Goal: Task Accomplishment & Management: Manage account settings

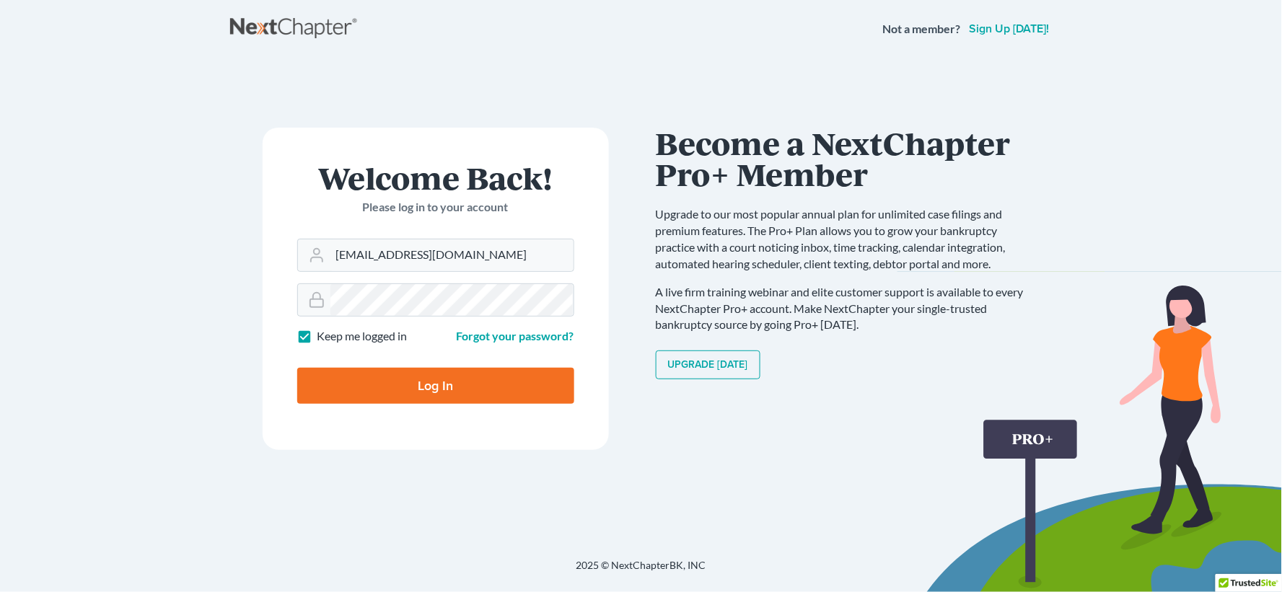
type input "[EMAIL_ADDRESS][DOMAIN_NAME]"
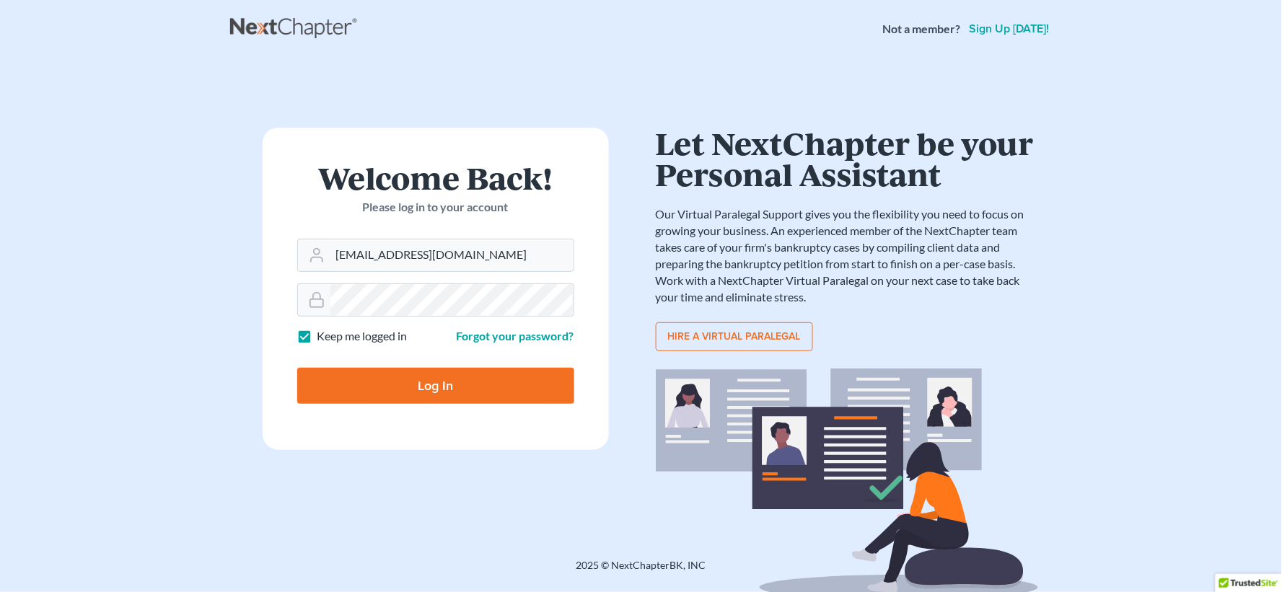
click at [442, 388] on input "Log In" at bounding box center [435, 386] width 277 height 36
type input "Thinking..."
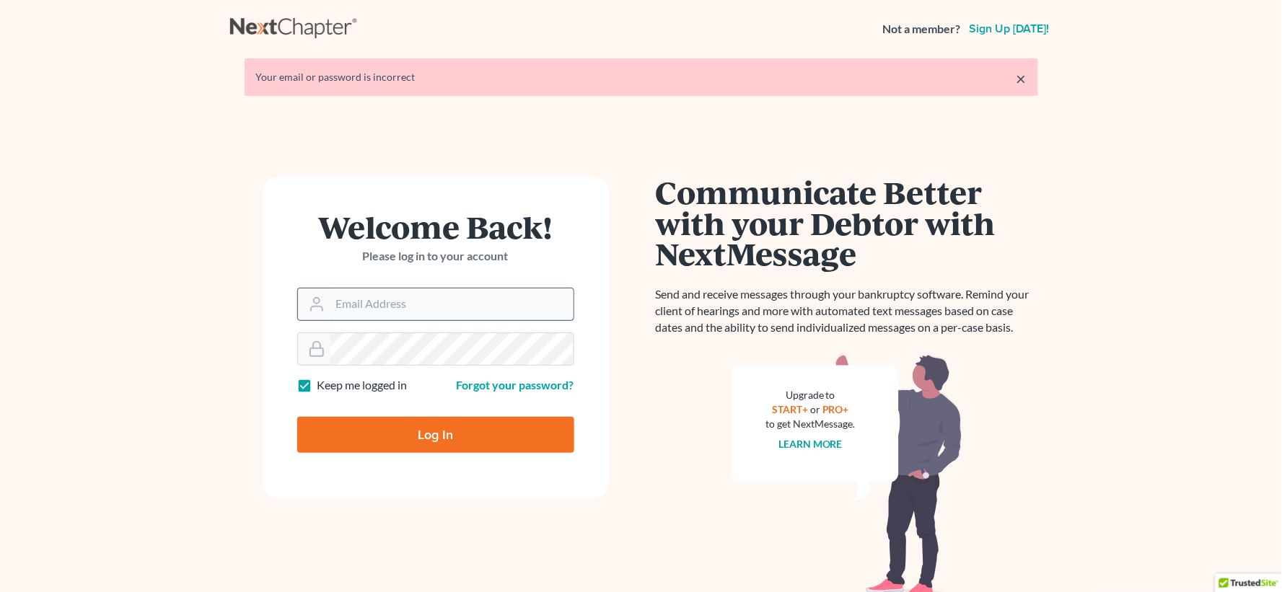
click at [371, 306] on input "Email Address" at bounding box center [452, 305] width 243 height 32
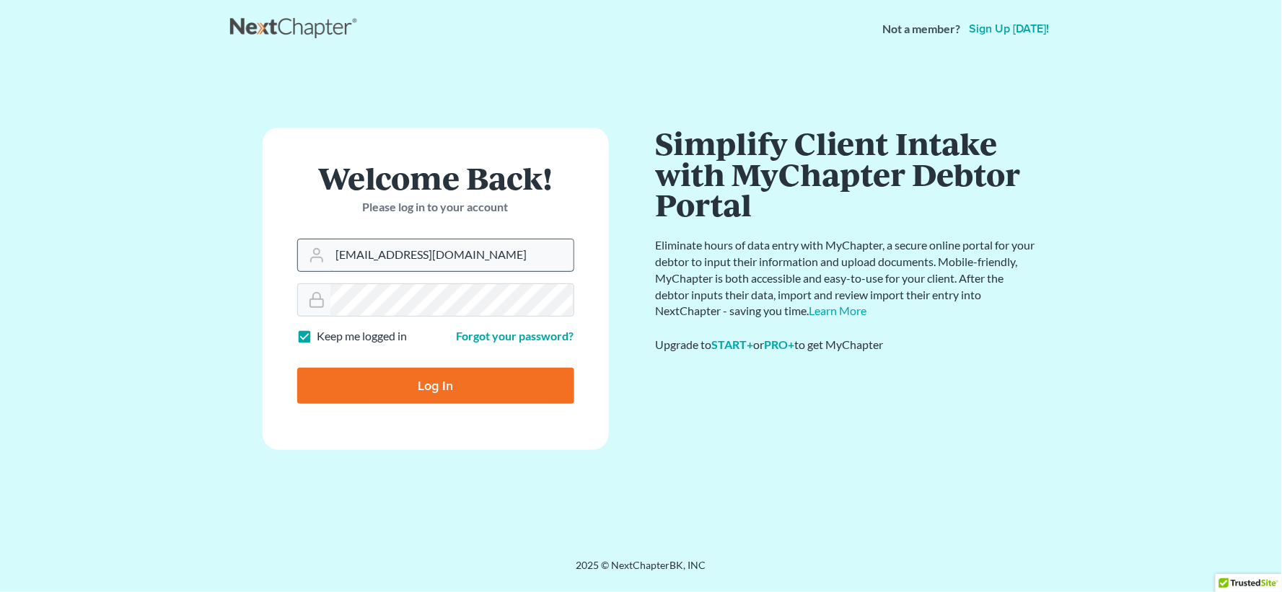
type input "[EMAIL_ADDRESS][DOMAIN_NAME]"
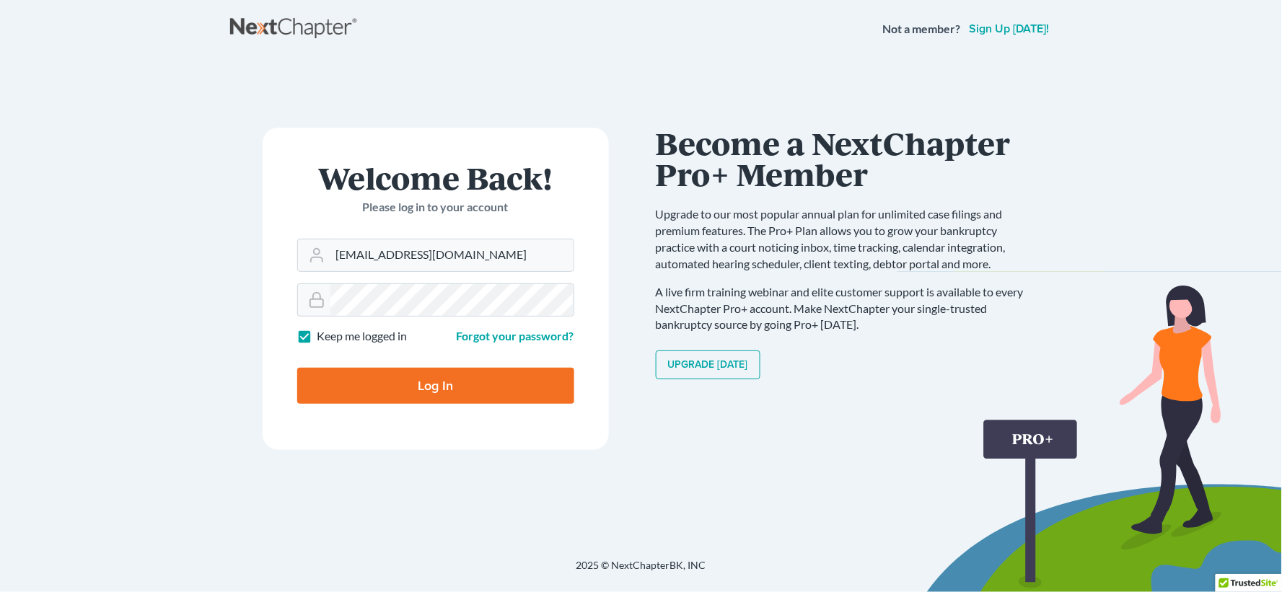
click at [424, 387] on input "Log In" at bounding box center [435, 386] width 277 height 36
type input "Thinking..."
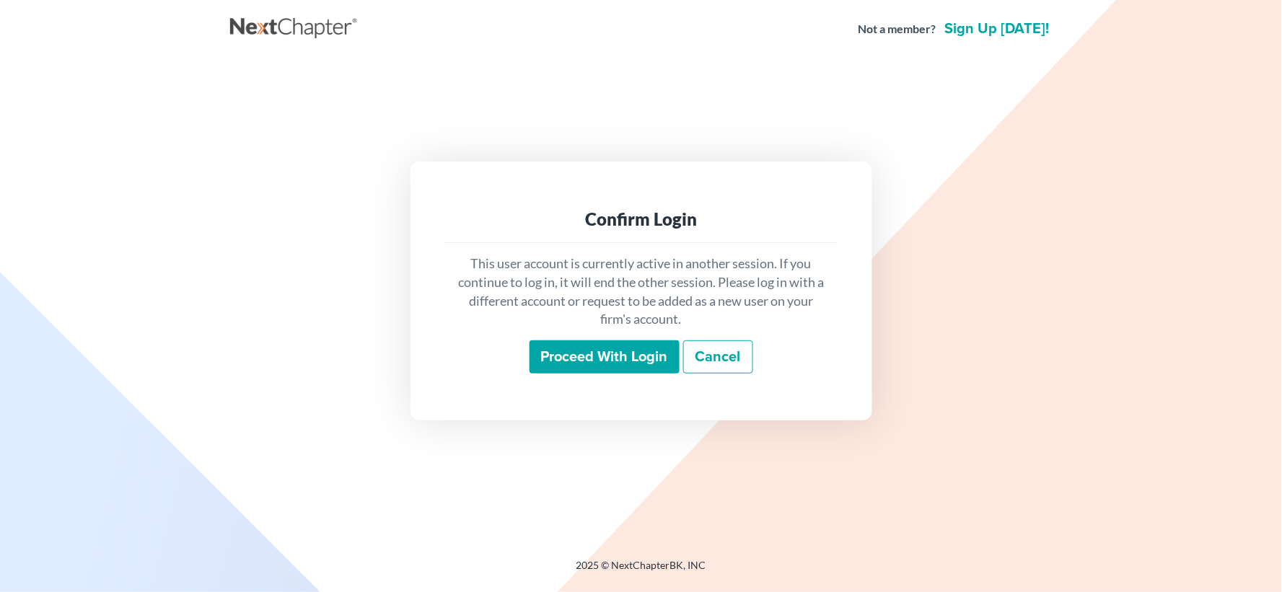
click at [633, 351] on input "Proceed with login" at bounding box center [605, 357] width 150 height 33
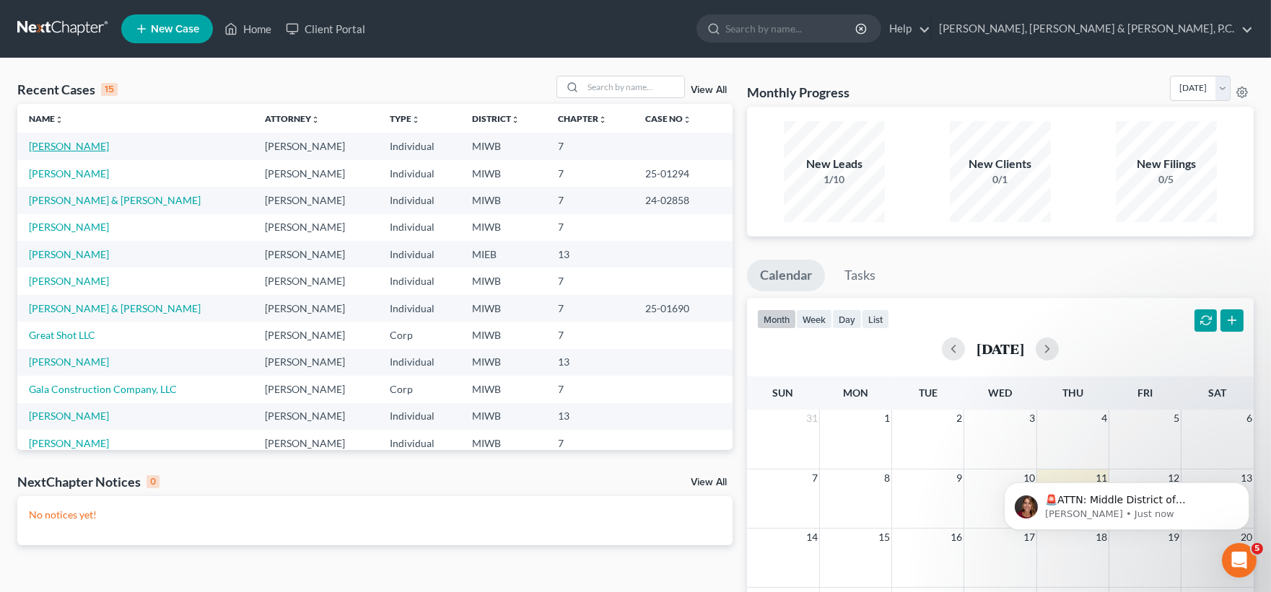
click at [45, 145] on link "Ohlrich, David" at bounding box center [69, 146] width 80 height 12
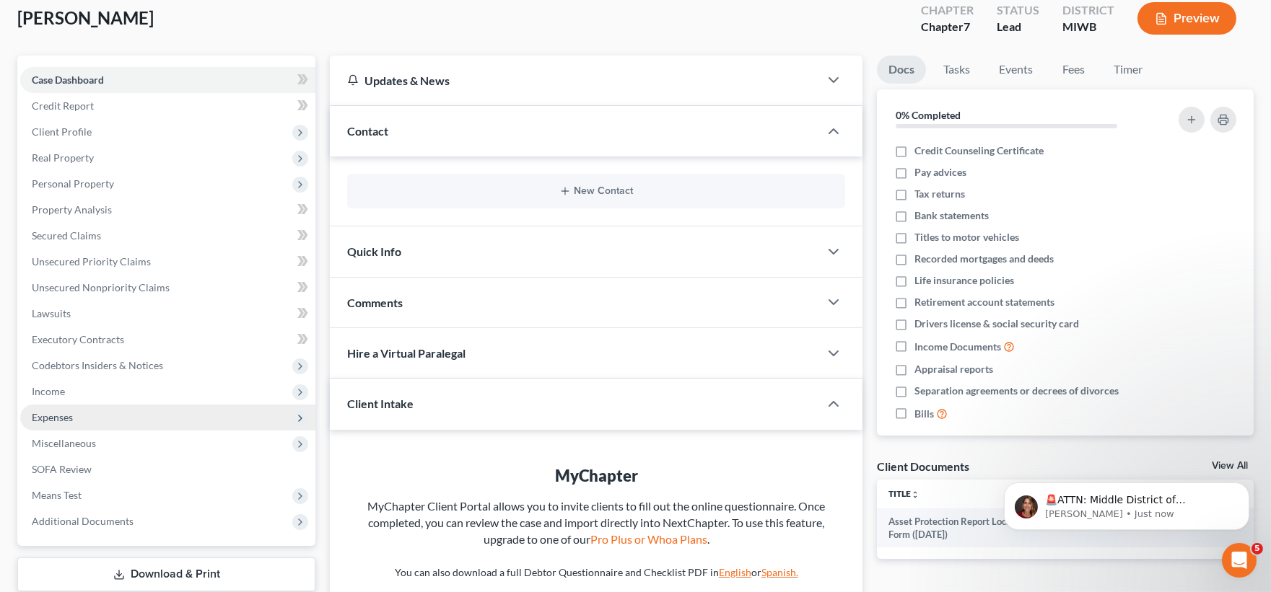
scroll to position [222, 0]
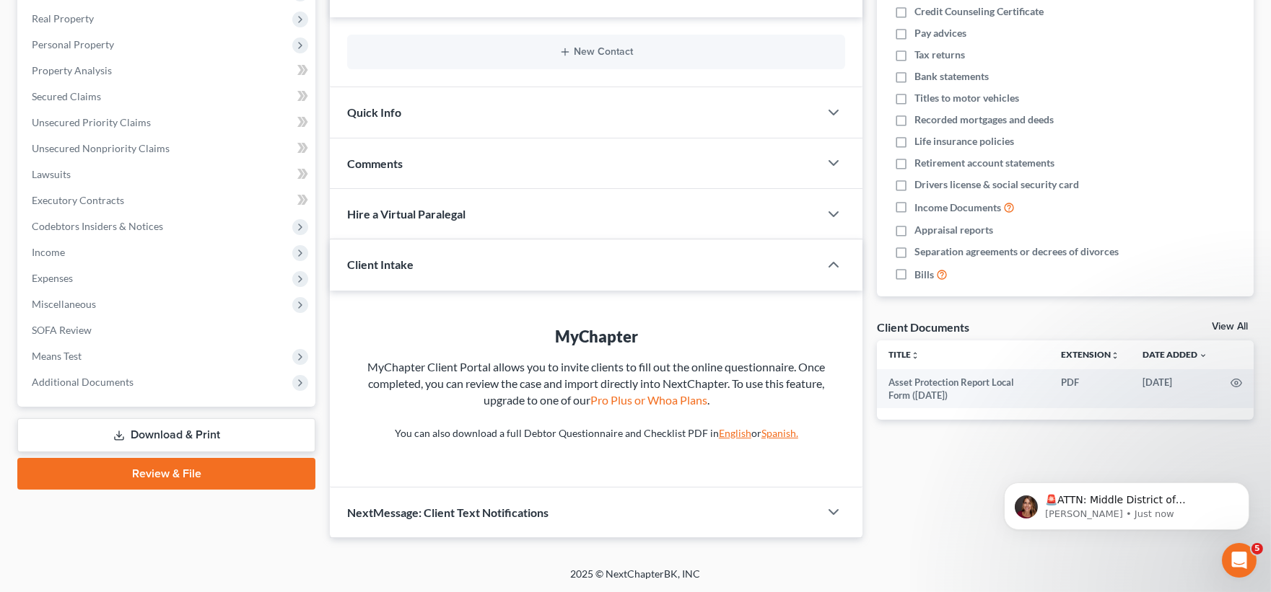
click at [157, 471] on link "Review & File" at bounding box center [166, 474] width 298 height 32
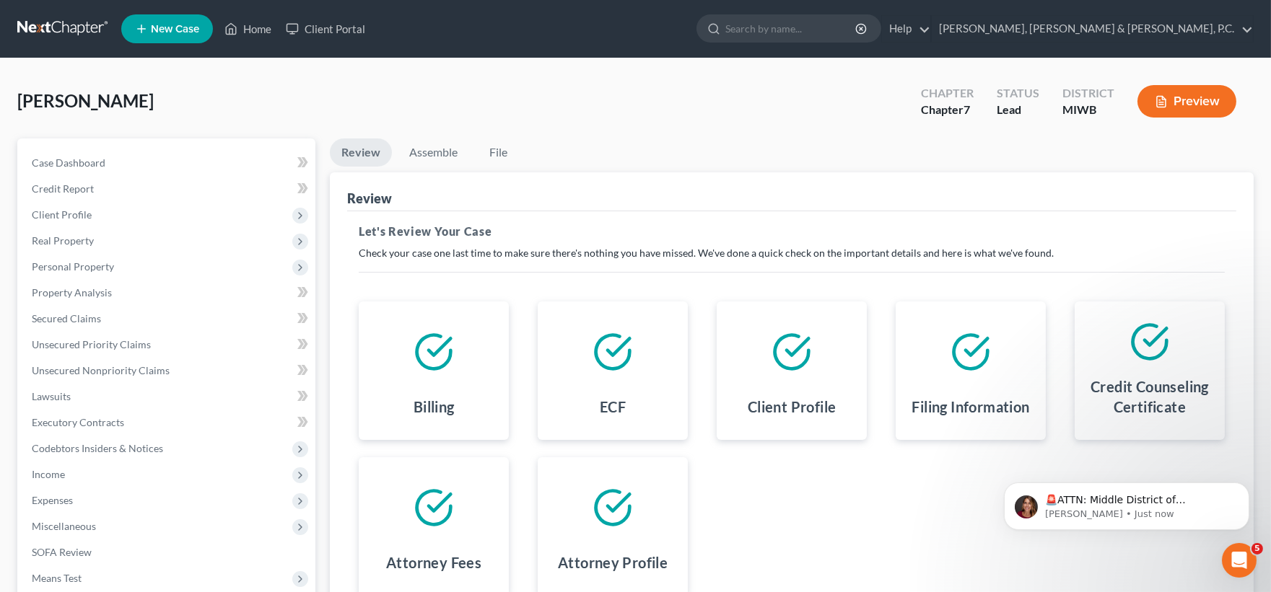
scroll to position [173, 0]
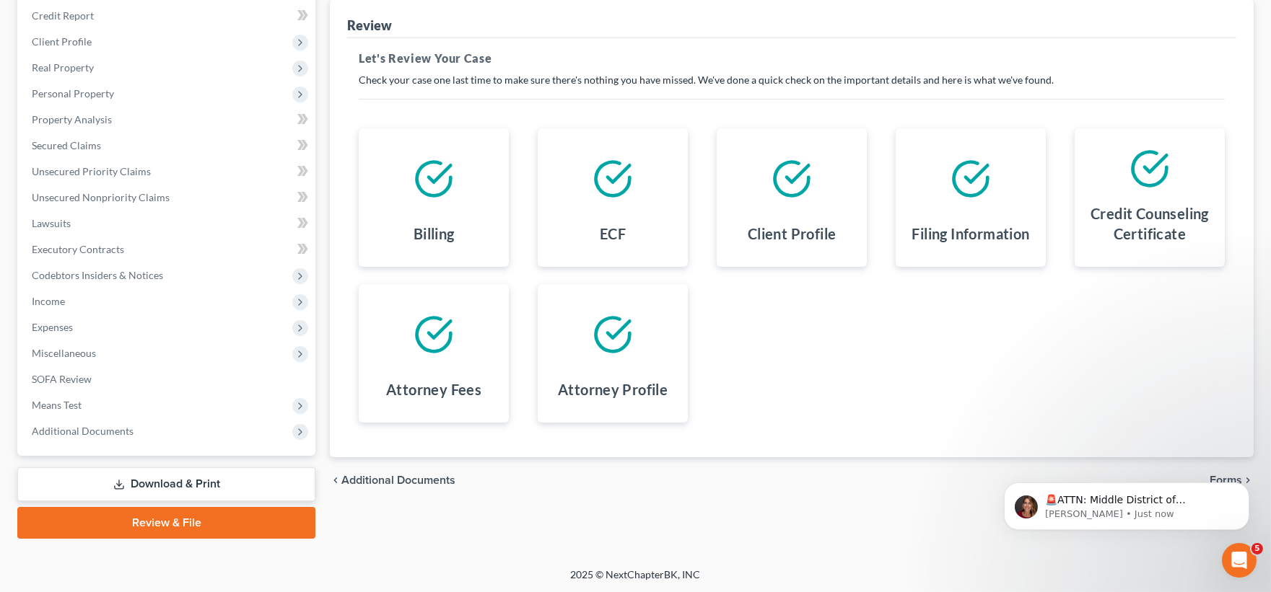
click at [1215, 475] on div "🚨ATTN: Middle District of Florida The court has added a new Credit Counseling F…" at bounding box center [1126, 439] width 266 height 180
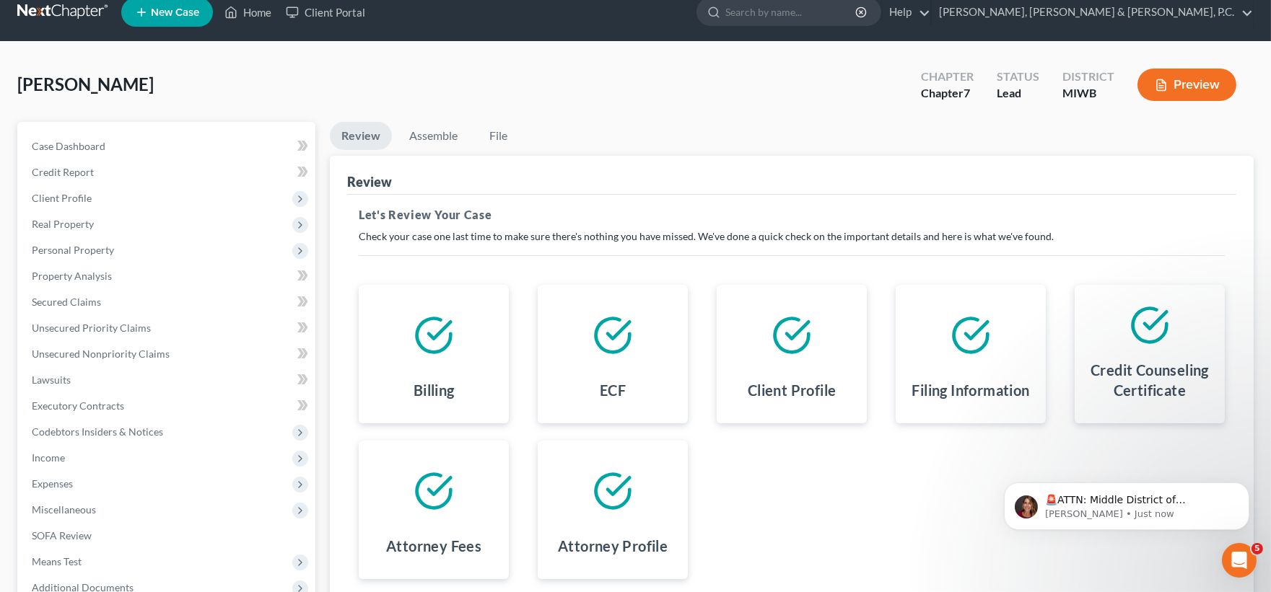
scroll to position [0, 0]
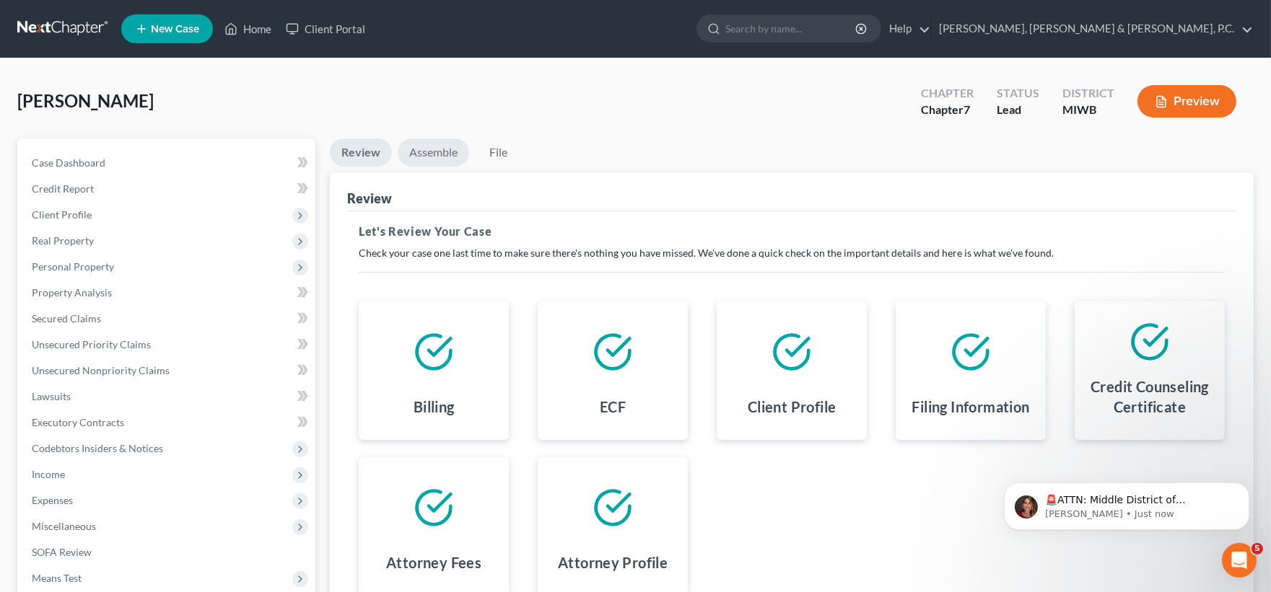
click at [421, 150] on link "Assemble" at bounding box center [433, 153] width 71 height 28
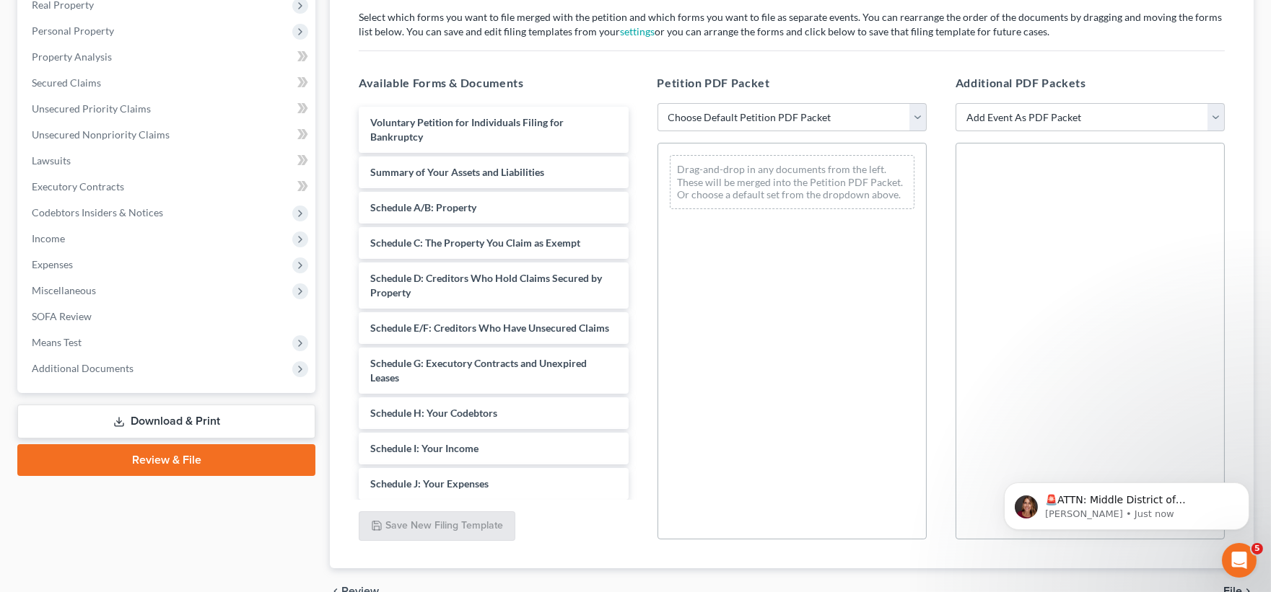
scroll to position [240, 0]
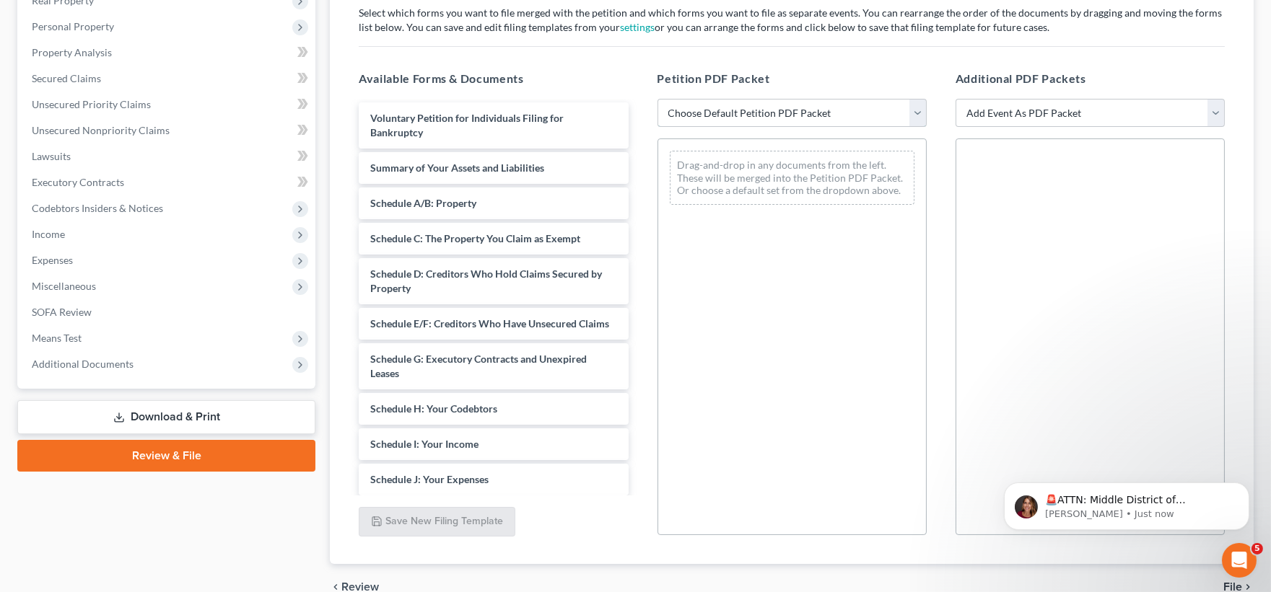
click at [758, 108] on select "Choose Default Petition PDF Packet Emergency Filing (Voluntary Petition and Cre…" at bounding box center [791, 113] width 269 height 29
select select "1"
click at [657, 99] on select "Choose Default Petition PDF Packet Emergency Filing (Voluntary Petition and Cre…" at bounding box center [791, 113] width 269 height 29
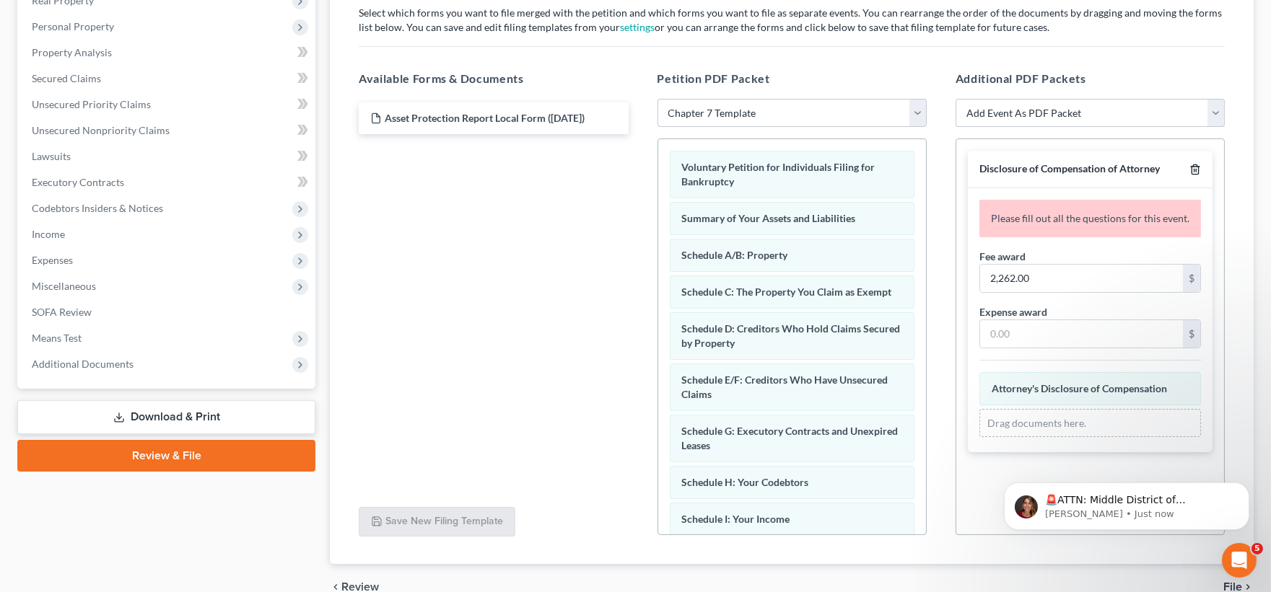
click at [1195, 168] on icon "button" at bounding box center [1195, 170] width 12 height 12
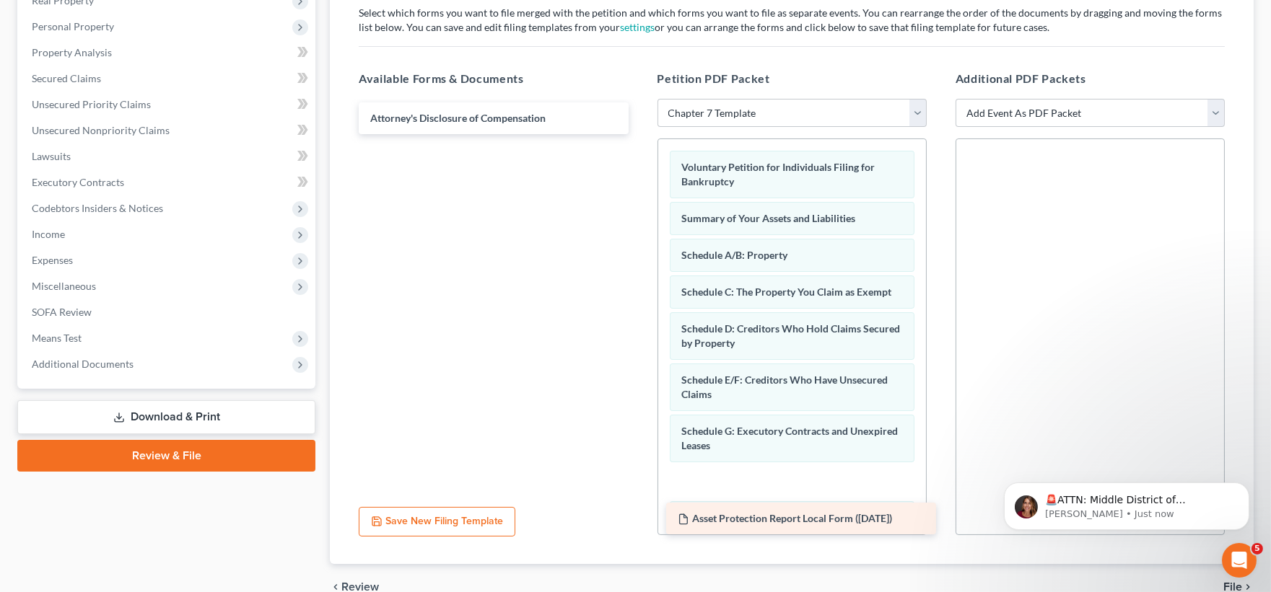
drag, startPoint x: 533, startPoint y: 117, endPoint x: 840, endPoint y: 518, distance: 505.5
click at [639, 134] on div "Asset Protection Report Local Form (07/15/2025) Asset Protection Report Local F…" at bounding box center [493, 118] width 292 height 32
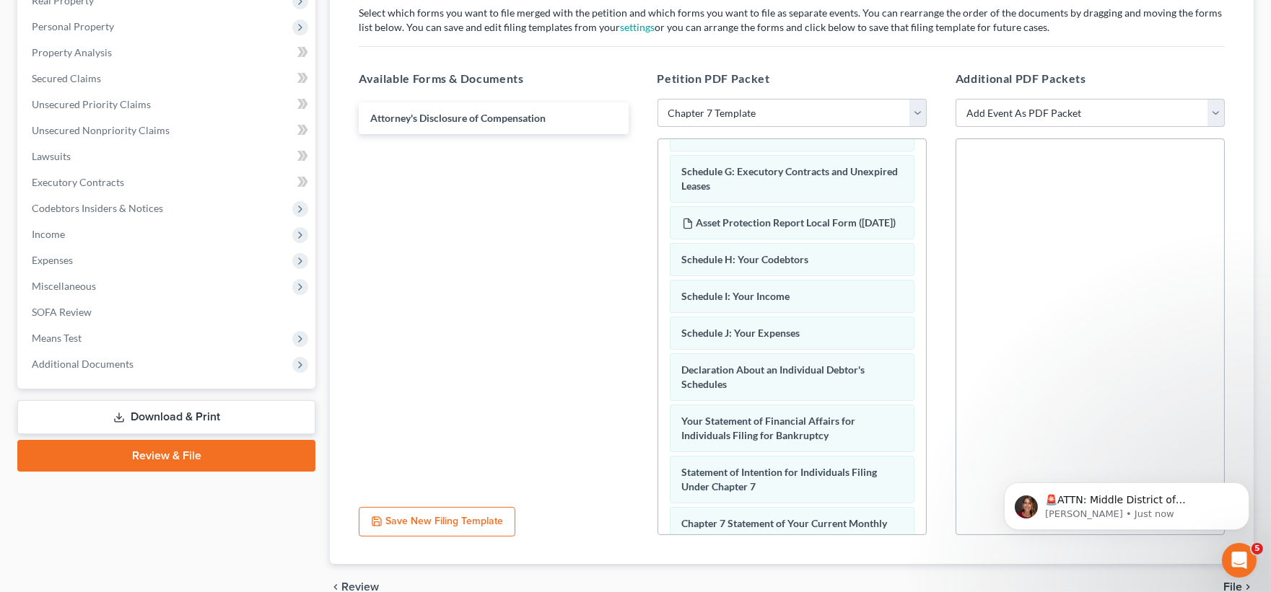
scroll to position [279, 0]
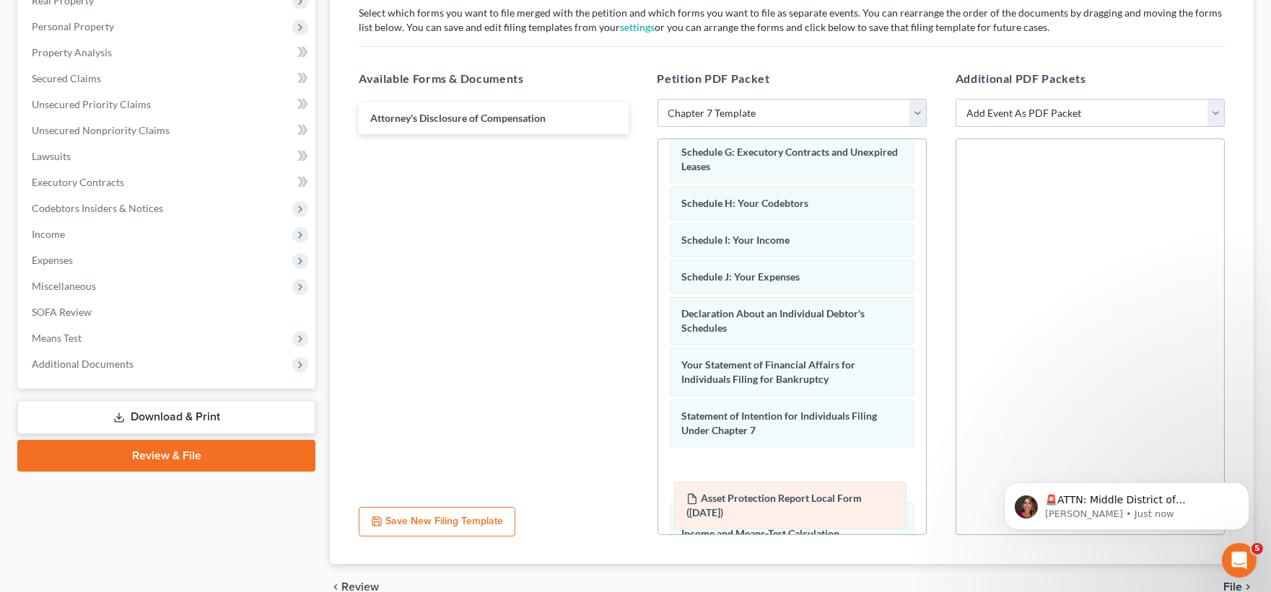
drag, startPoint x: 761, startPoint y: 222, endPoint x: 765, endPoint y: 503, distance: 280.8
click at [765, 503] on div "Asset Protection Report Local Form (07/15/2025) Voluntary Petition for Individu…" at bounding box center [792, 302] width 268 height 884
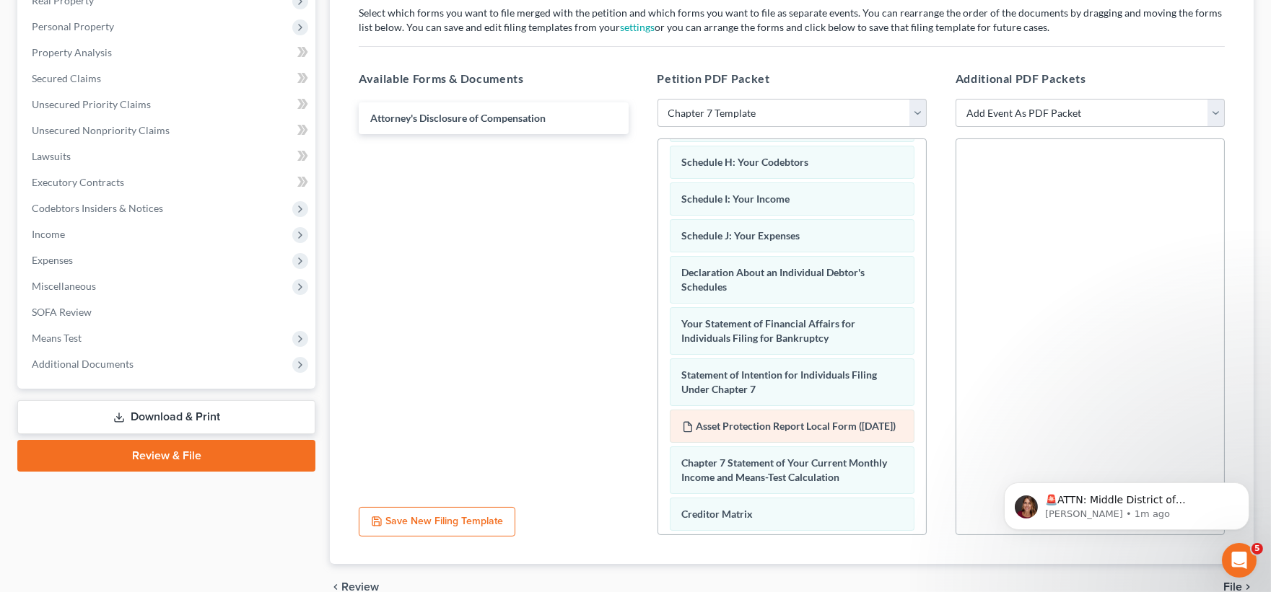
scroll to position [401, 0]
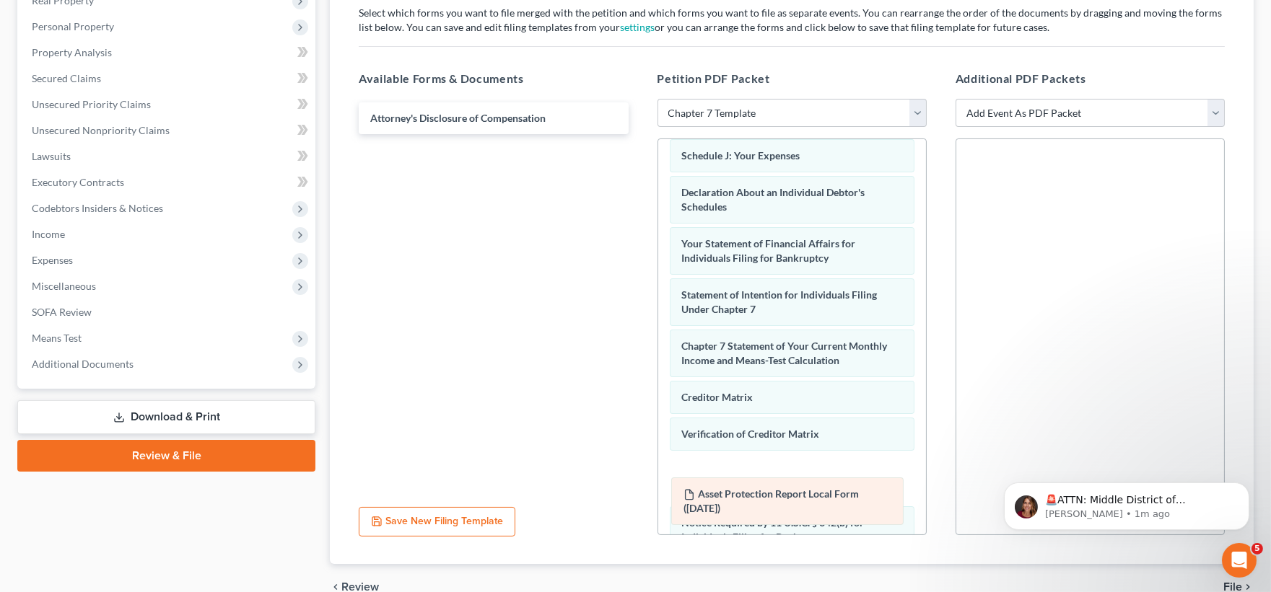
drag, startPoint x: 808, startPoint y: 362, endPoint x: 810, endPoint y: 494, distance: 132.1
click at [810, 494] on div "Asset Protection Report Local Form (07/15/2025) Voluntary Petition for Individu…" at bounding box center [792, 181] width 268 height 884
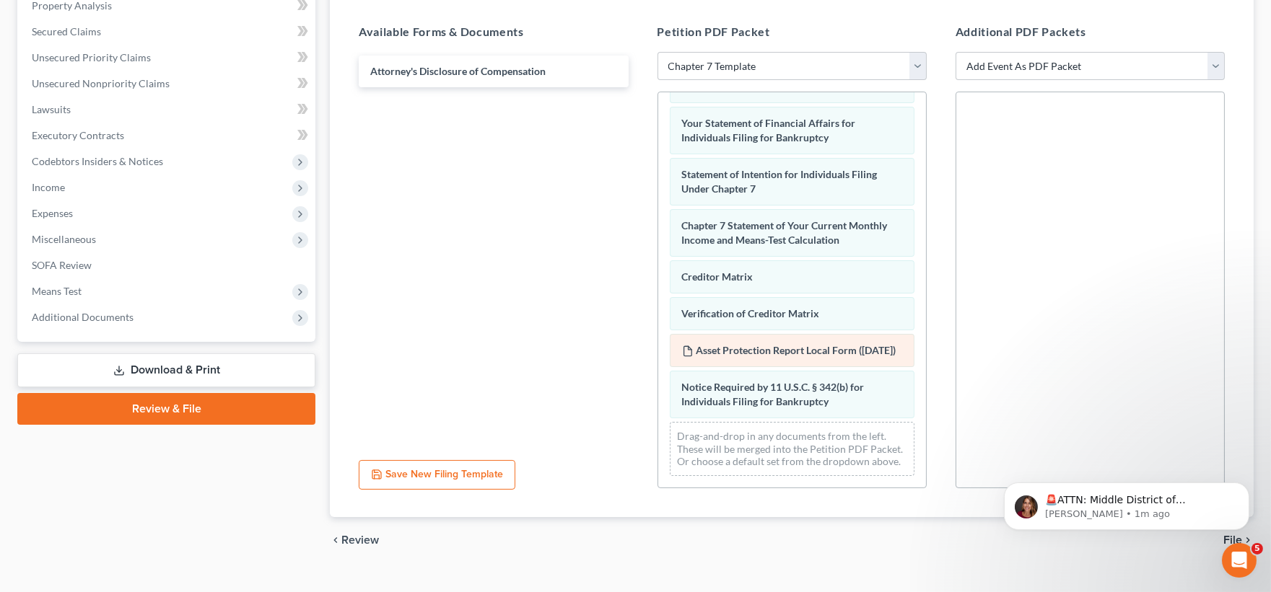
scroll to position [313, 0]
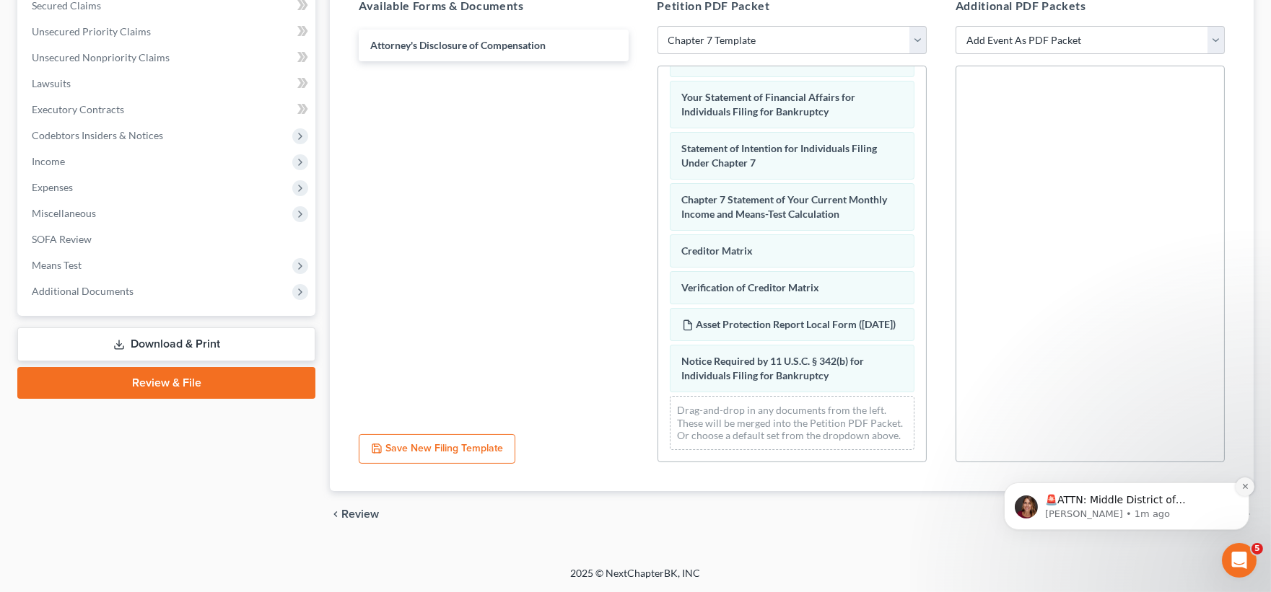
click at [1244, 487] on icon "Dismiss notification" at bounding box center [1243, 486] width 5 height 5
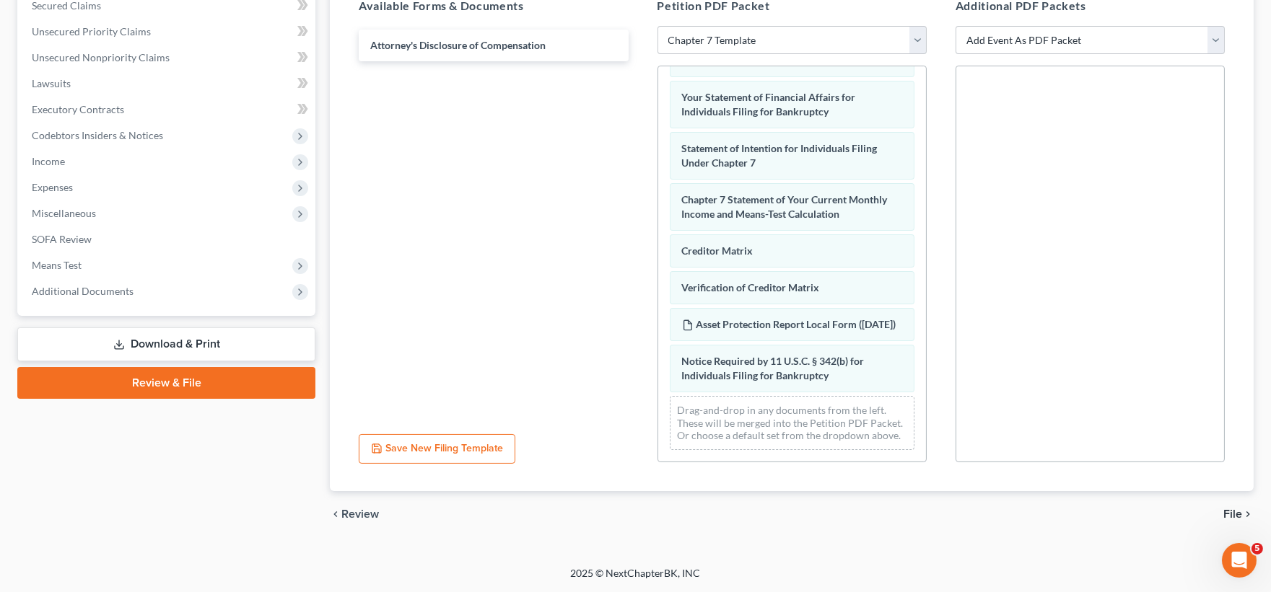
click at [1230, 513] on span "File" at bounding box center [1232, 515] width 19 height 12
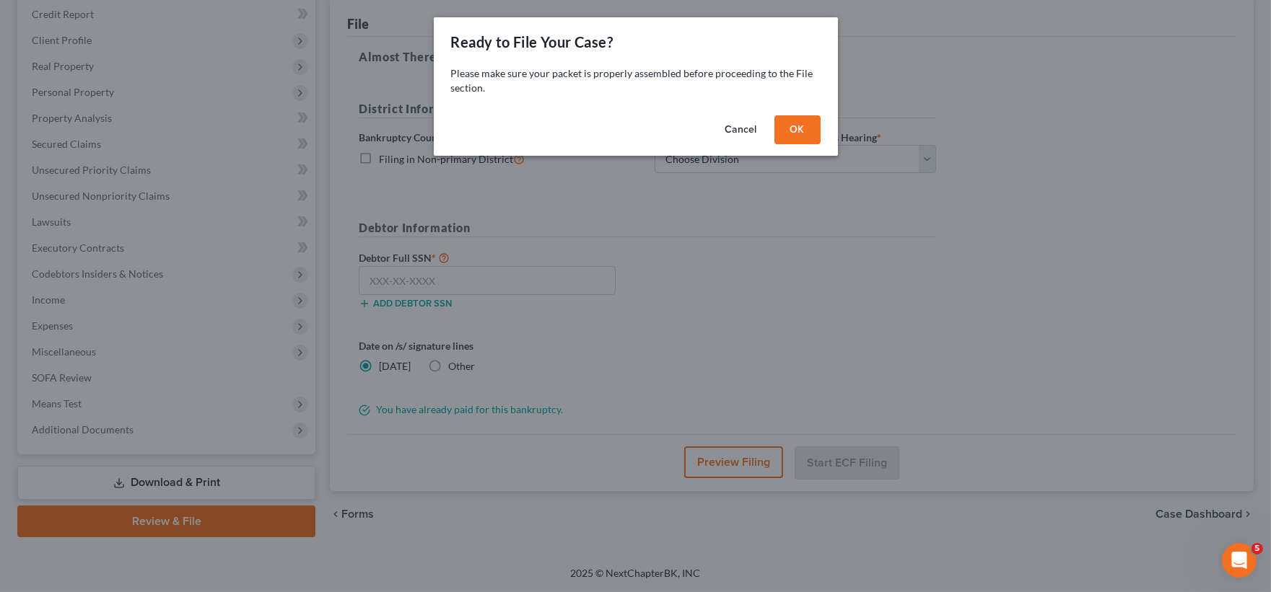
scroll to position [175, 0]
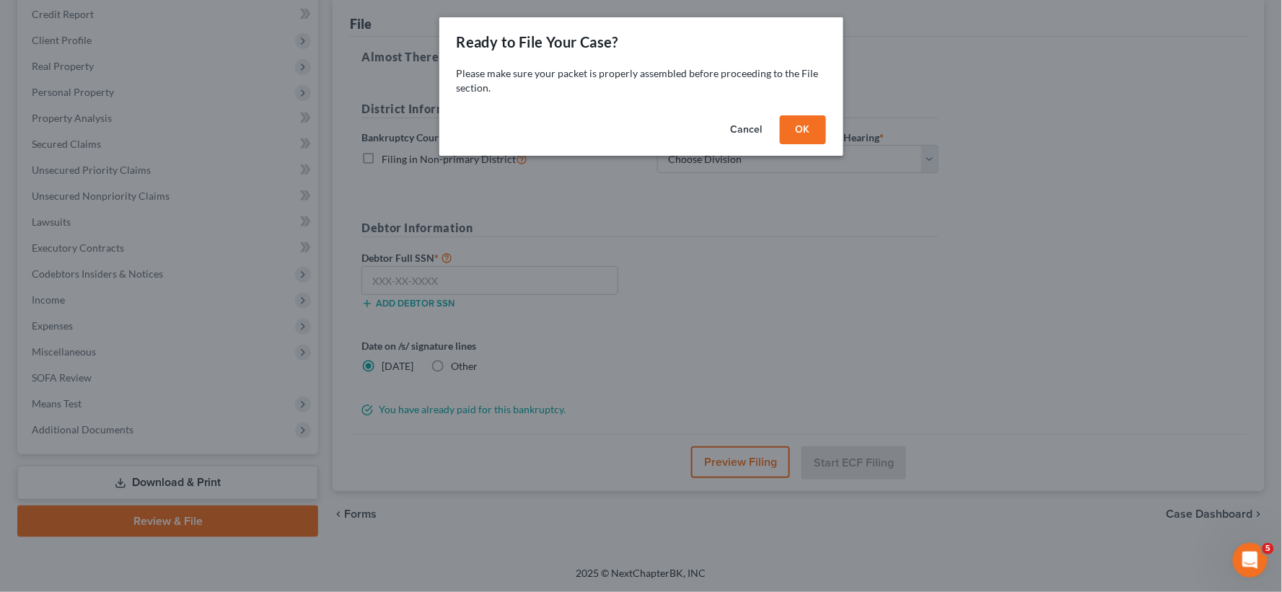
click at [795, 131] on button "OK" at bounding box center [803, 129] width 46 height 29
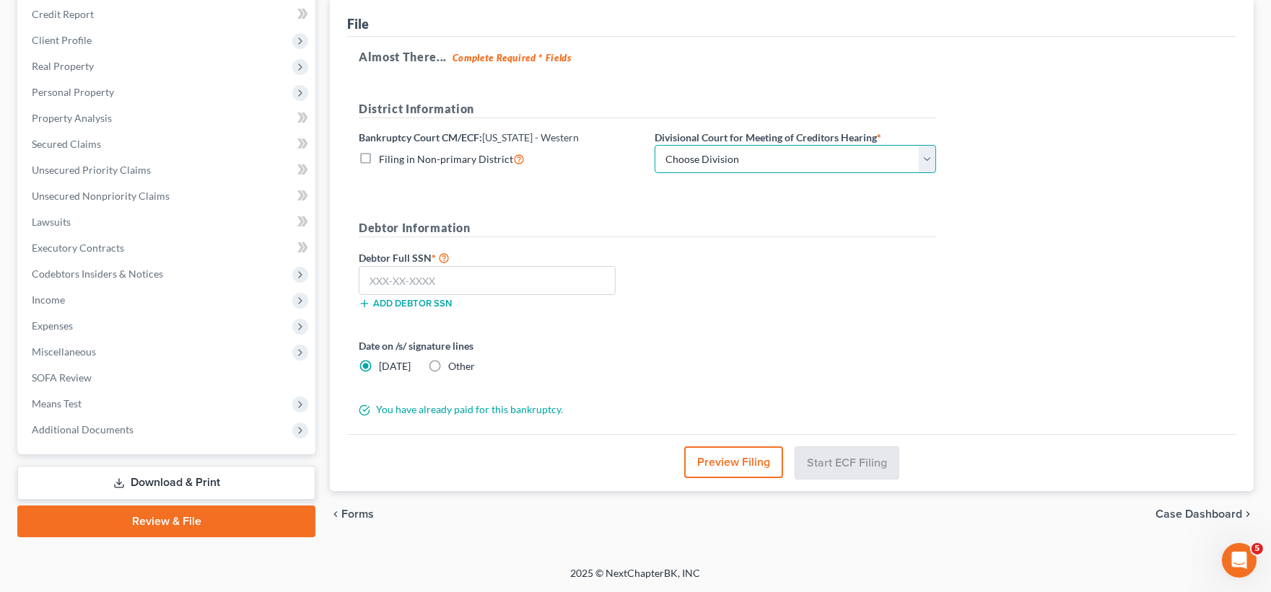
click at [932, 162] on select "Choose Division [GEOGRAPHIC_DATA] [GEOGRAPHIC_DATA] [GEOGRAPHIC_DATA] [GEOGRAPH…" at bounding box center [795, 159] width 281 height 29
click at [460, 277] on input "text" at bounding box center [487, 280] width 257 height 29
type input "524-94-3214"
click at [924, 159] on select "Choose Division Grand Rapids Kalamazoo Lansing Marquette Traverse City" at bounding box center [795, 159] width 281 height 29
click at [655, 146] on select "Choose Division Grand Rapids Kalamazoo Lansing Marquette Traverse City" at bounding box center [795, 159] width 281 height 29
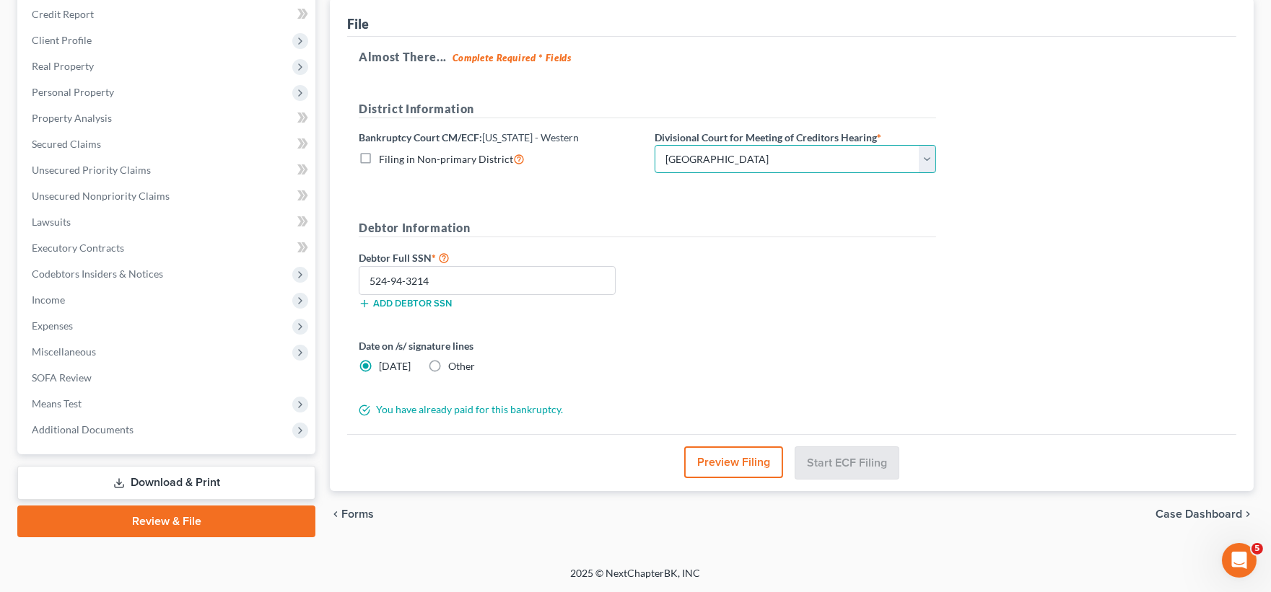
scroll to position [173, 0]
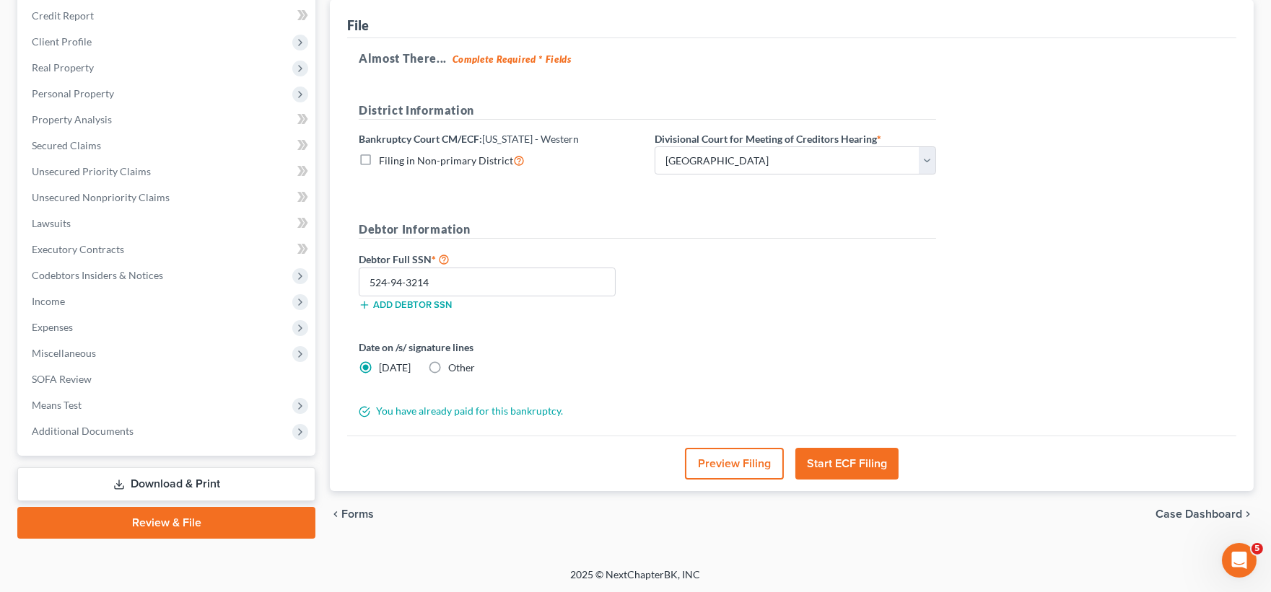
click at [837, 462] on button "Start ECF Filing" at bounding box center [846, 464] width 103 height 32
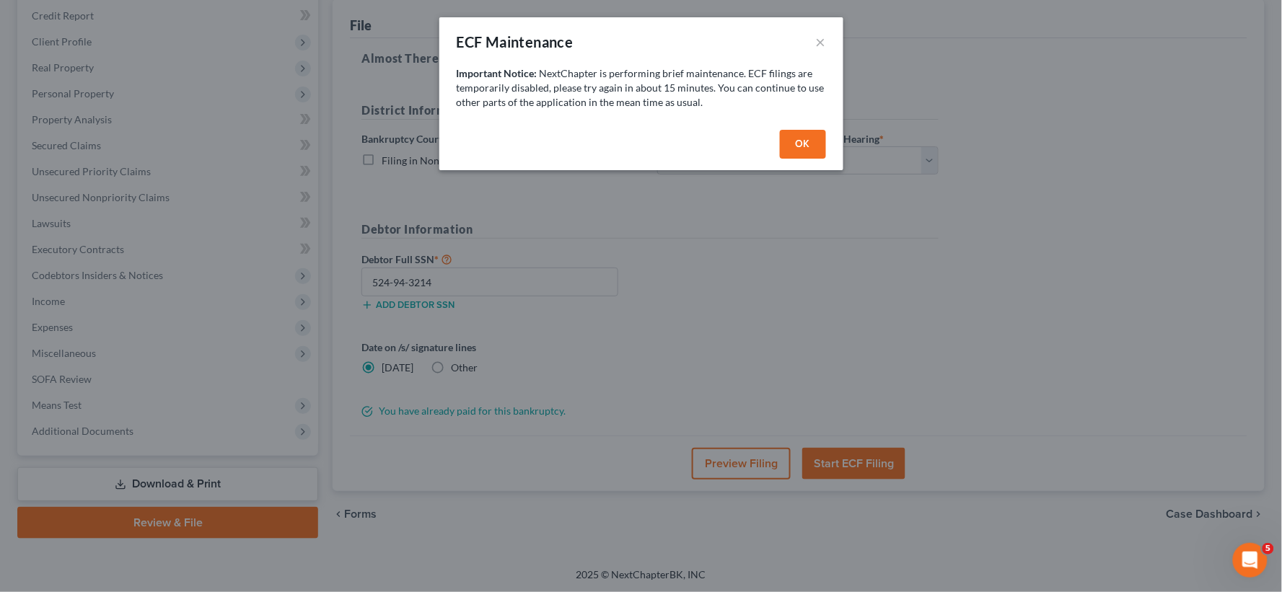
click at [799, 139] on button "OK" at bounding box center [803, 144] width 46 height 29
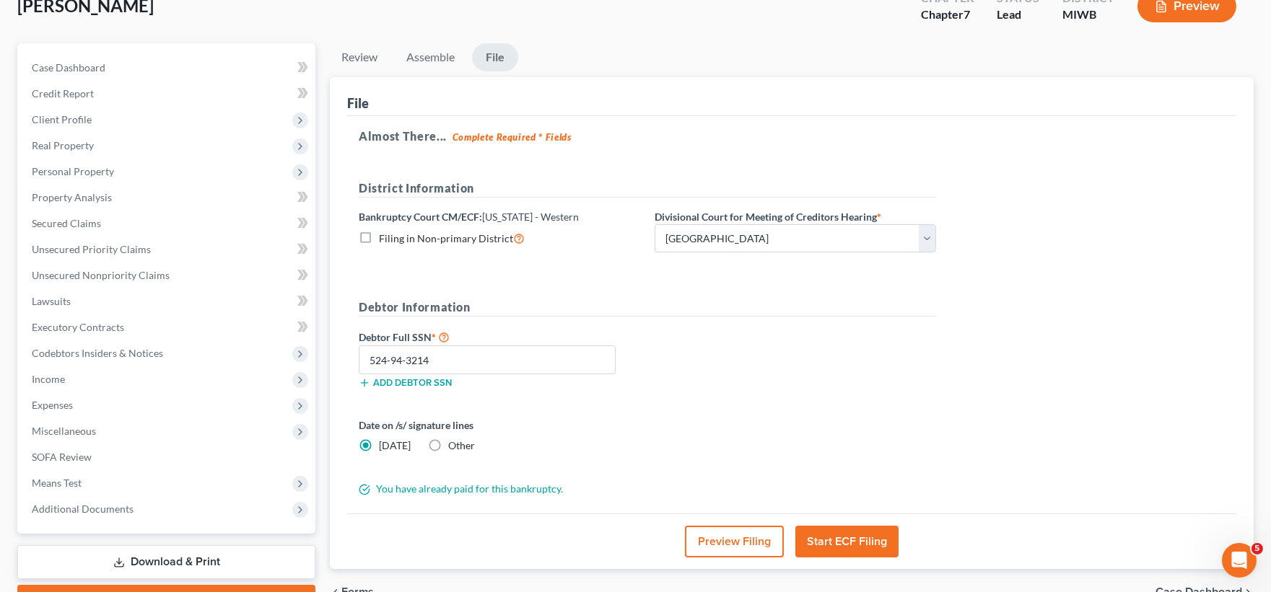
scroll to position [0, 0]
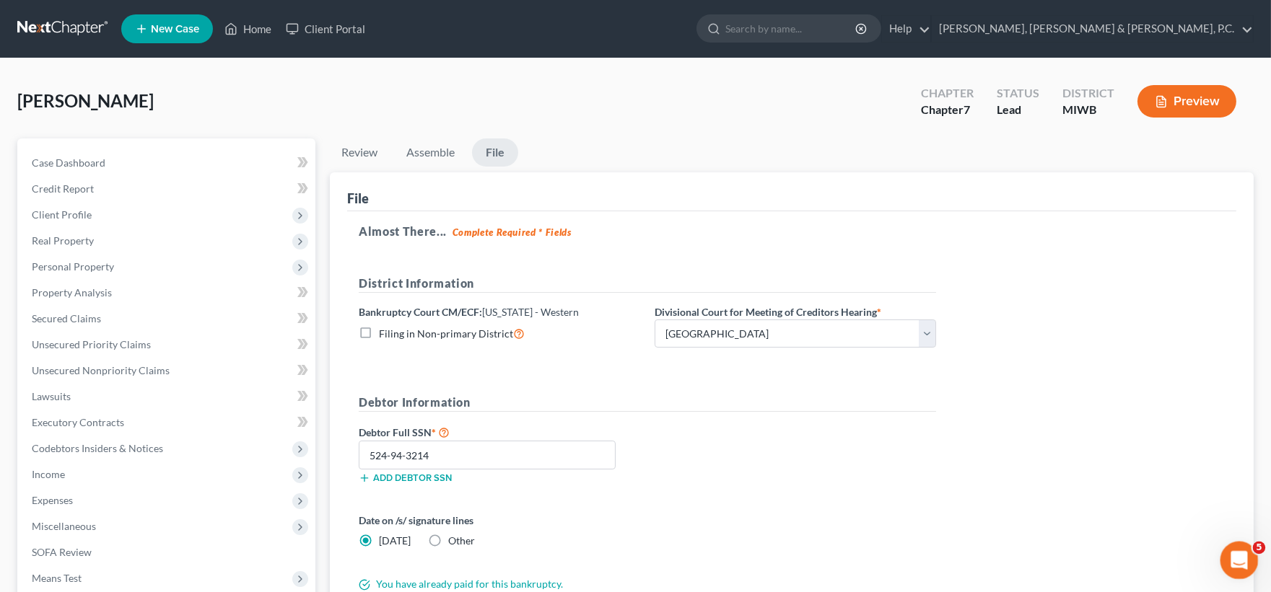
click at [1235, 559] on icon "Open Intercom Messenger" at bounding box center [1237, 559] width 24 height 24
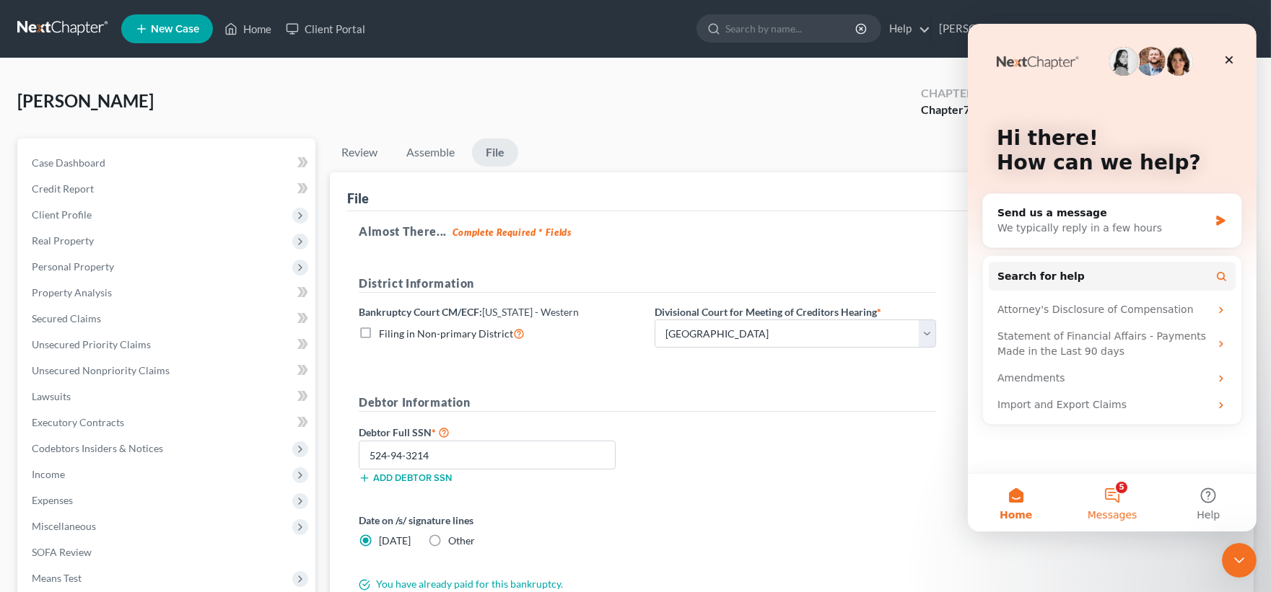
click at [1111, 499] on button "5 Messages" at bounding box center [1111, 503] width 96 height 58
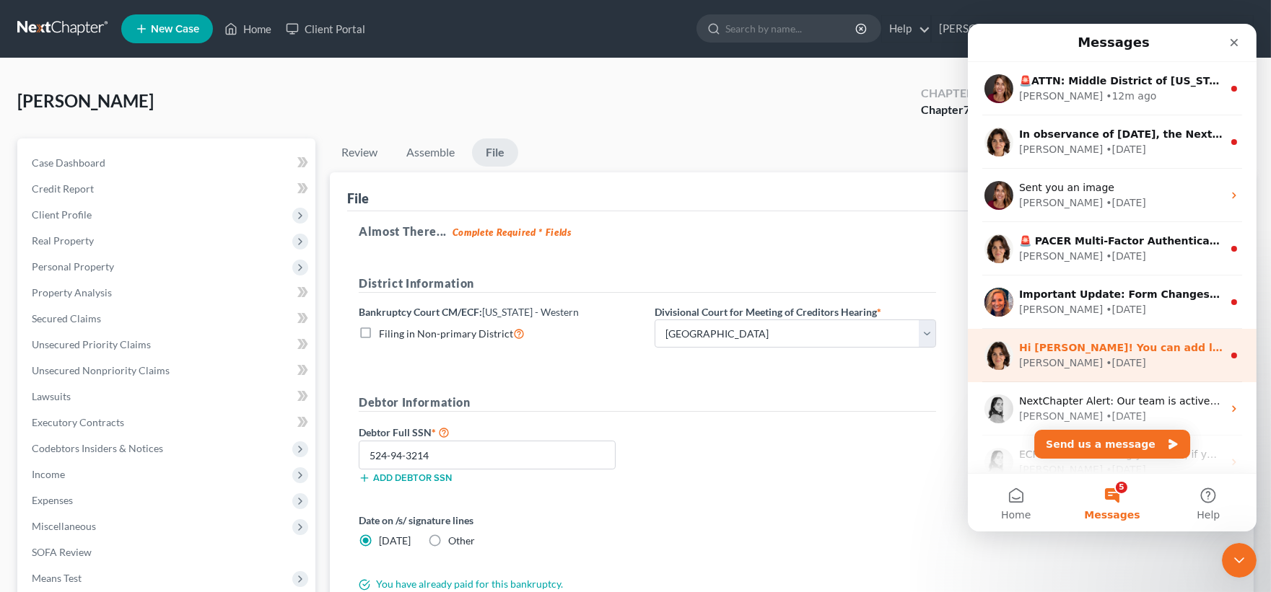
click at [1105, 364] on div "• 16w ago" at bounding box center [1125, 363] width 40 height 15
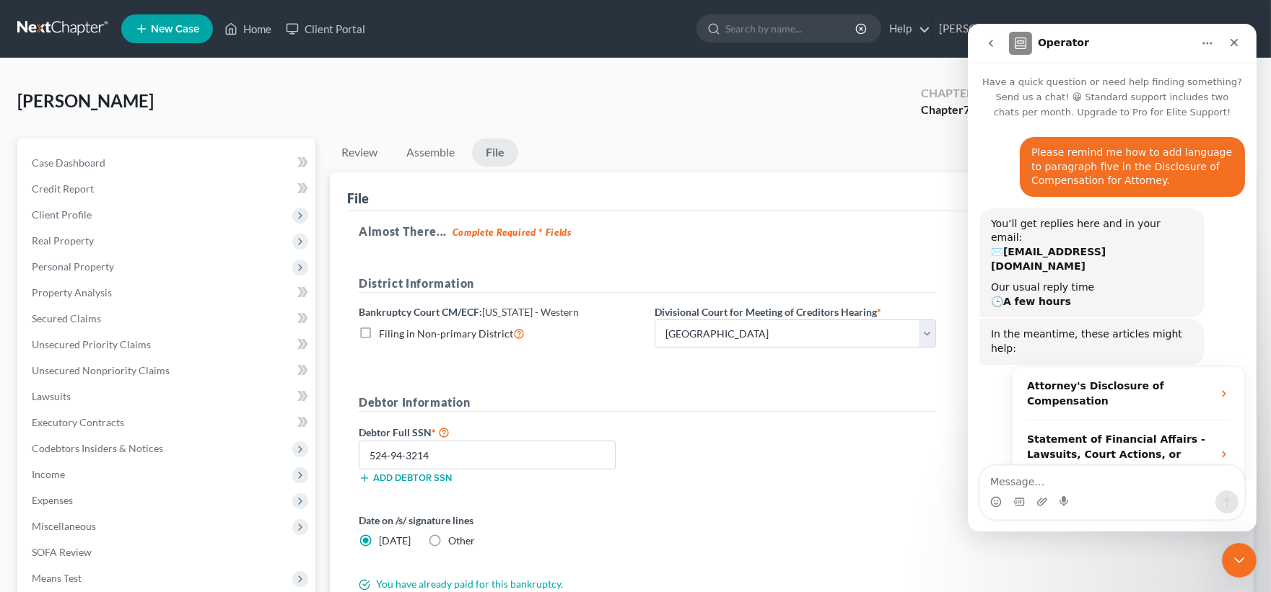
scroll to position [4, 0]
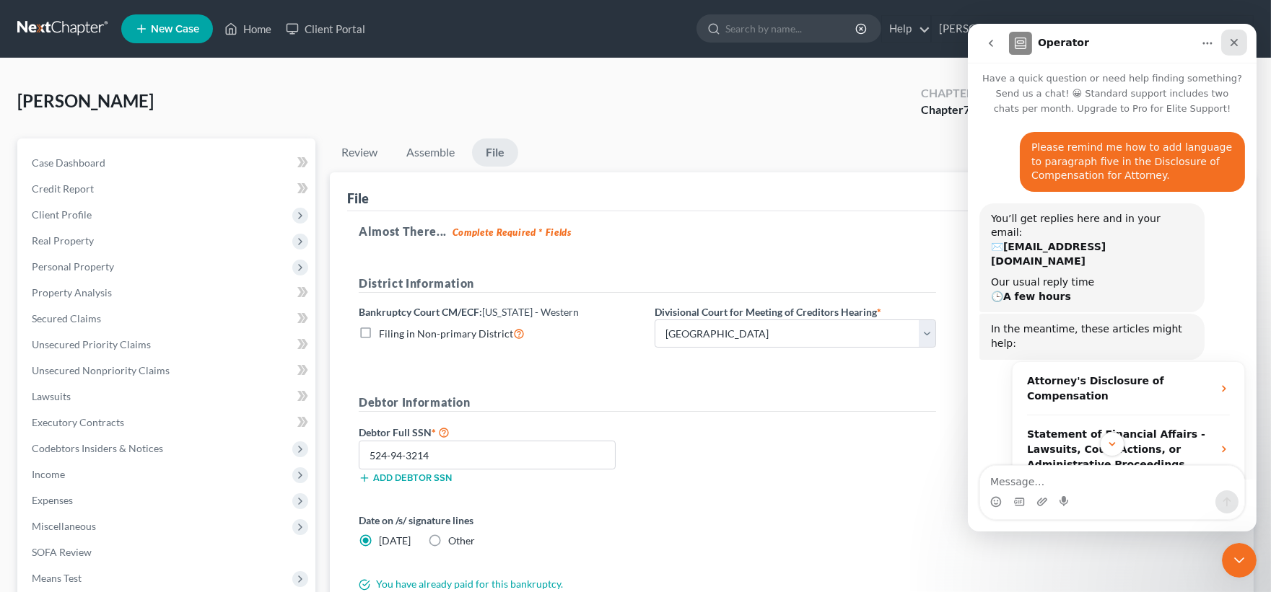
click at [1230, 41] on icon "Close" at bounding box center [1234, 43] width 12 height 12
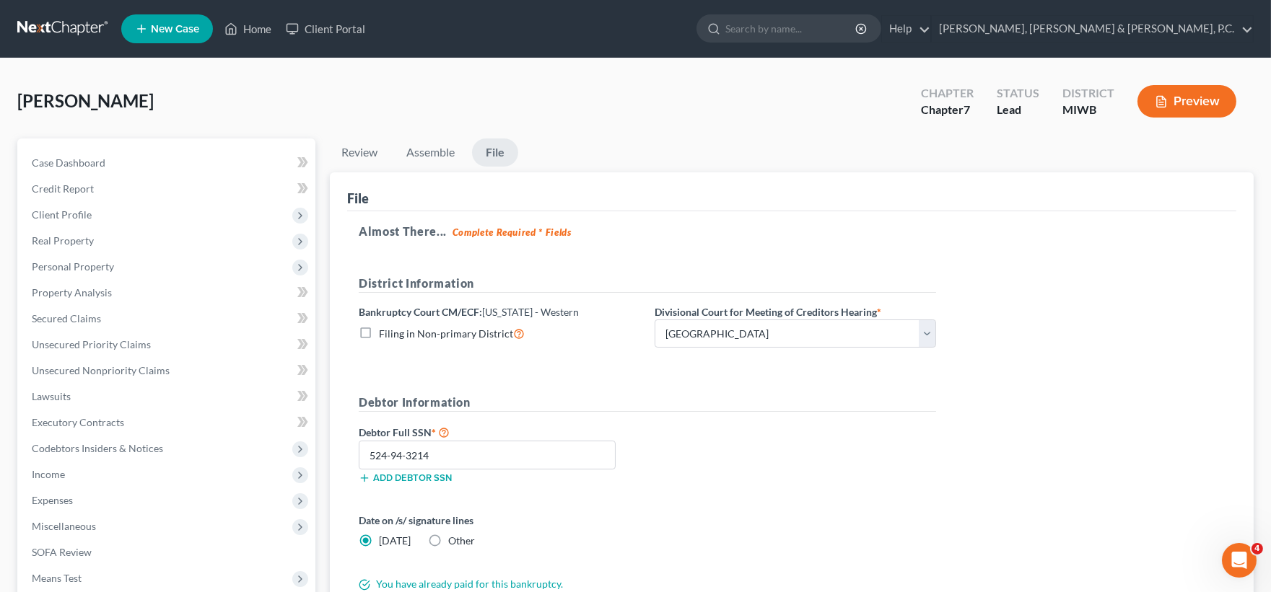
scroll to position [278, 0]
click at [1235, 555] on icon "Open Intercom Messenger" at bounding box center [1237, 559] width 24 height 24
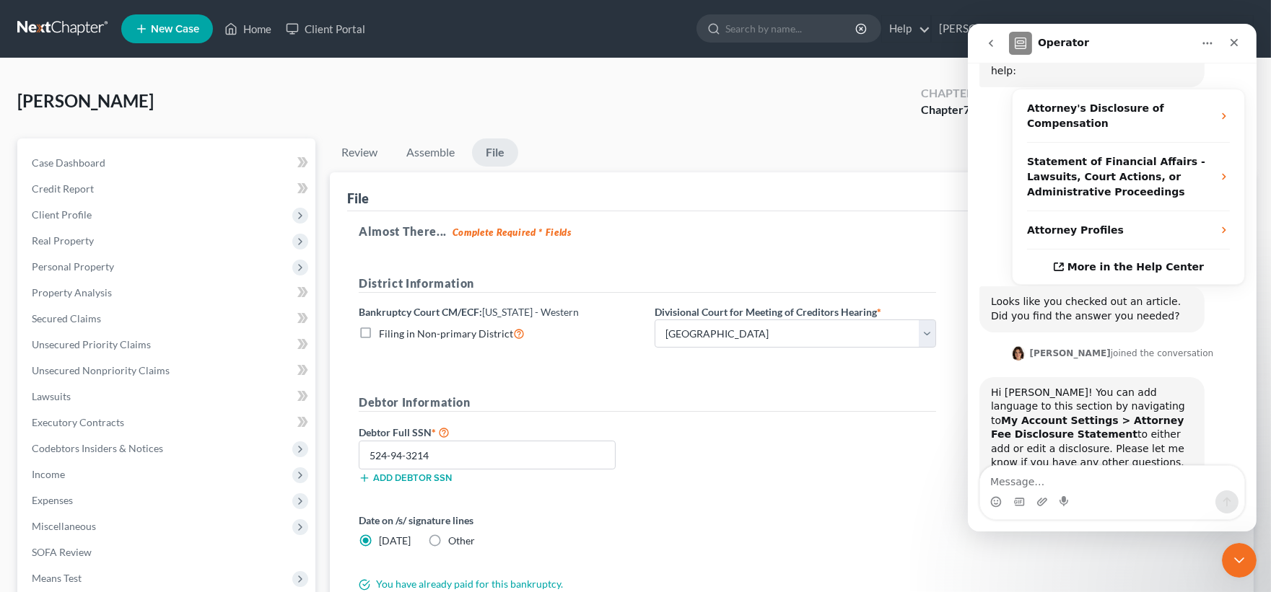
scroll to position [279, 0]
click at [984, 40] on icon "go back" at bounding box center [990, 44] width 12 height 12
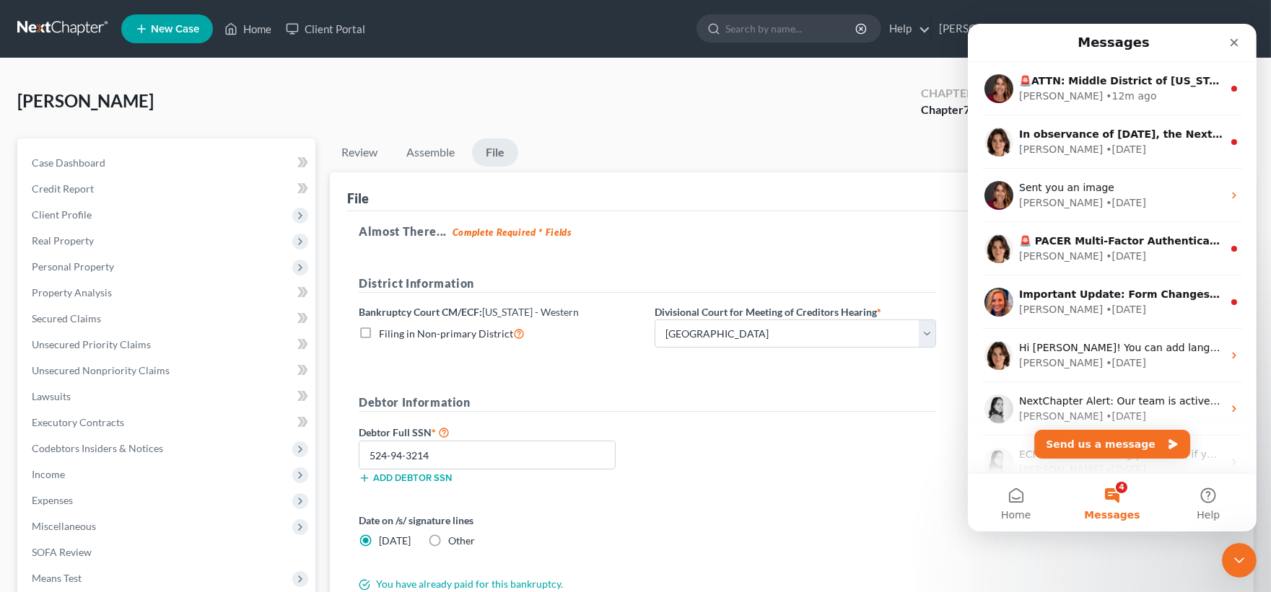
scroll to position [0, 0]
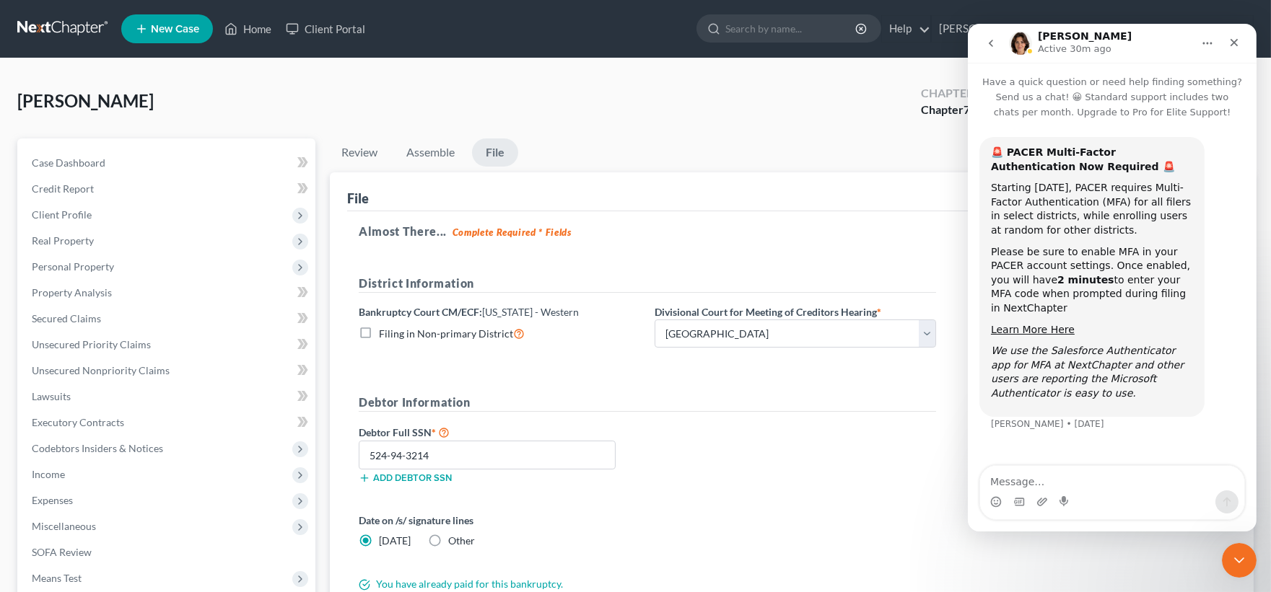
click at [987, 40] on icon "go back" at bounding box center [990, 44] width 12 height 12
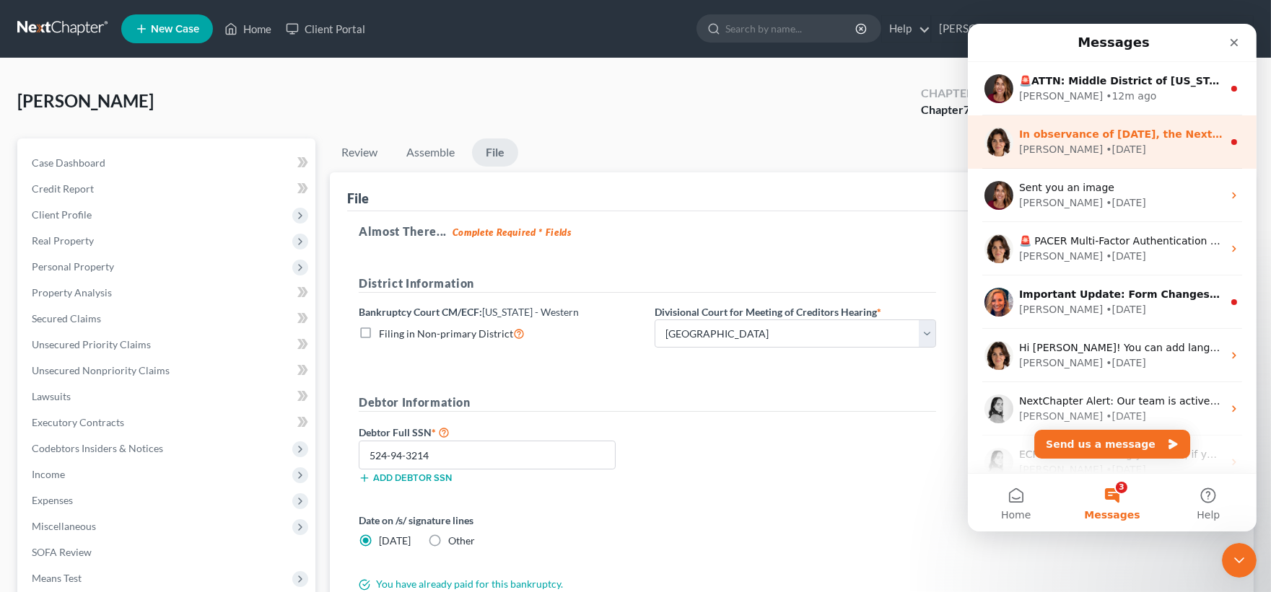
click at [1105, 149] on div "• 1w ago" at bounding box center [1125, 149] width 40 height 15
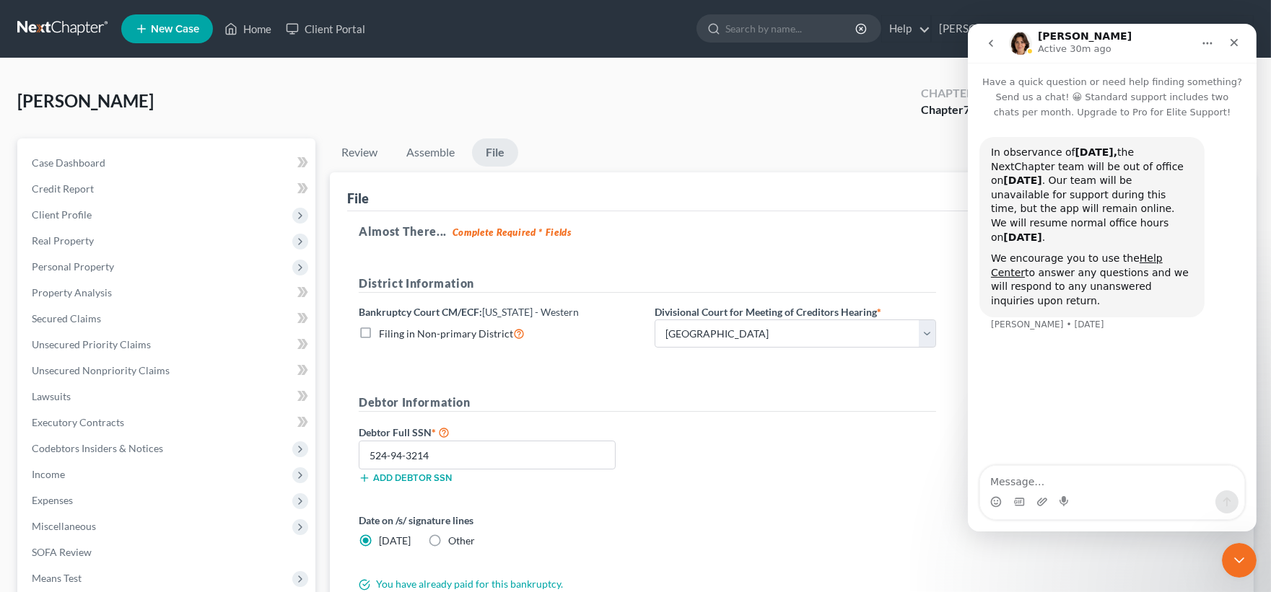
click at [990, 41] on icon "go back" at bounding box center [990, 43] width 4 height 7
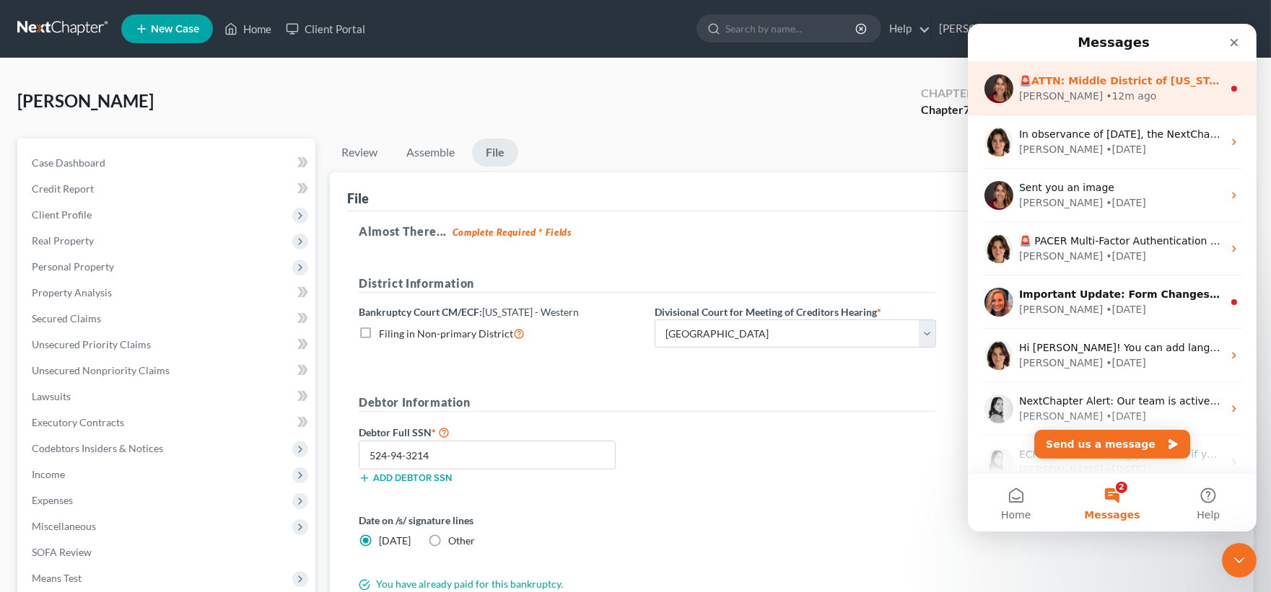
click at [1117, 92] on div "Katie • 12m ago" at bounding box center [1120, 96] width 204 height 15
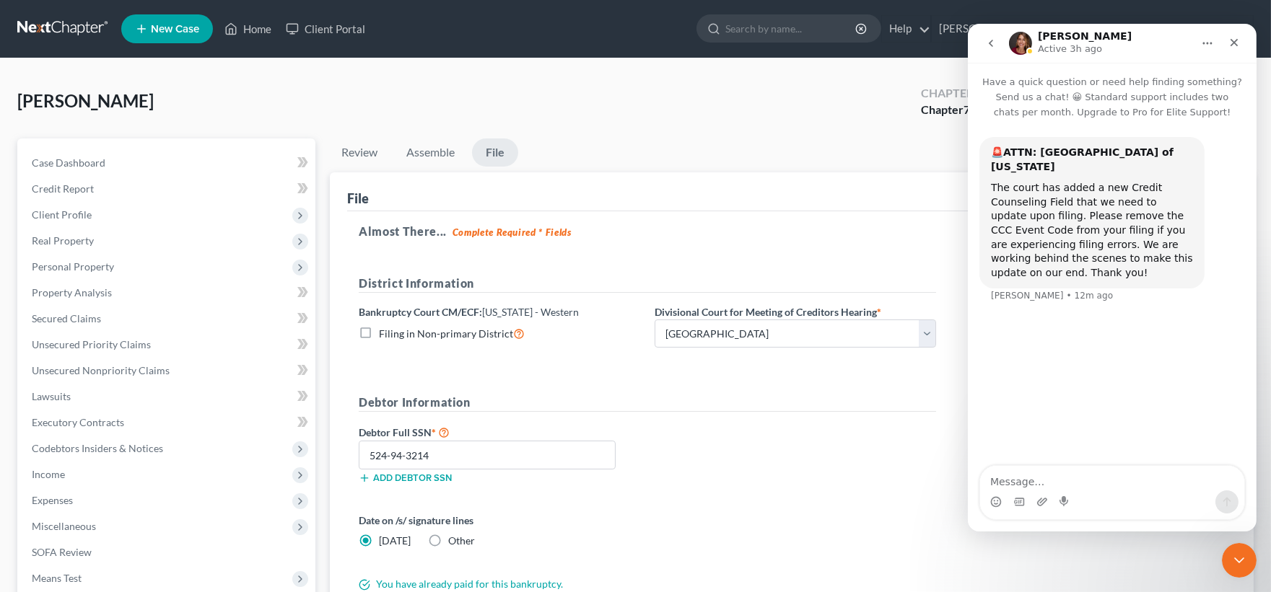
click at [991, 38] on icon "go back" at bounding box center [990, 44] width 12 height 12
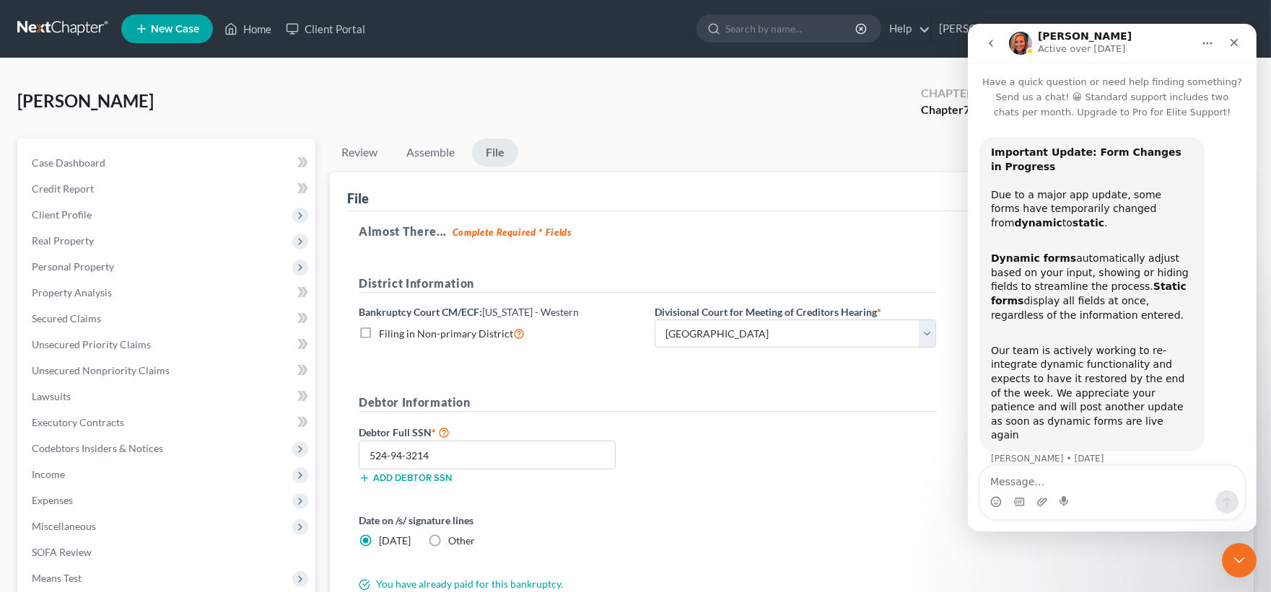
click at [984, 41] on icon "go back" at bounding box center [990, 44] width 12 height 12
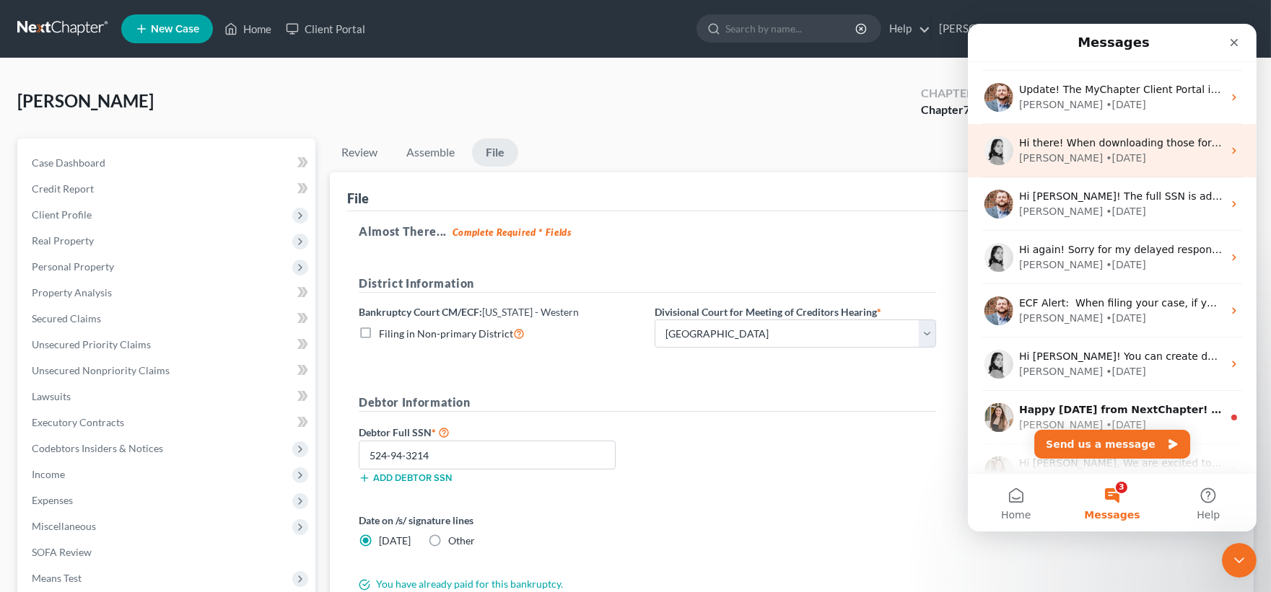
scroll to position [421, 0]
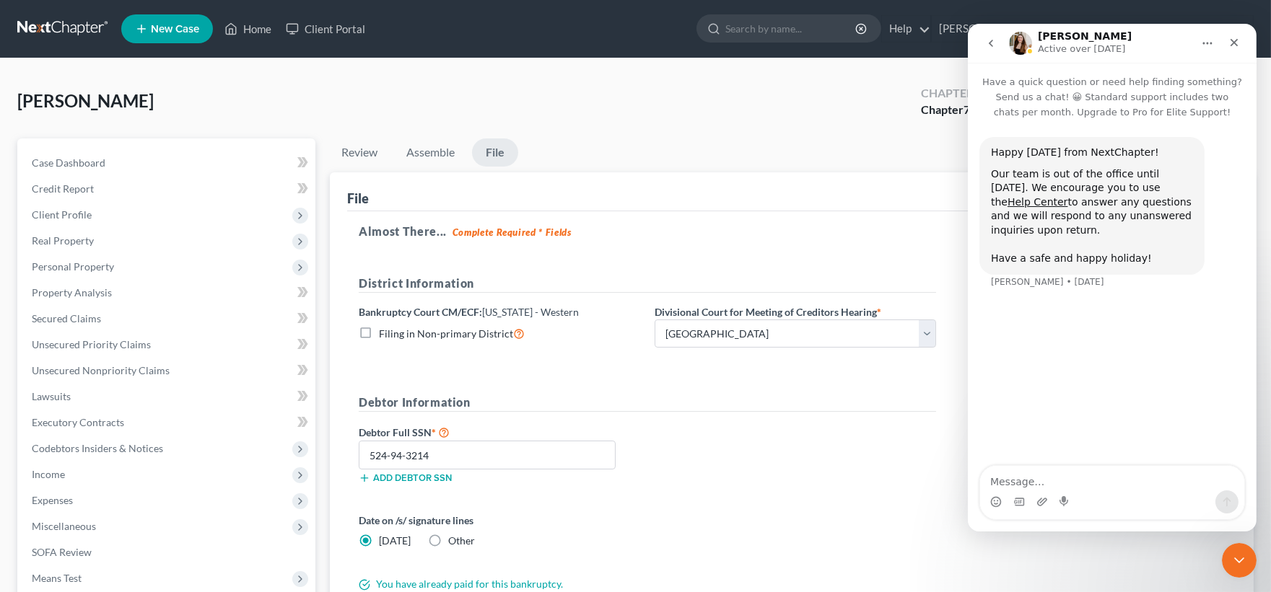
click at [987, 41] on icon "go back" at bounding box center [990, 44] width 12 height 12
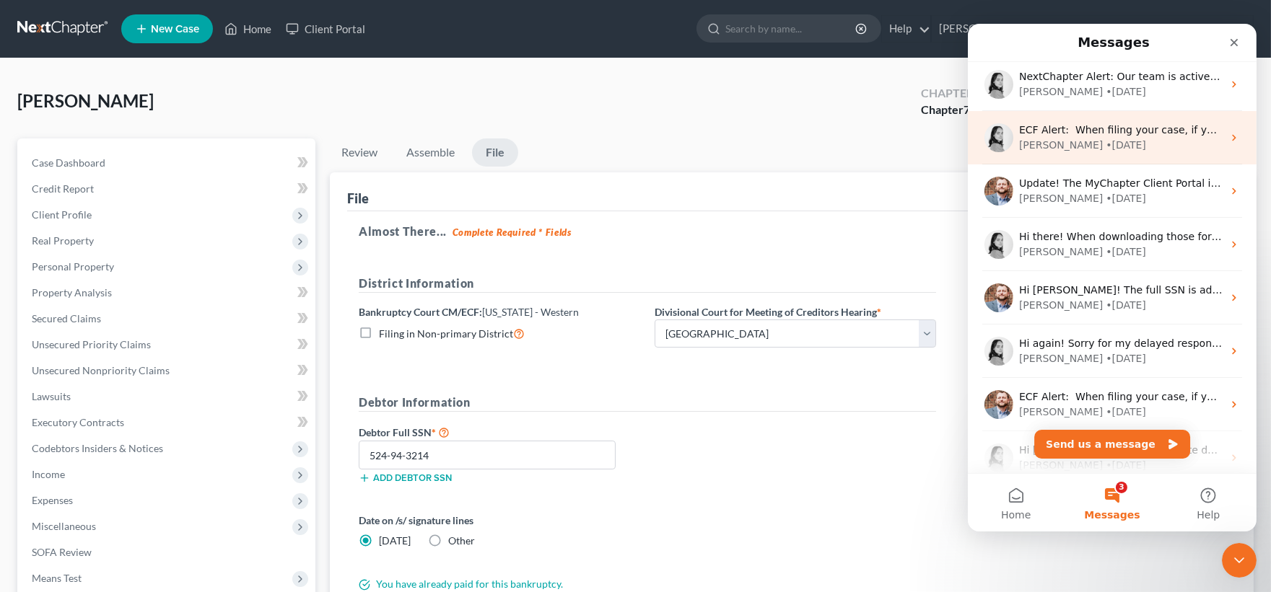
scroll to position [561, 0]
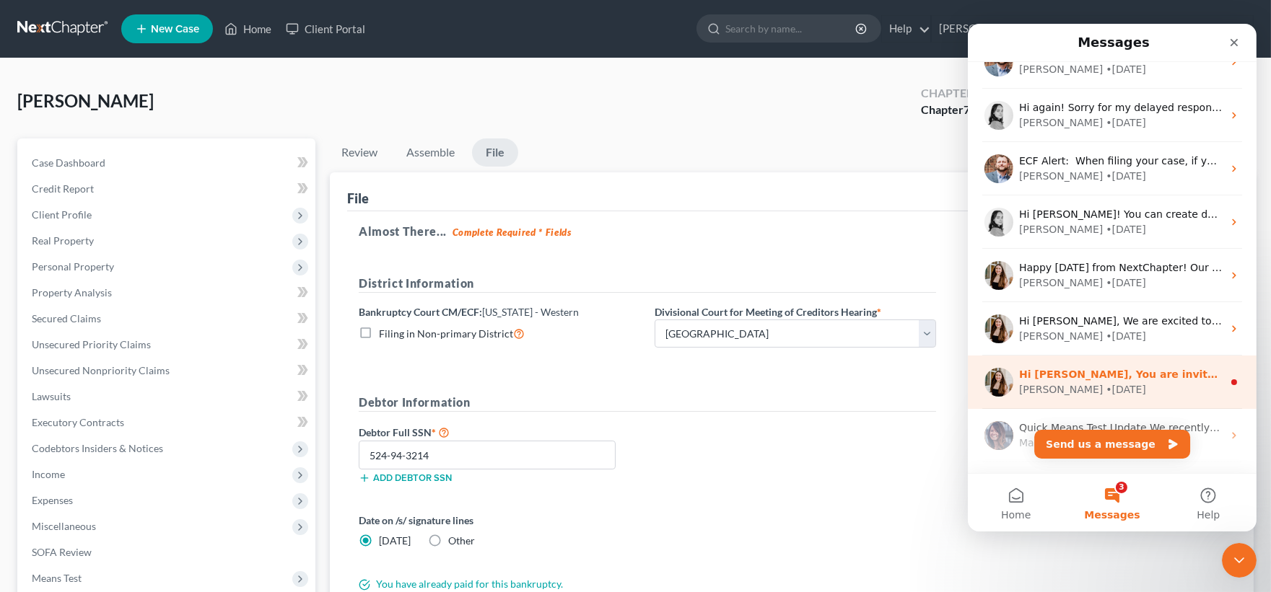
click at [1140, 380] on div "Hi Lindsey, You are invited to our free NextMessage Training webinar on Wednesd…" at bounding box center [1120, 374] width 204 height 15
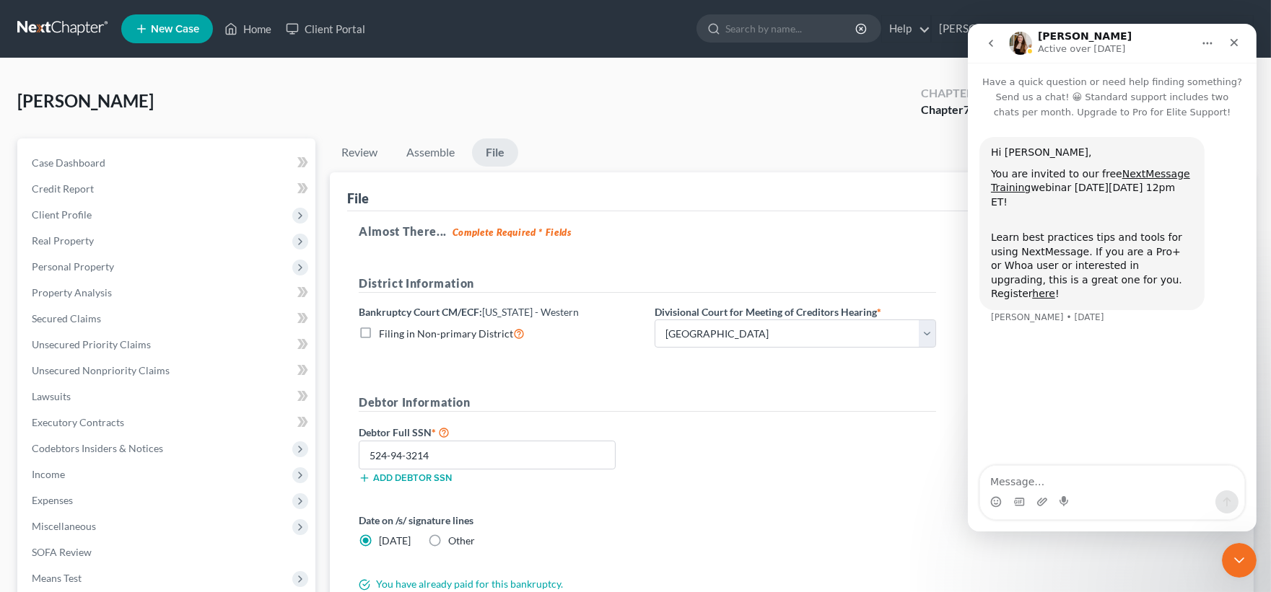
click at [987, 40] on icon "go back" at bounding box center [990, 44] width 12 height 12
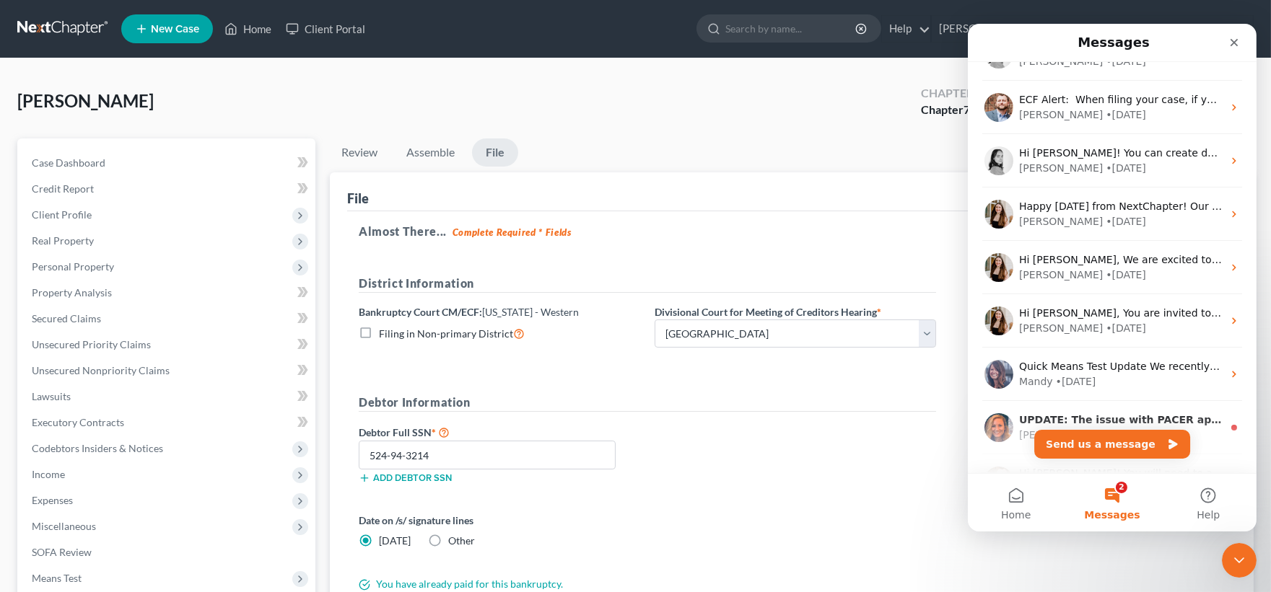
scroll to position [641, 0]
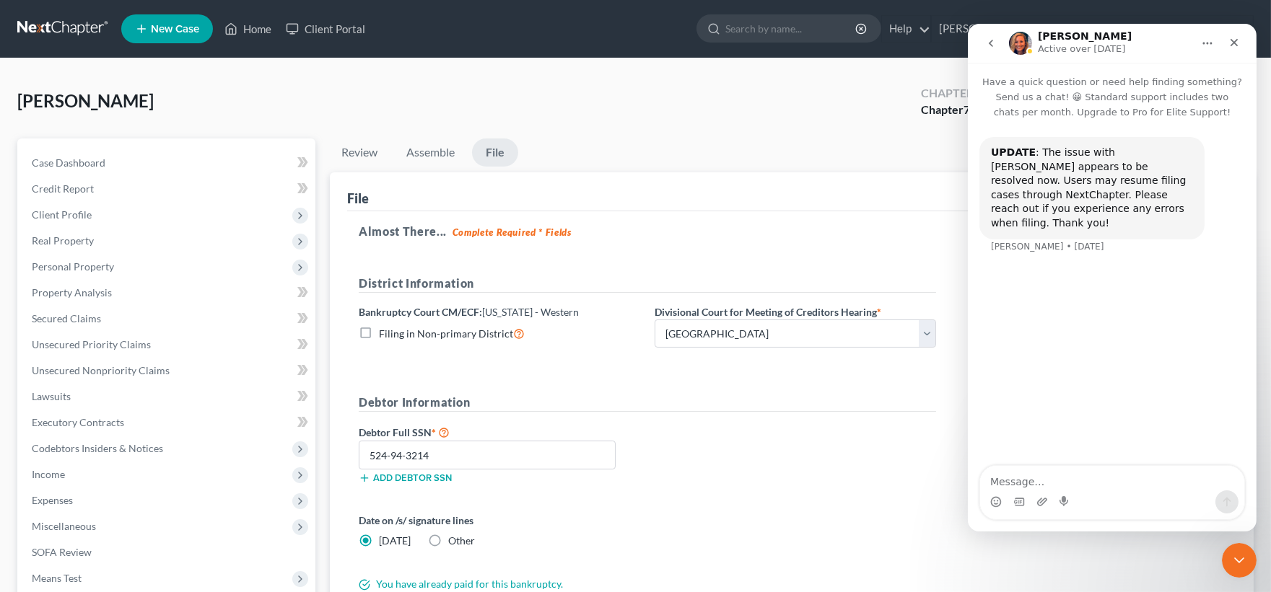
click at [991, 43] on icon "go back" at bounding box center [990, 44] width 12 height 12
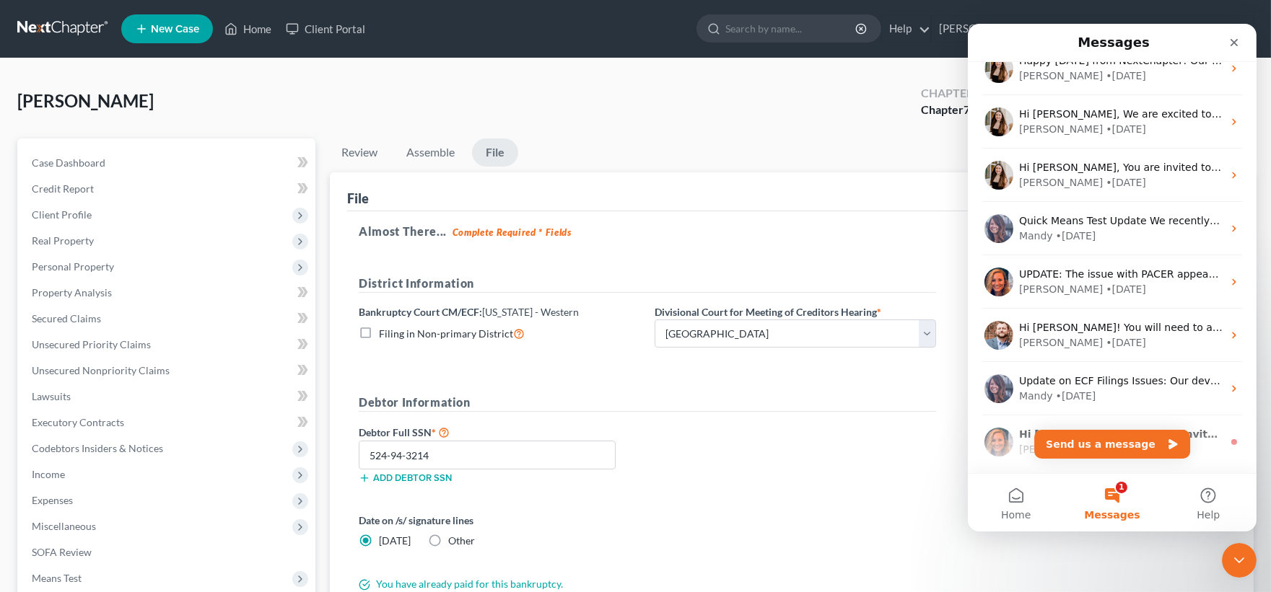
scroll to position [802, 0]
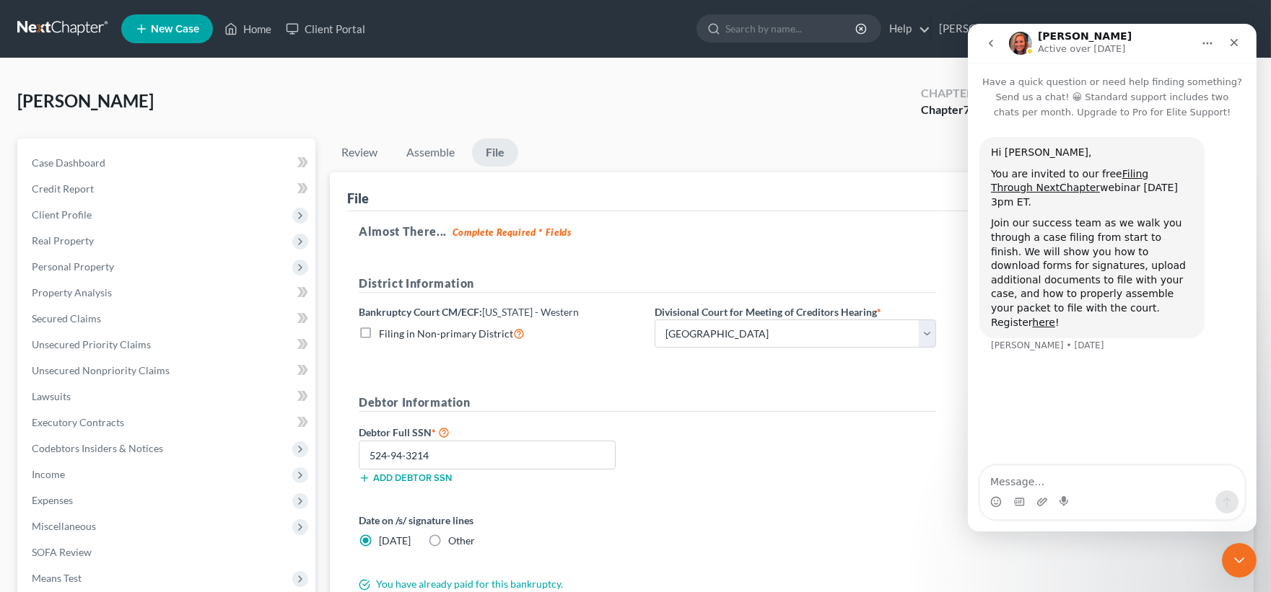
click at [989, 43] on icon "go back" at bounding box center [990, 43] width 4 height 7
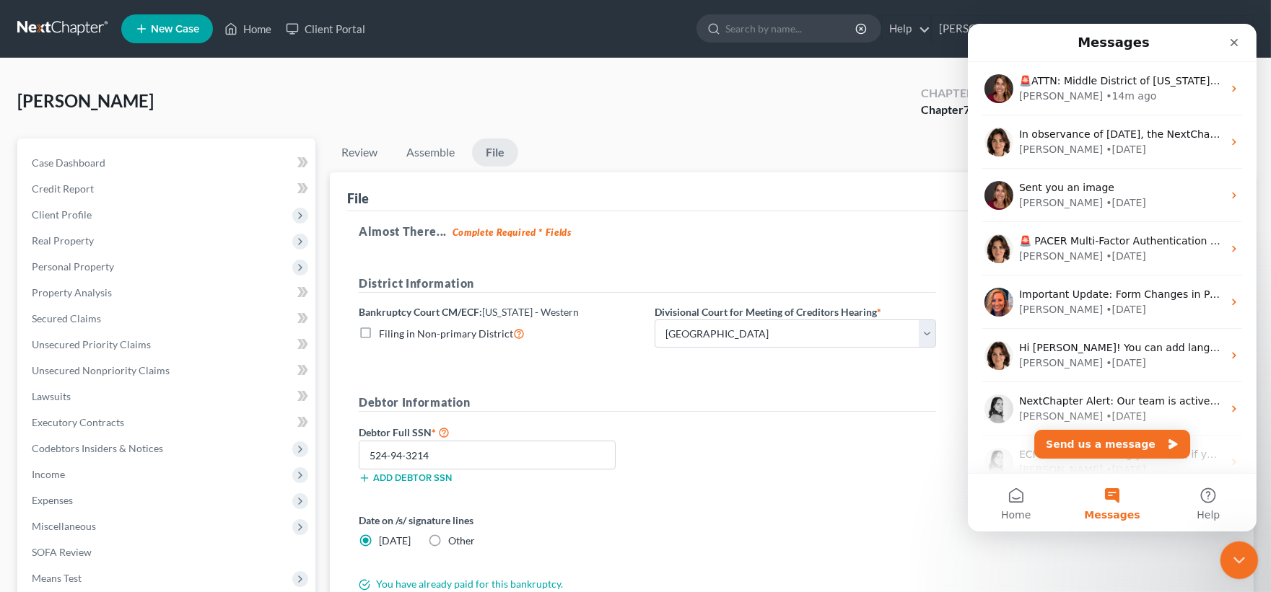
click at [1227, 561] on div "Close Intercom Messenger" at bounding box center [1237, 558] width 35 height 35
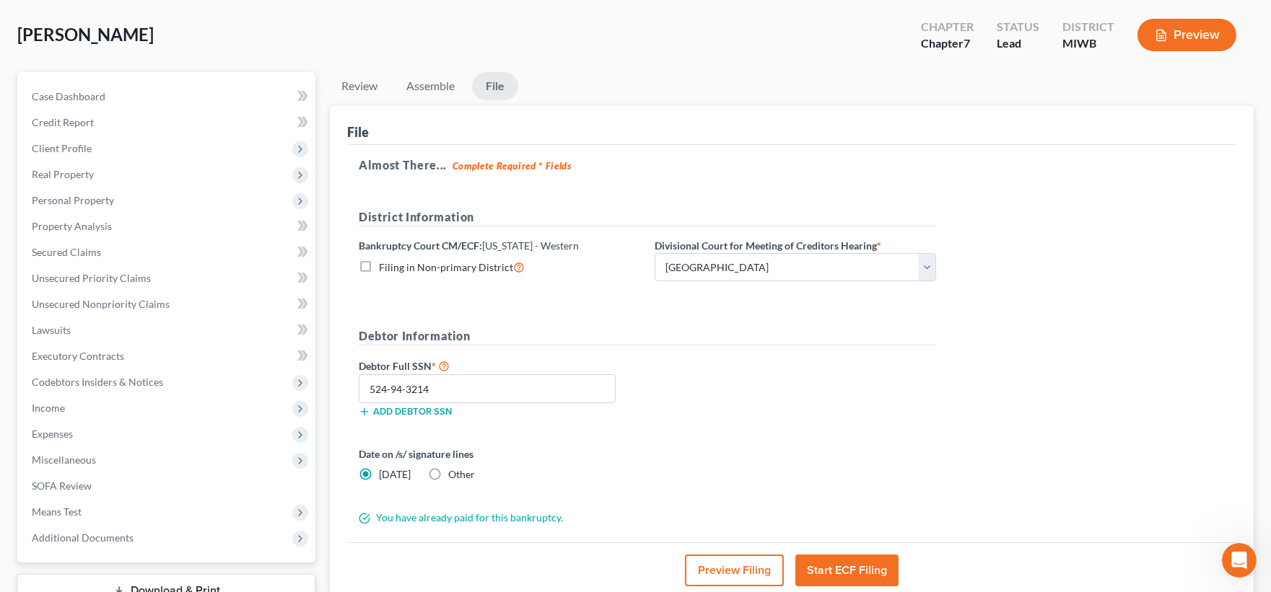
scroll to position [173, 0]
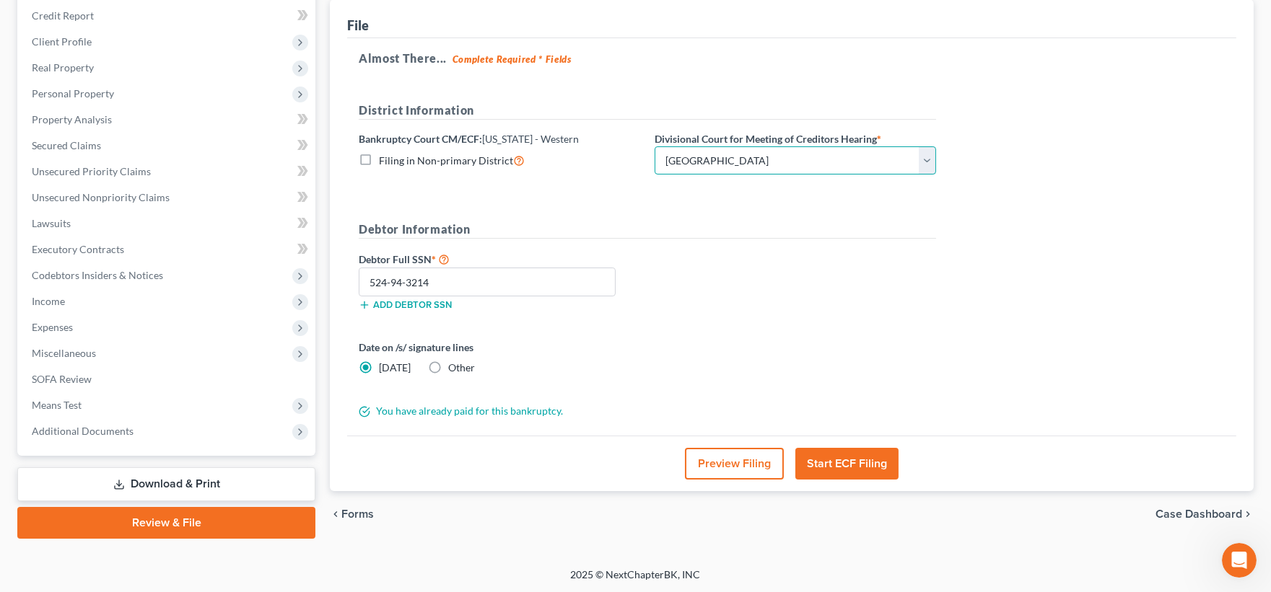
click at [932, 162] on select "Choose Division Grand Rapids Kalamazoo Lansing Marquette Traverse City" at bounding box center [795, 160] width 281 height 29
select select "1"
click at [655, 146] on select "Choose Division Grand Rapids Kalamazoo Lansing Marquette Traverse City" at bounding box center [795, 160] width 281 height 29
click at [975, 316] on div "Almost There... Complete Required * Fields District Information Bankruptcy Cour…" at bounding box center [791, 237] width 889 height 398
click at [828, 460] on button "Start ECF Filing" at bounding box center [846, 464] width 103 height 32
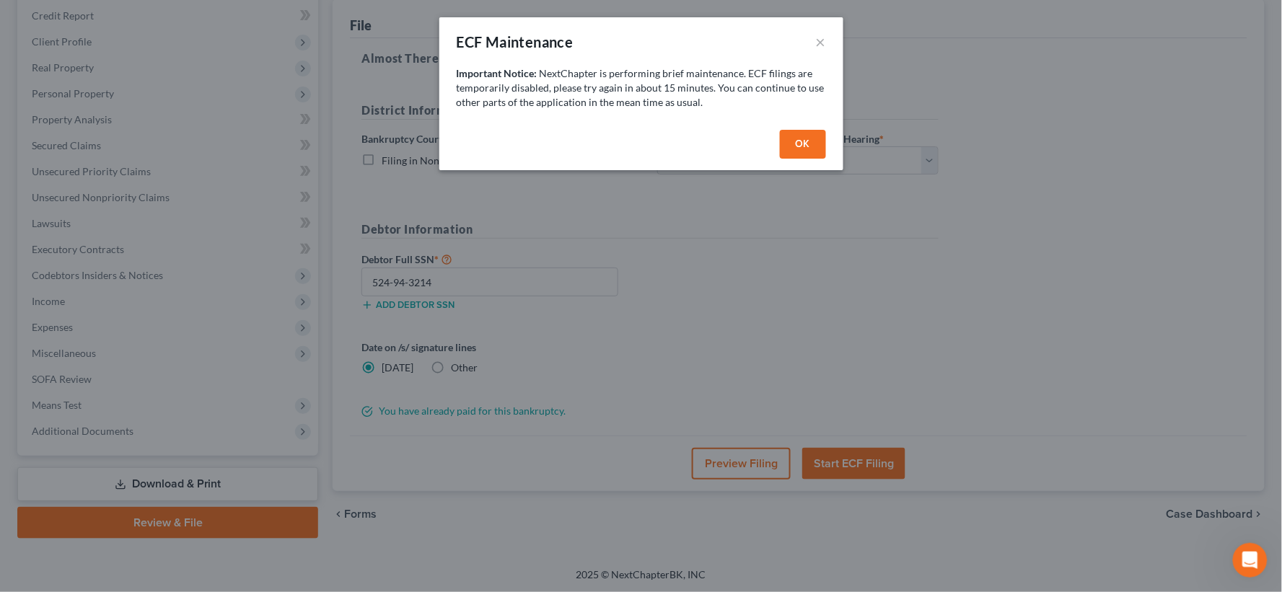
click at [797, 146] on button "OK" at bounding box center [803, 144] width 46 height 29
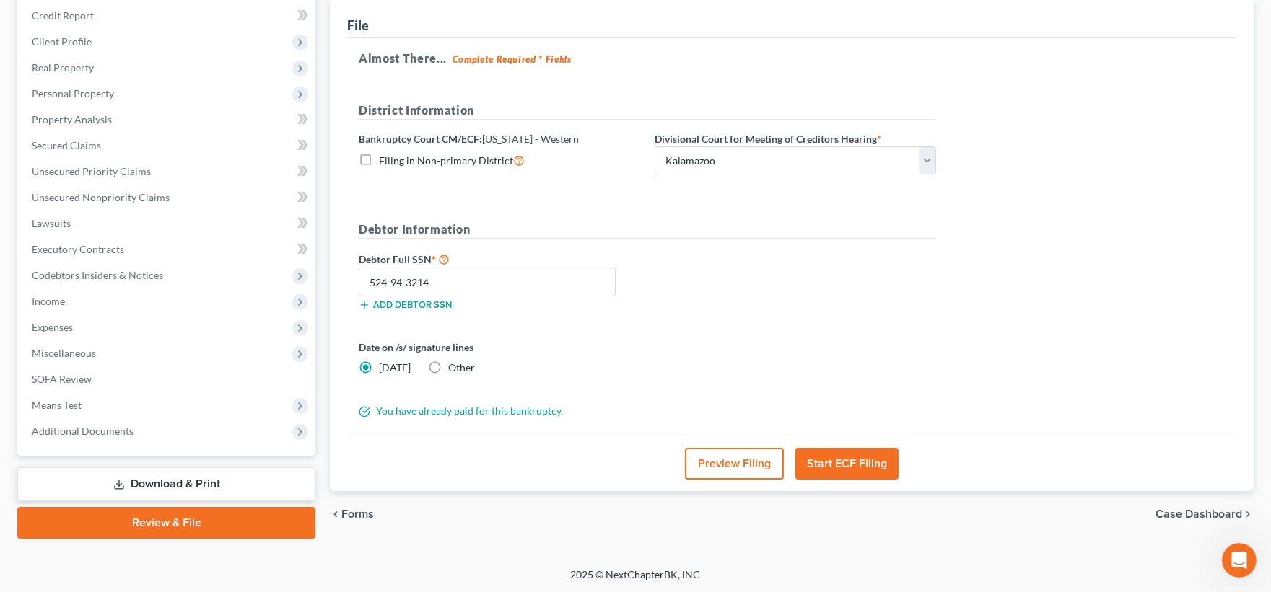
click at [839, 458] on button "Start ECF Filing" at bounding box center [846, 464] width 103 height 32
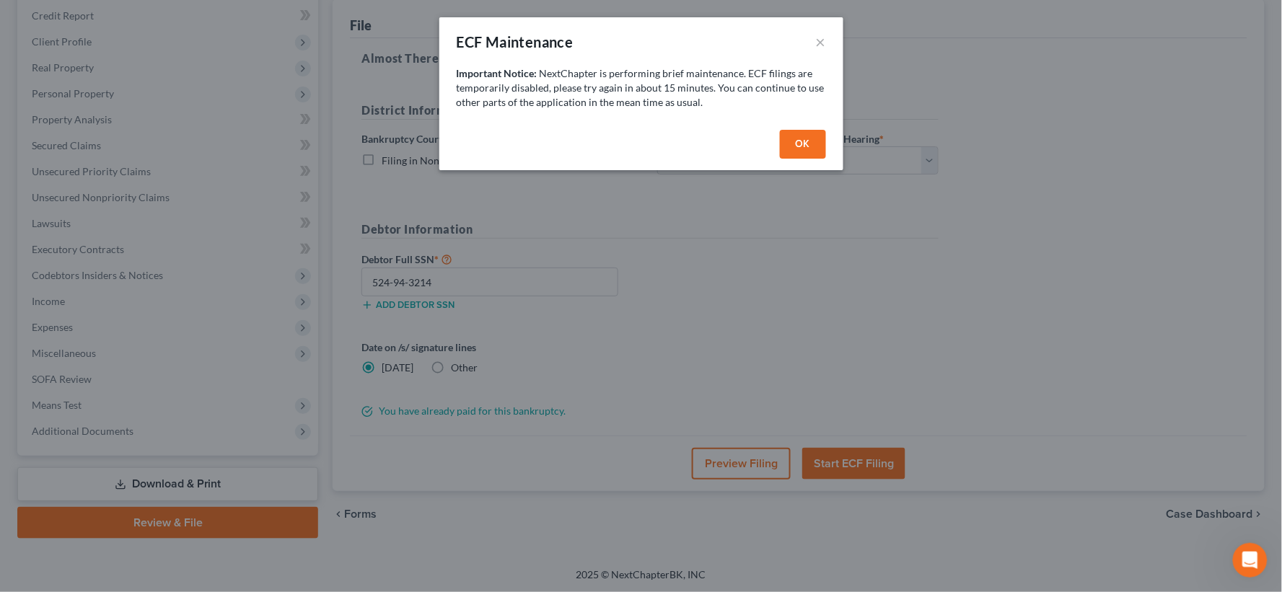
click at [798, 148] on button "OK" at bounding box center [803, 144] width 46 height 29
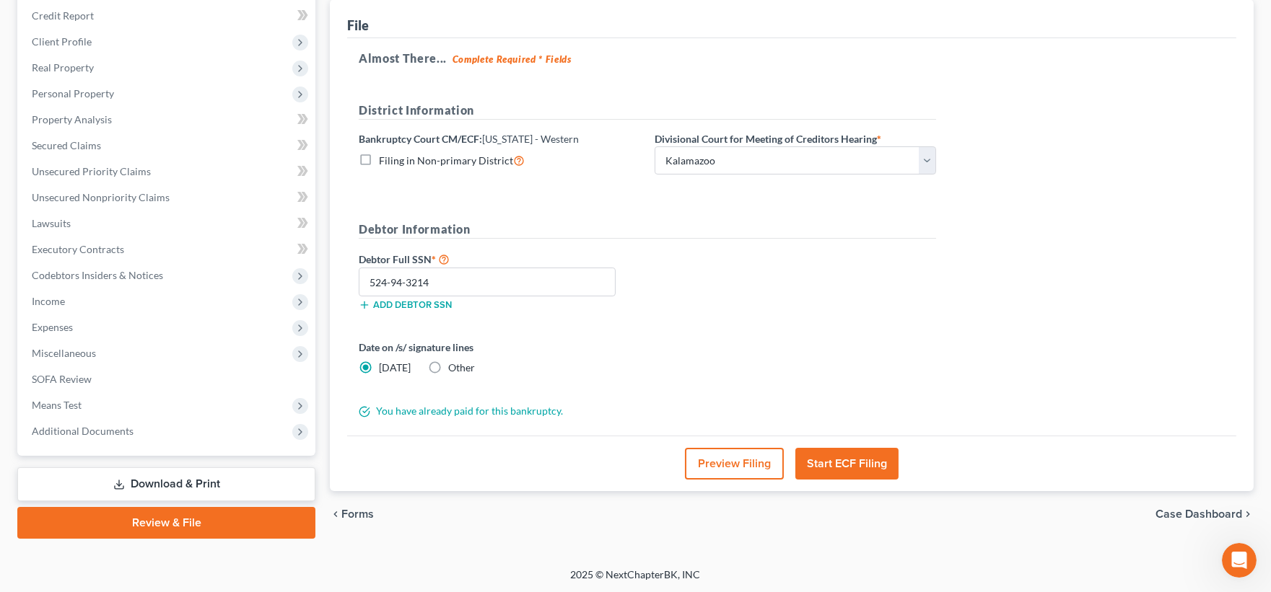
click at [840, 463] on button "Start ECF Filing" at bounding box center [846, 464] width 103 height 32
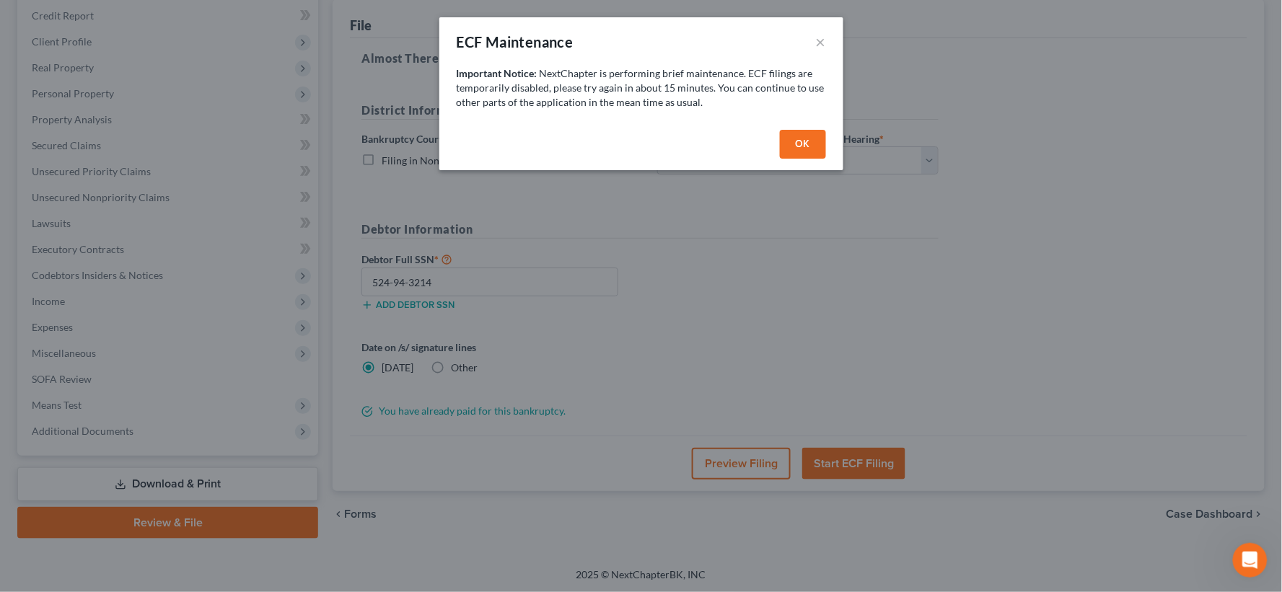
click at [811, 142] on button "OK" at bounding box center [803, 144] width 46 height 29
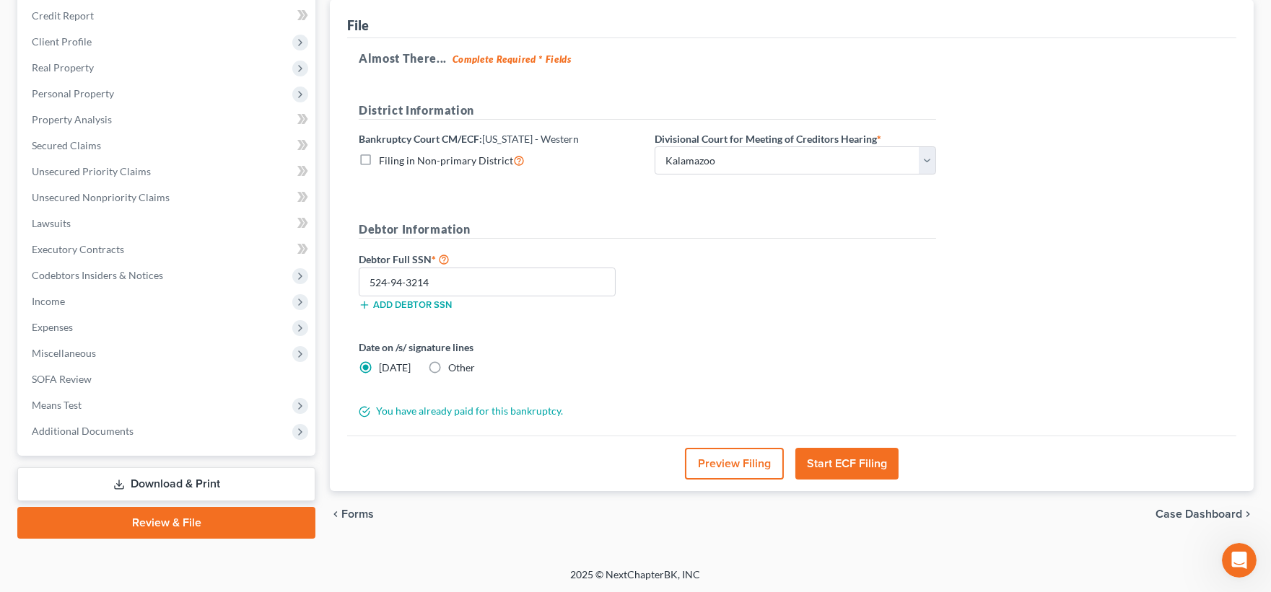
click at [847, 466] on button "Start ECF Filing" at bounding box center [846, 464] width 103 height 32
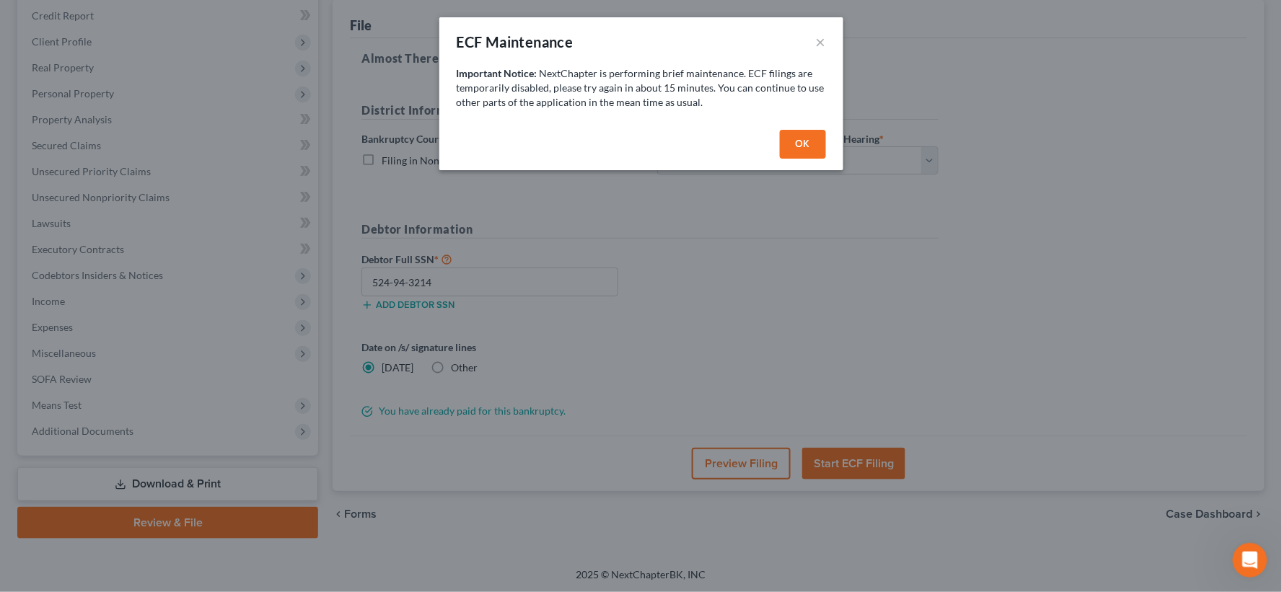
click at [788, 137] on button "OK" at bounding box center [803, 144] width 46 height 29
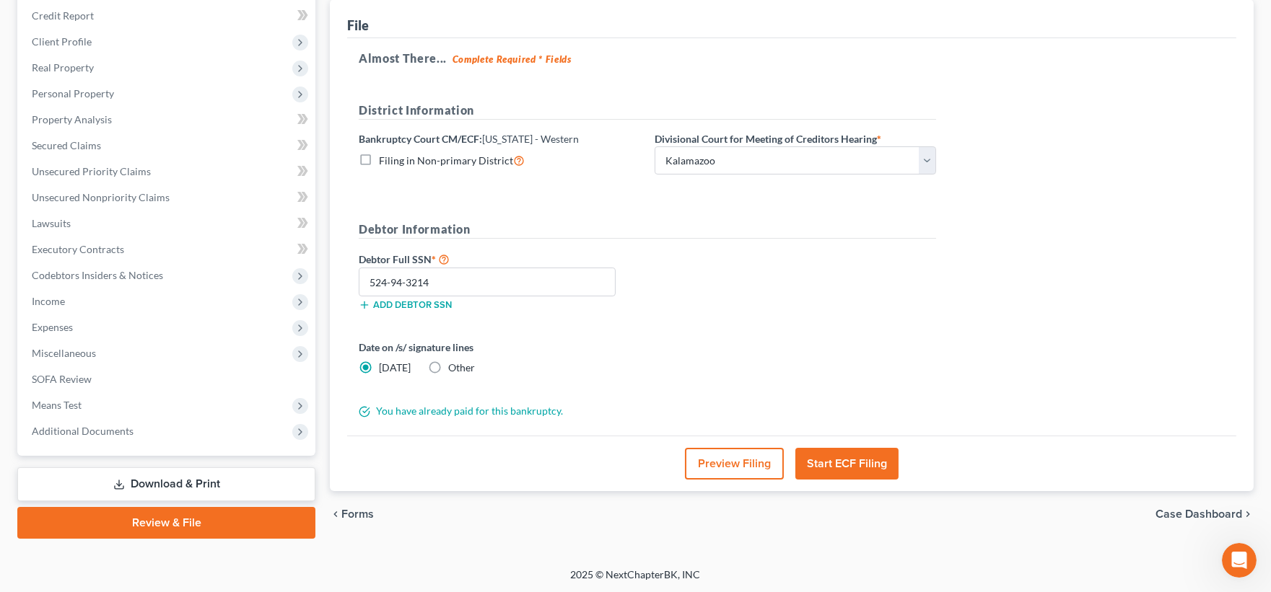
click at [847, 463] on button "Start ECF Filing" at bounding box center [846, 464] width 103 height 32
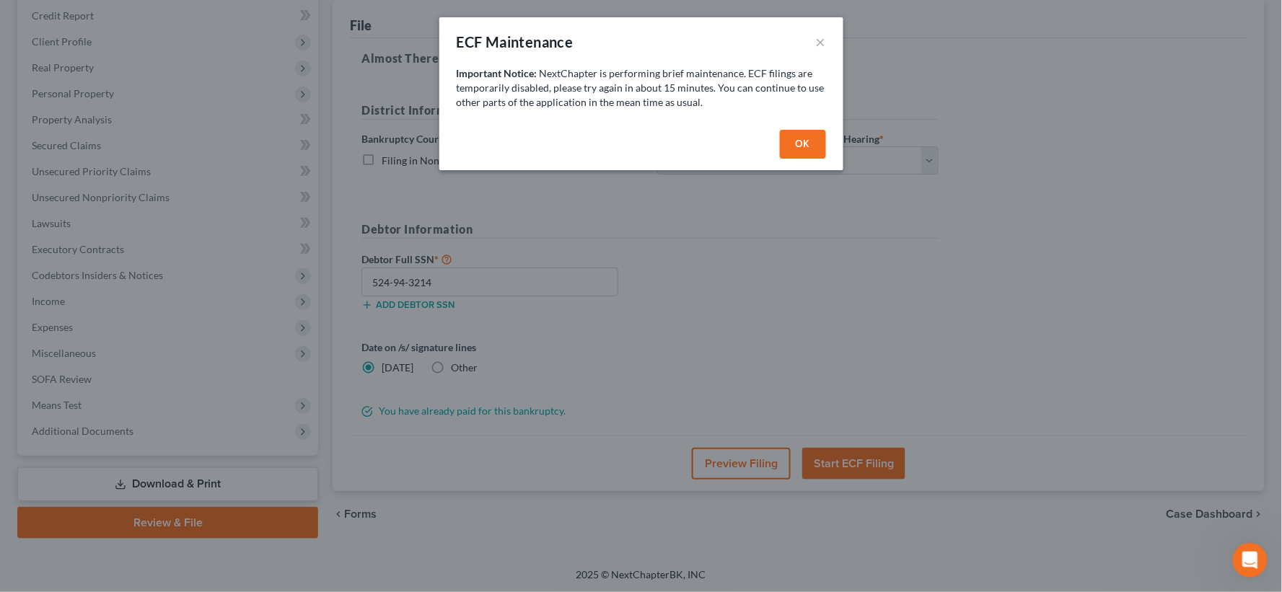
click at [799, 140] on button "OK" at bounding box center [803, 144] width 46 height 29
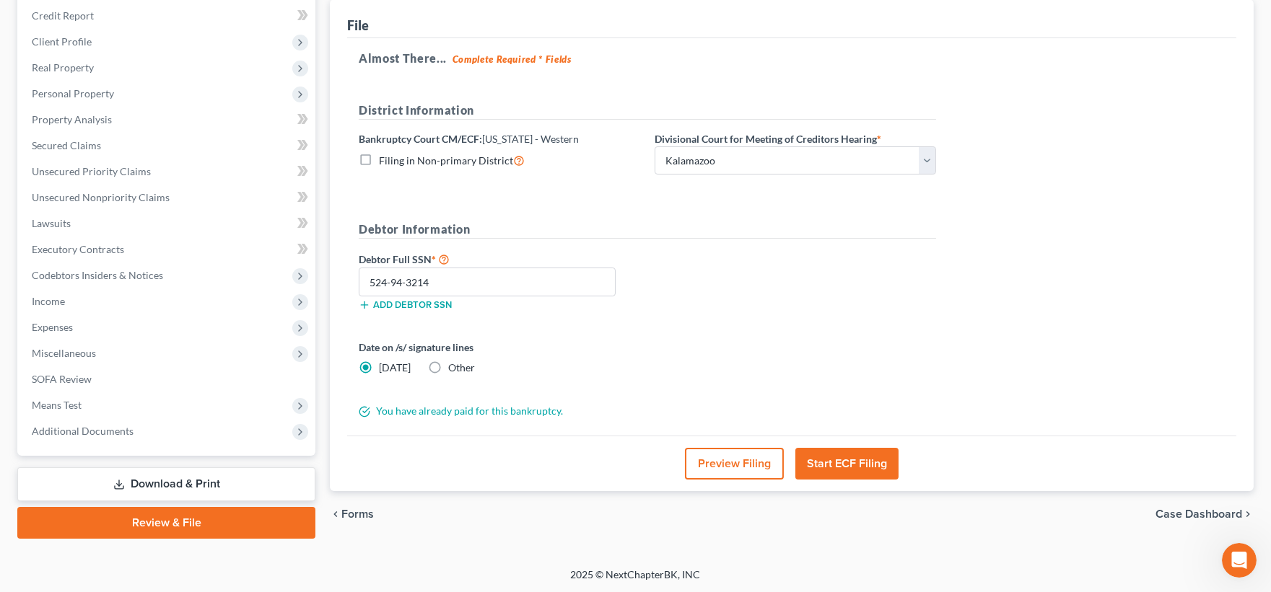
click at [841, 465] on button "Start ECF Filing" at bounding box center [846, 464] width 103 height 32
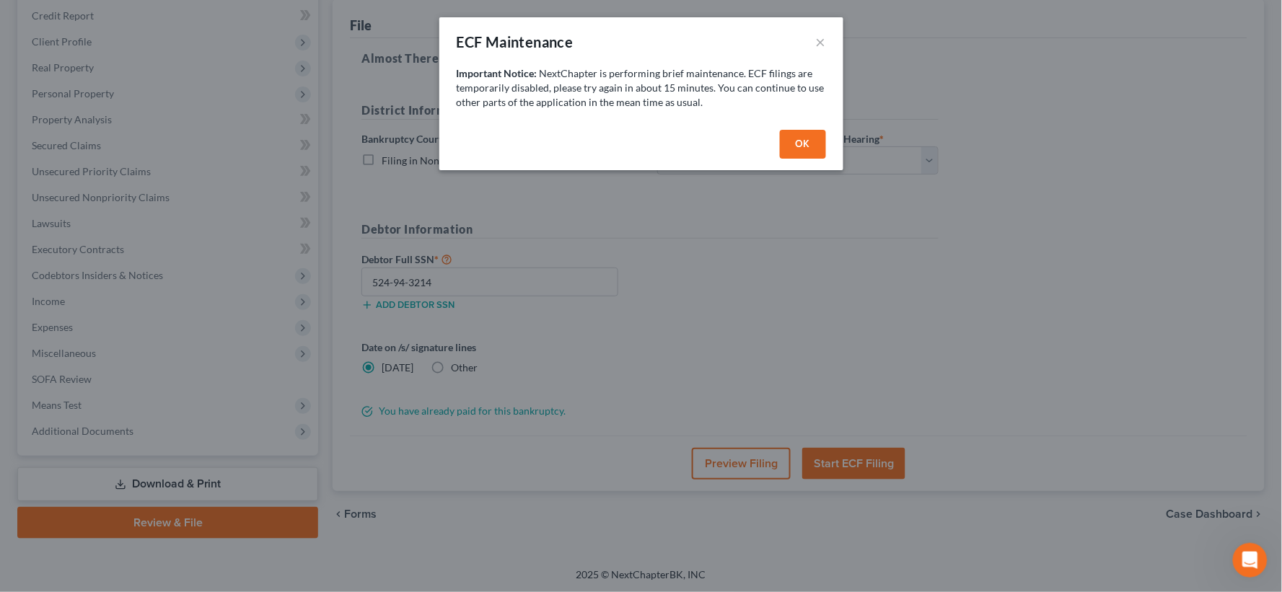
click at [796, 152] on button "OK" at bounding box center [803, 144] width 46 height 29
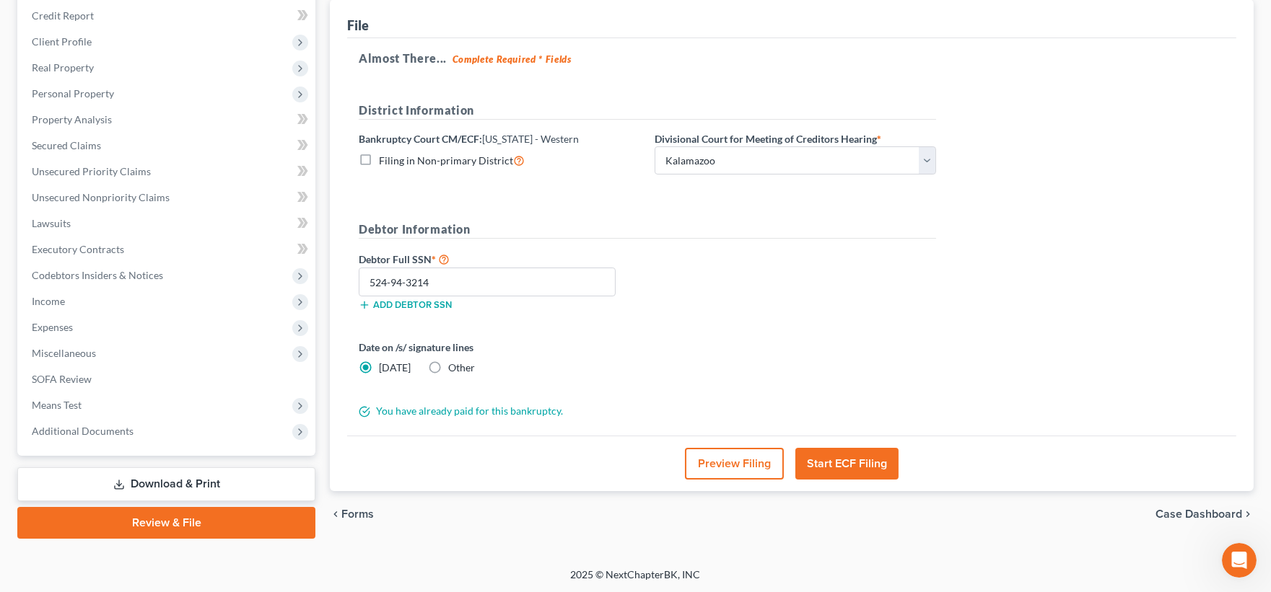
click at [839, 468] on button "Start ECF Filing" at bounding box center [846, 464] width 103 height 32
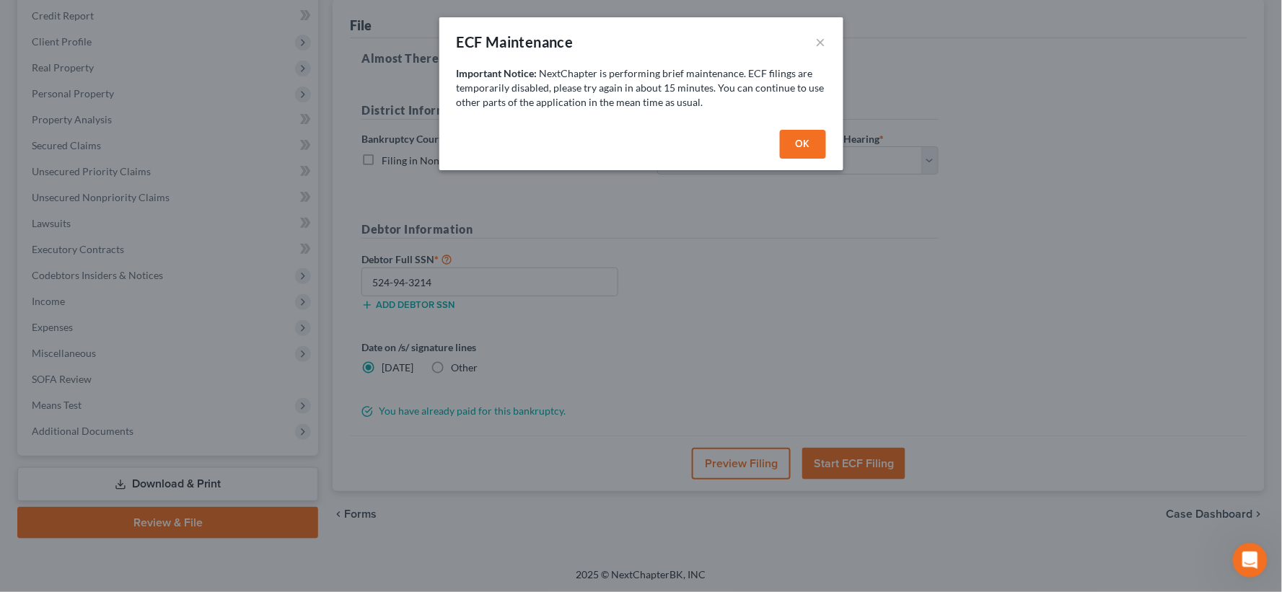
click at [797, 150] on button "OK" at bounding box center [803, 144] width 46 height 29
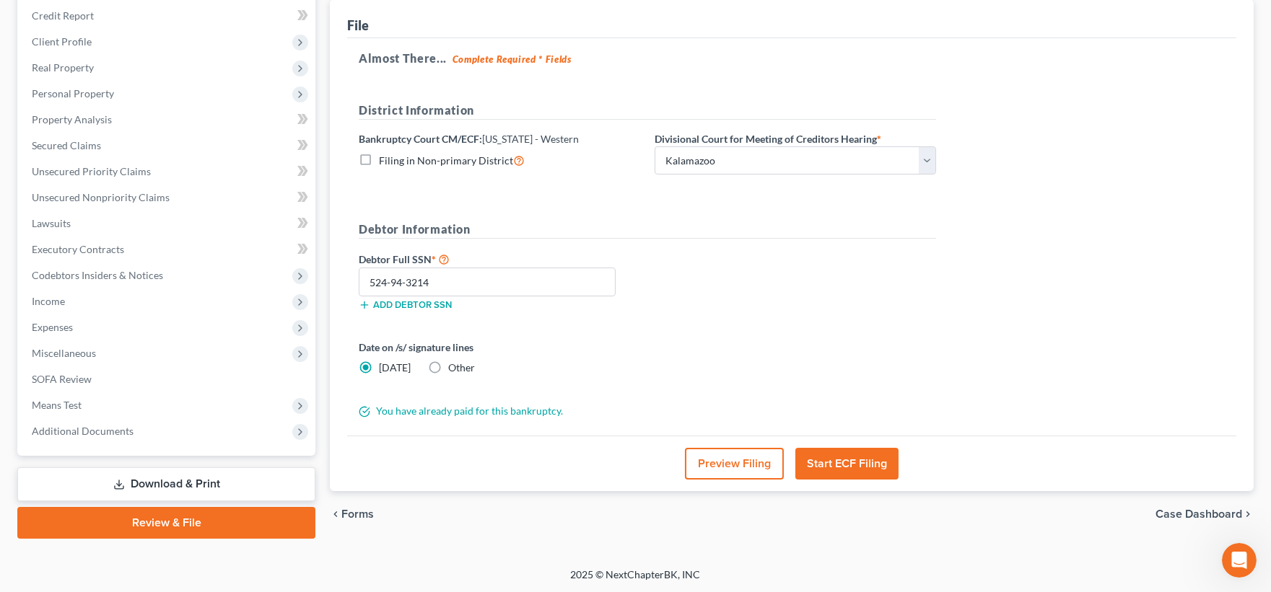
click at [860, 463] on button "Start ECF Filing" at bounding box center [846, 464] width 103 height 32
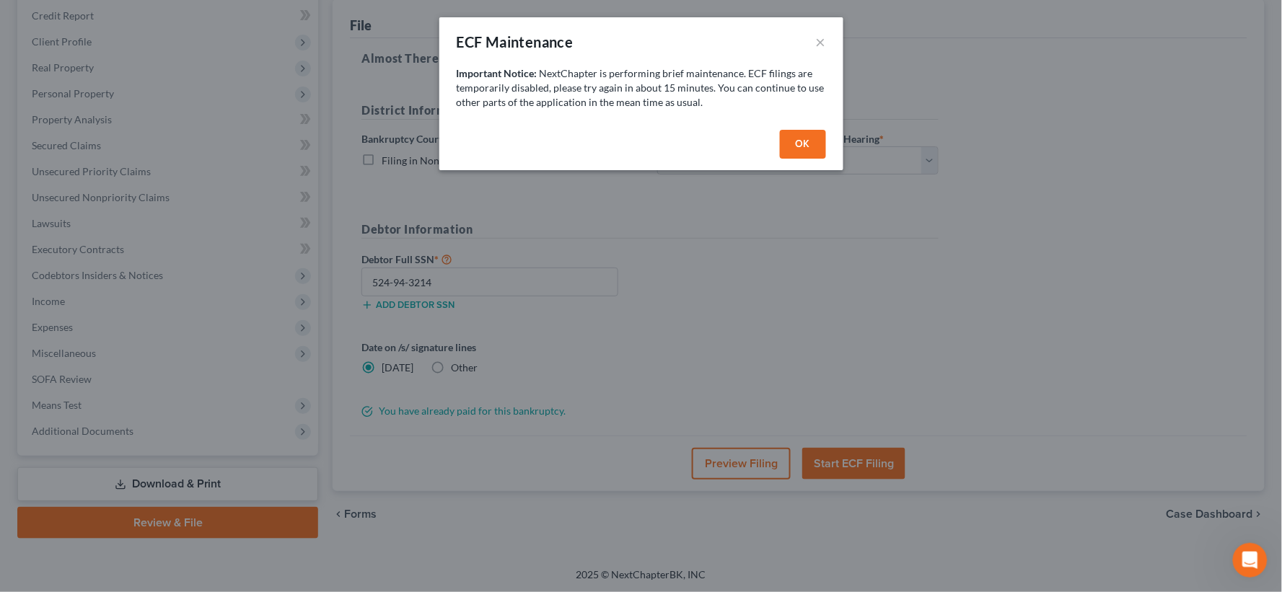
click at [802, 141] on button "OK" at bounding box center [803, 144] width 46 height 29
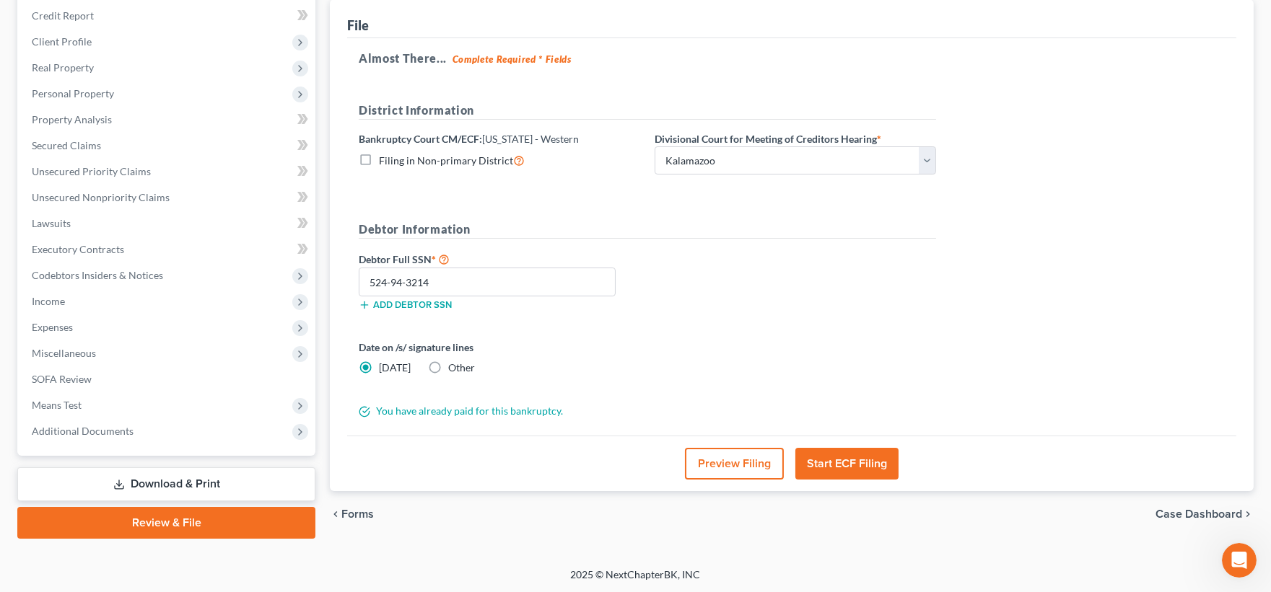
click at [828, 465] on button "Start ECF Filing" at bounding box center [846, 464] width 103 height 32
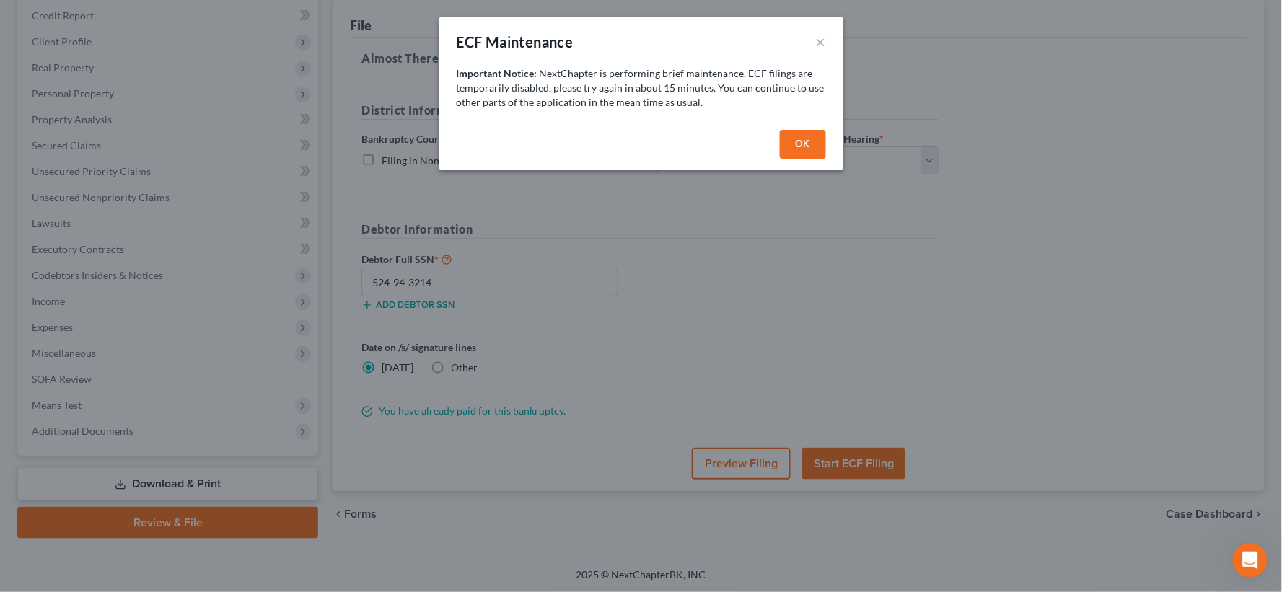
click at [790, 137] on button "OK" at bounding box center [803, 144] width 46 height 29
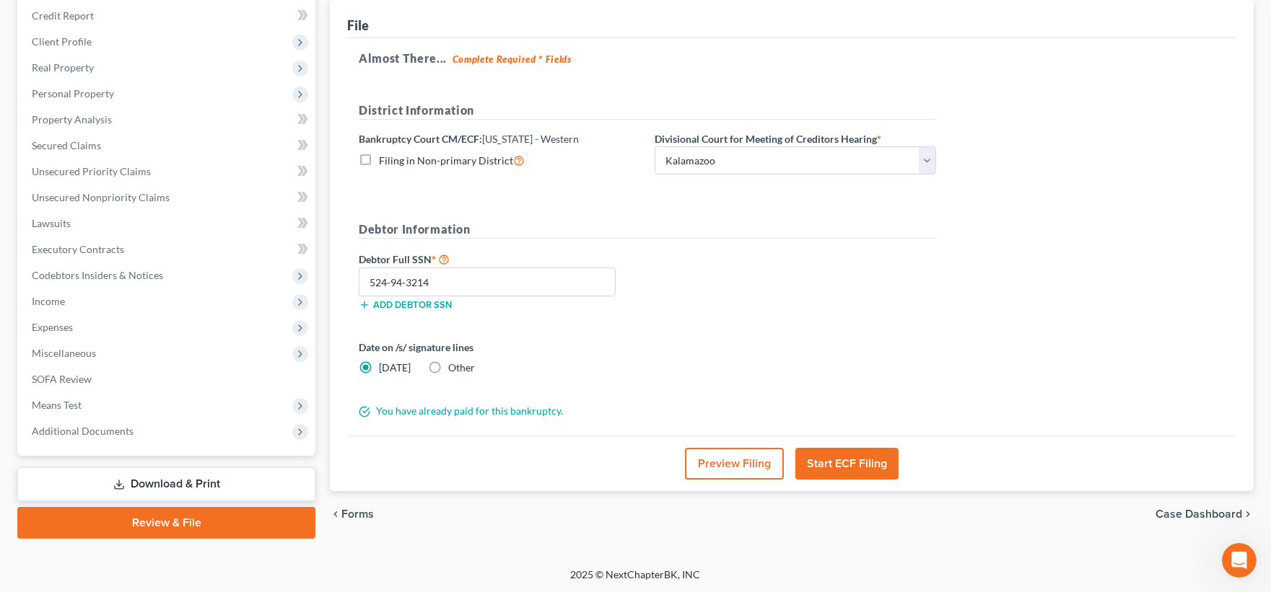
click at [831, 460] on button "Start ECF Filing" at bounding box center [846, 464] width 103 height 32
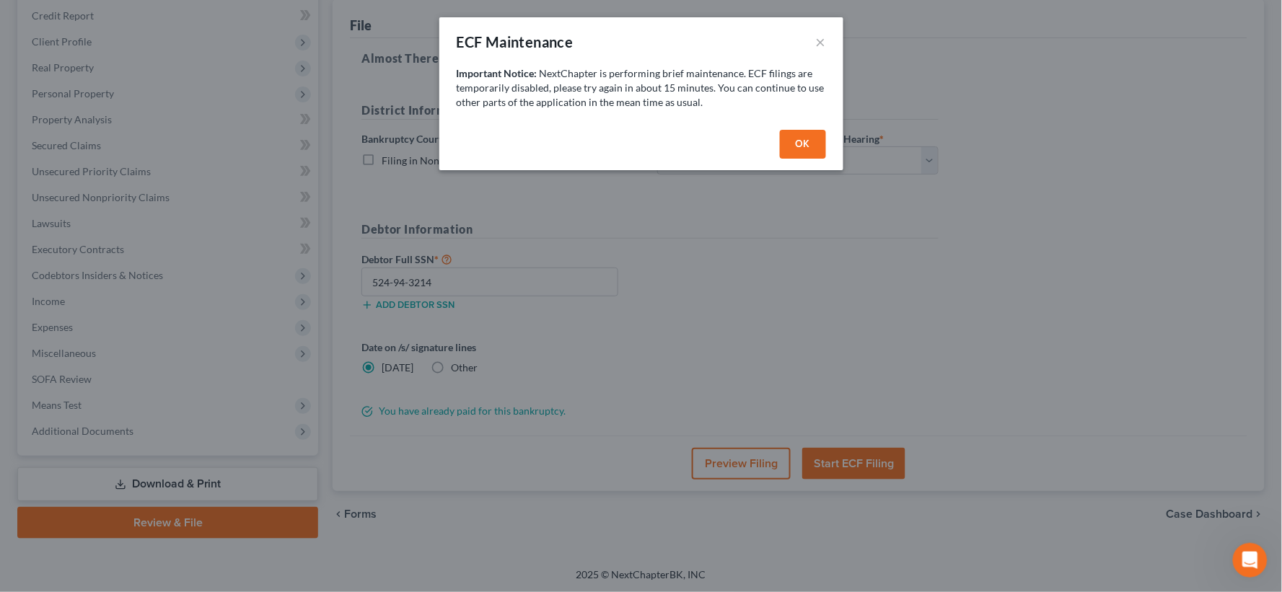
click at [802, 146] on button "OK" at bounding box center [803, 144] width 46 height 29
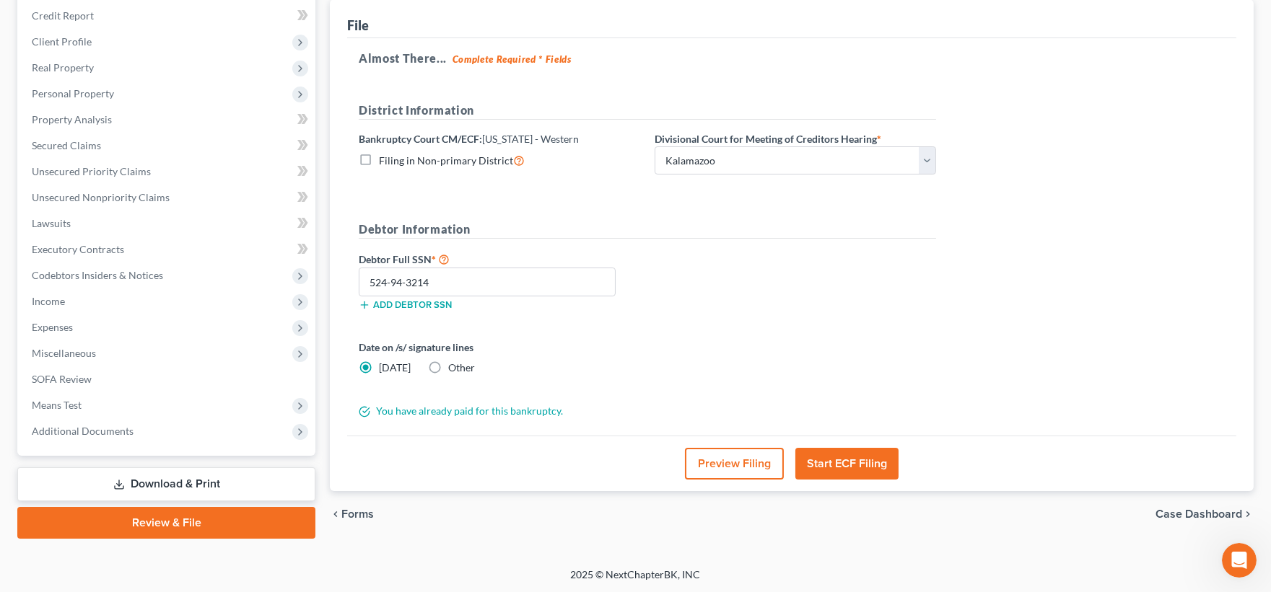
click at [855, 463] on button "Start ECF Filing" at bounding box center [846, 464] width 103 height 32
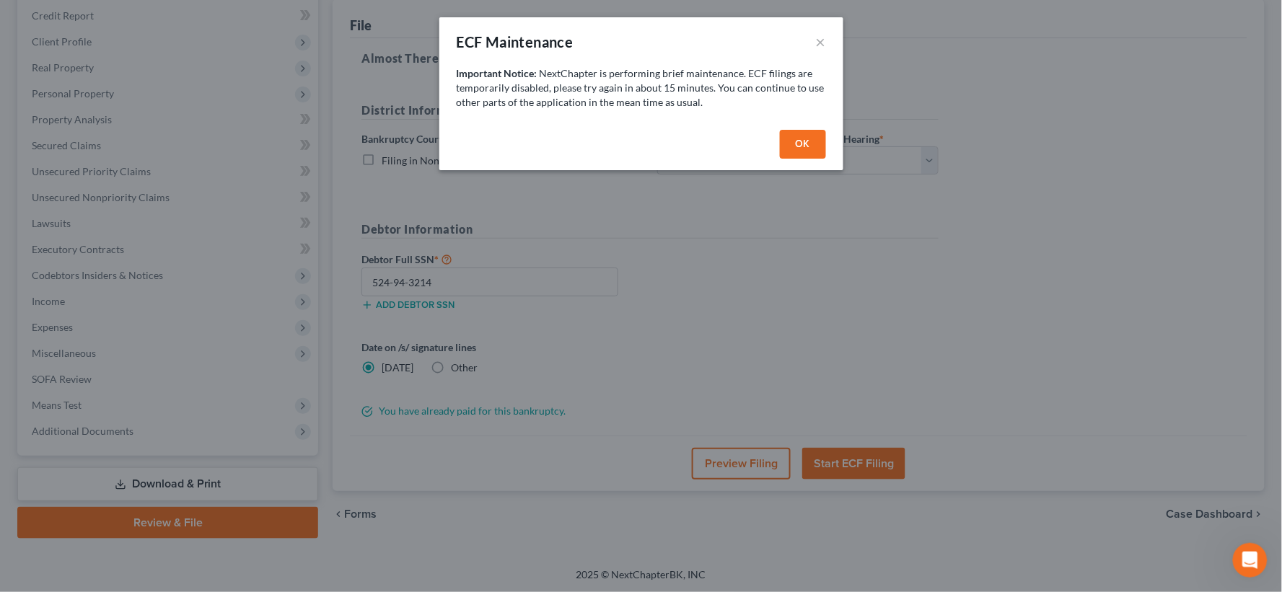
click at [803, 152] on button "OK" at bounding box center [803, 144] width 46 height 29
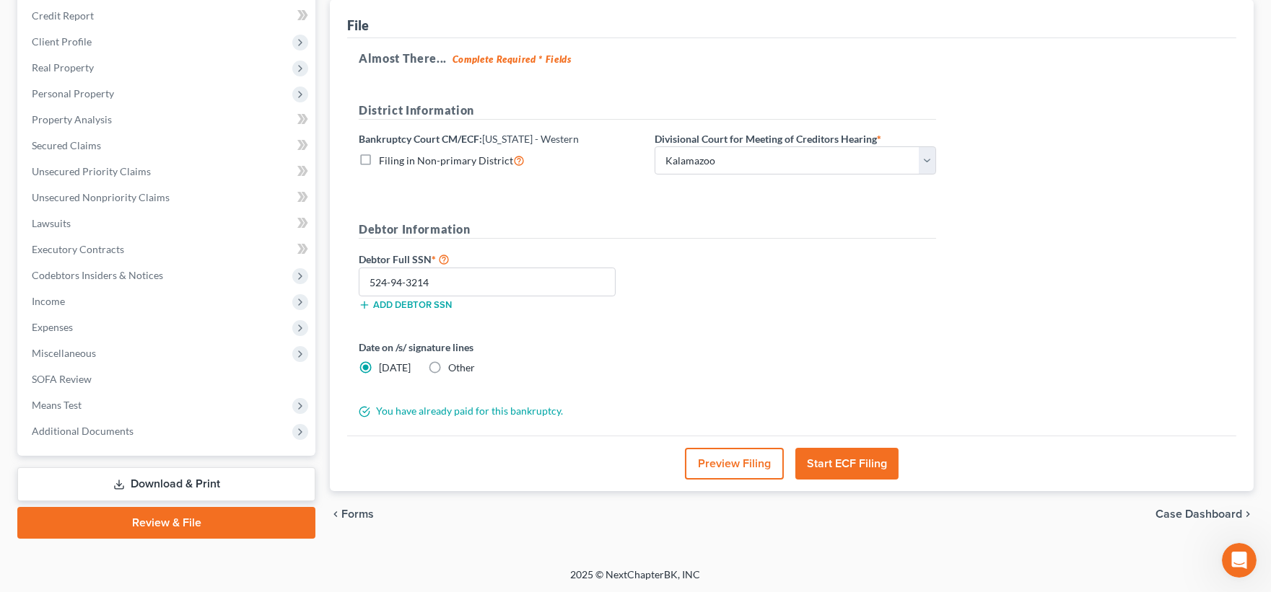
click at [731, 464] on button "Preview Filing" at bounding box center [734, 464] width 99 height 32
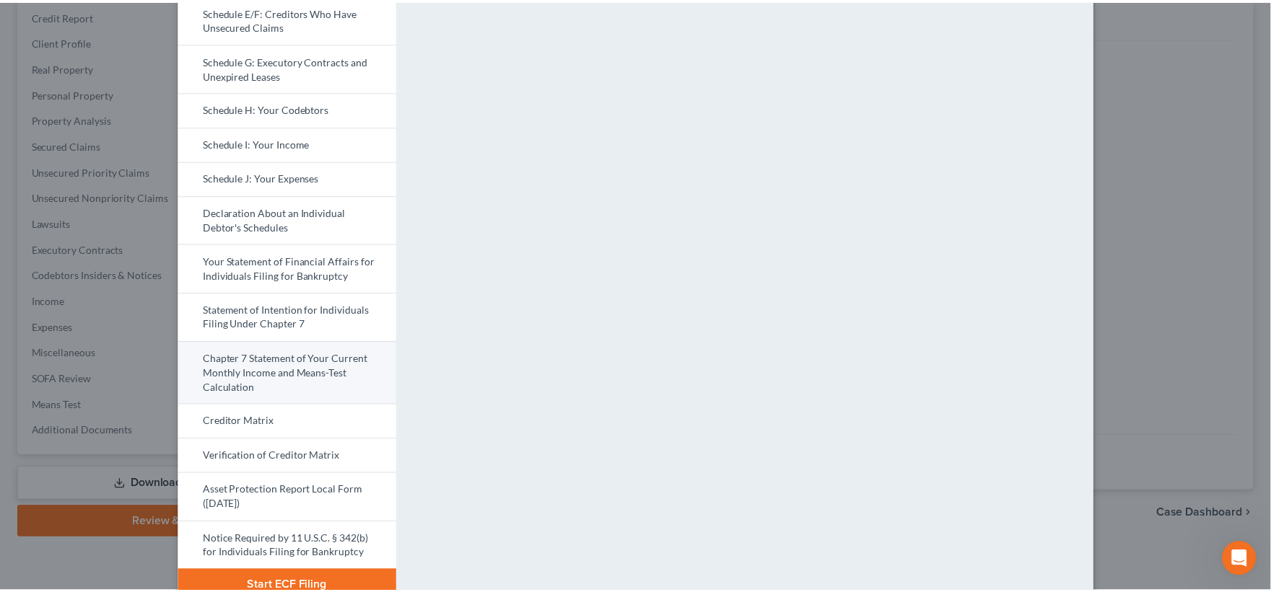
scroll to position [350, 0]
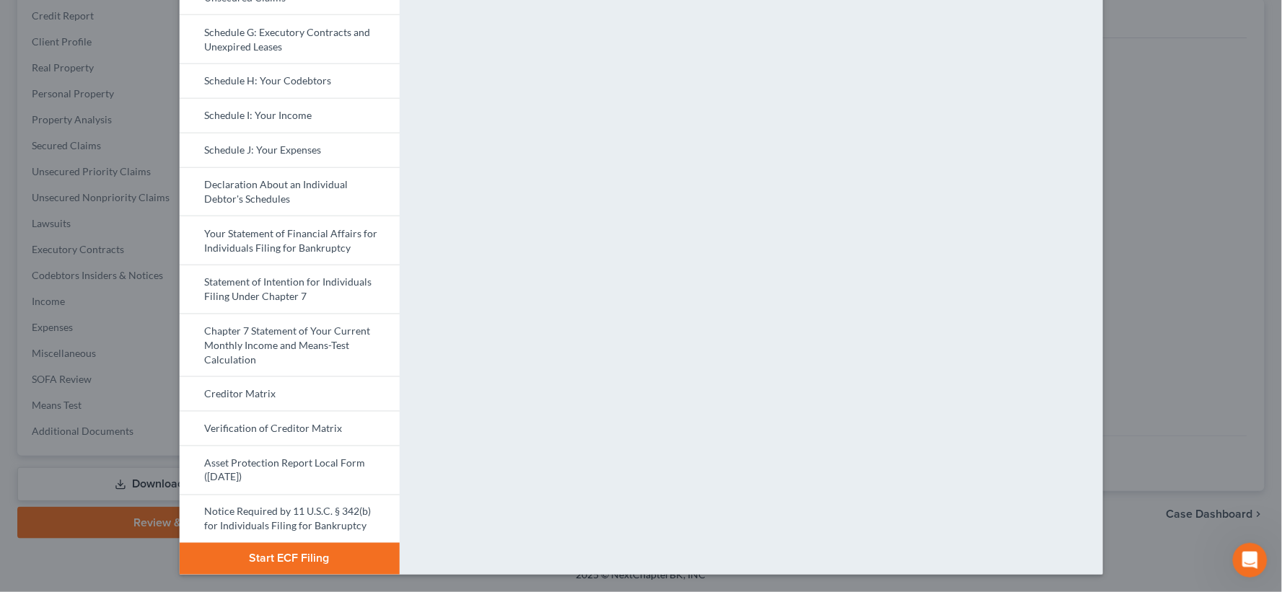
click at [238, 556] on button "Start ECF Filing" at bounding box center [290, 559] width 220 height 32
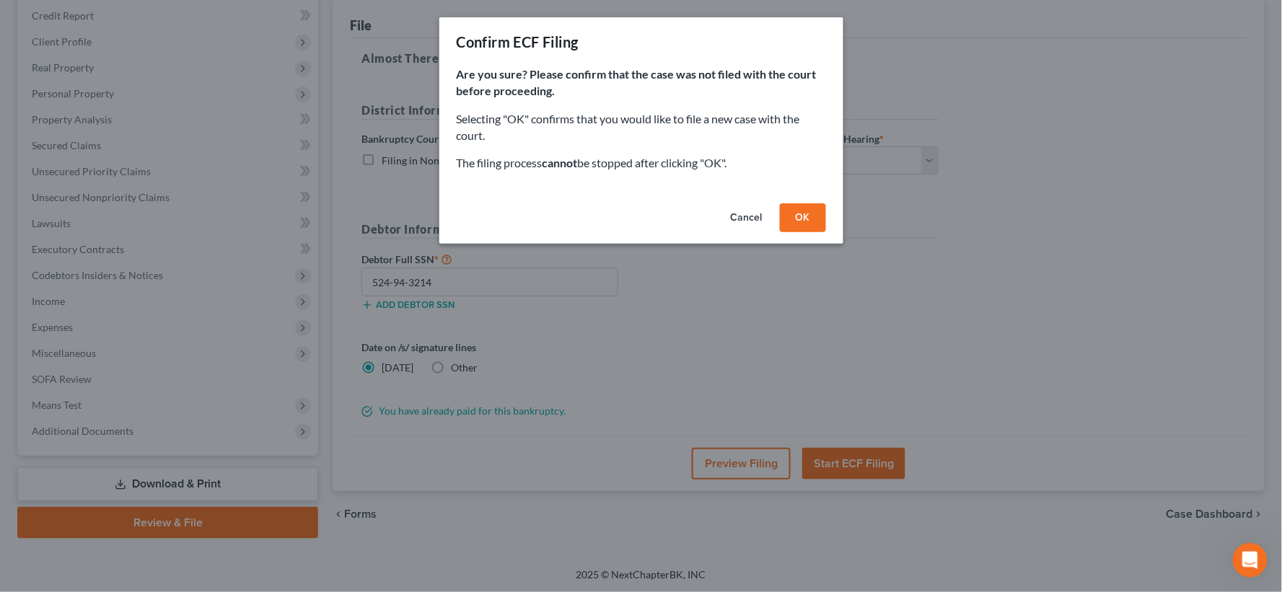
click at [812, 219] on button "OK" at bounding box center [803, 218] width 46 height 29
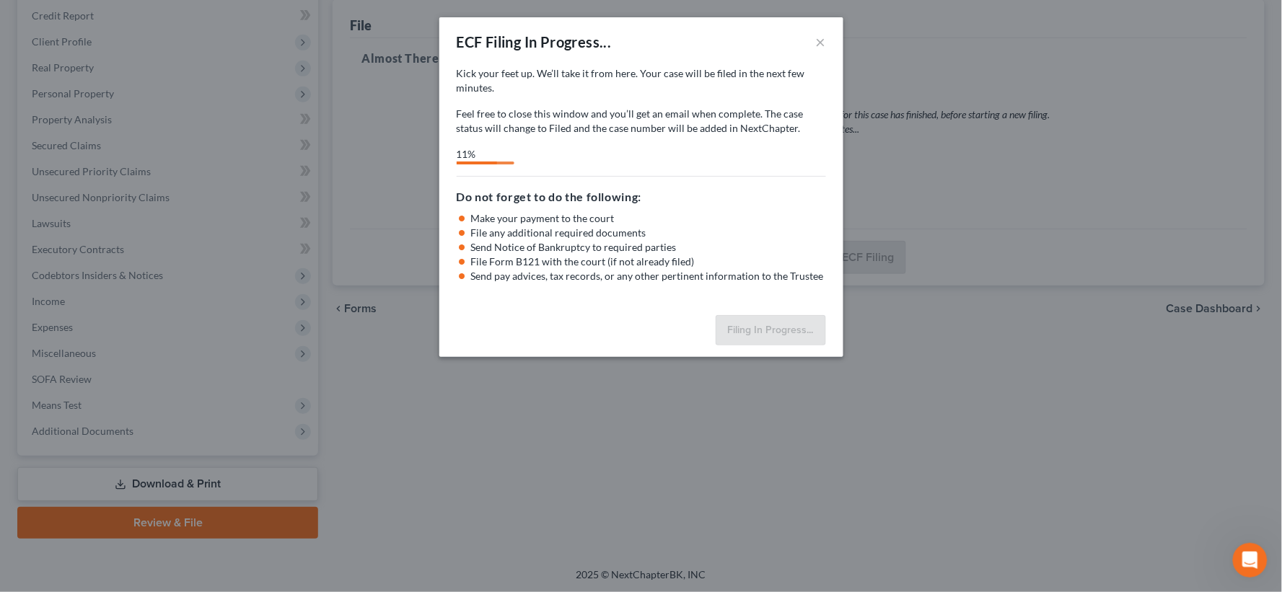
select select "4"
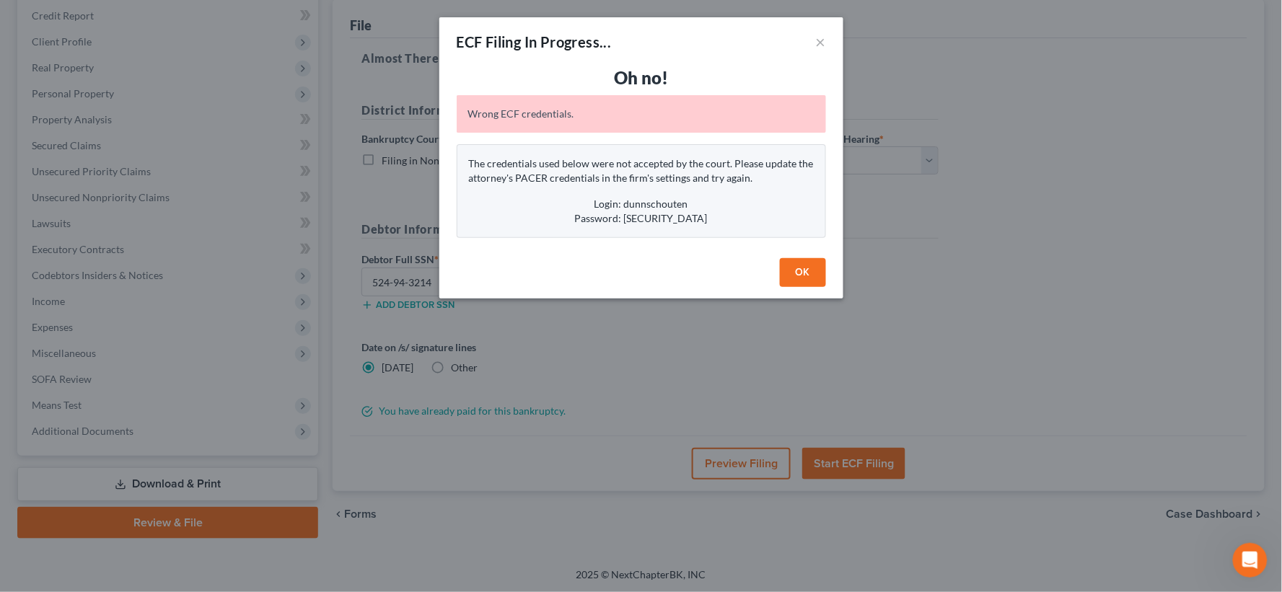
click at [803, 276] on button "OK" at bounding box center [803, 272] width 46 height 29
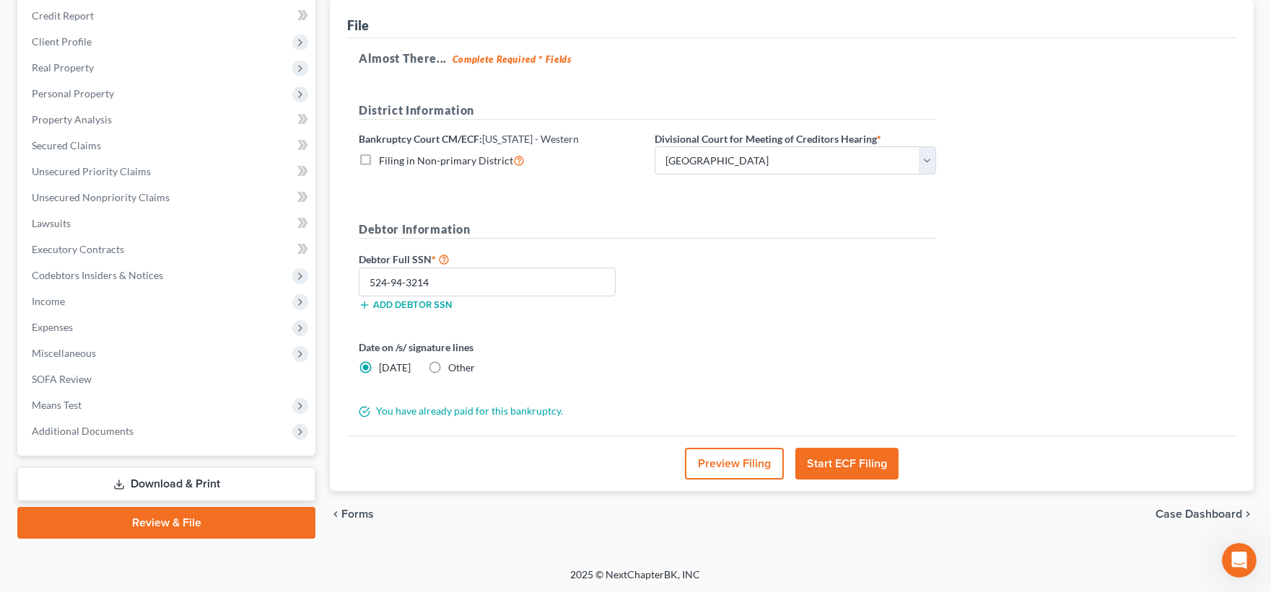
click at [853, 466] on button "Start ECF Filing" at bounding box center [846, 464] width 103 height 32
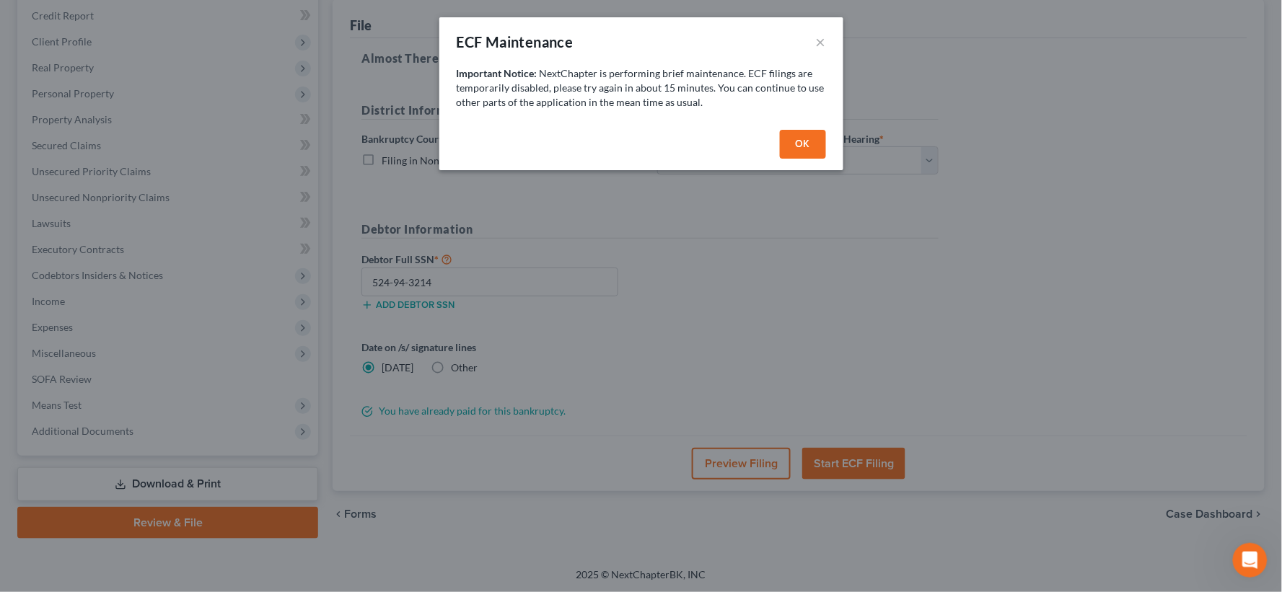
click at [797, 141] on button "OK" at bounding box center [803, 144] width 46 height 29
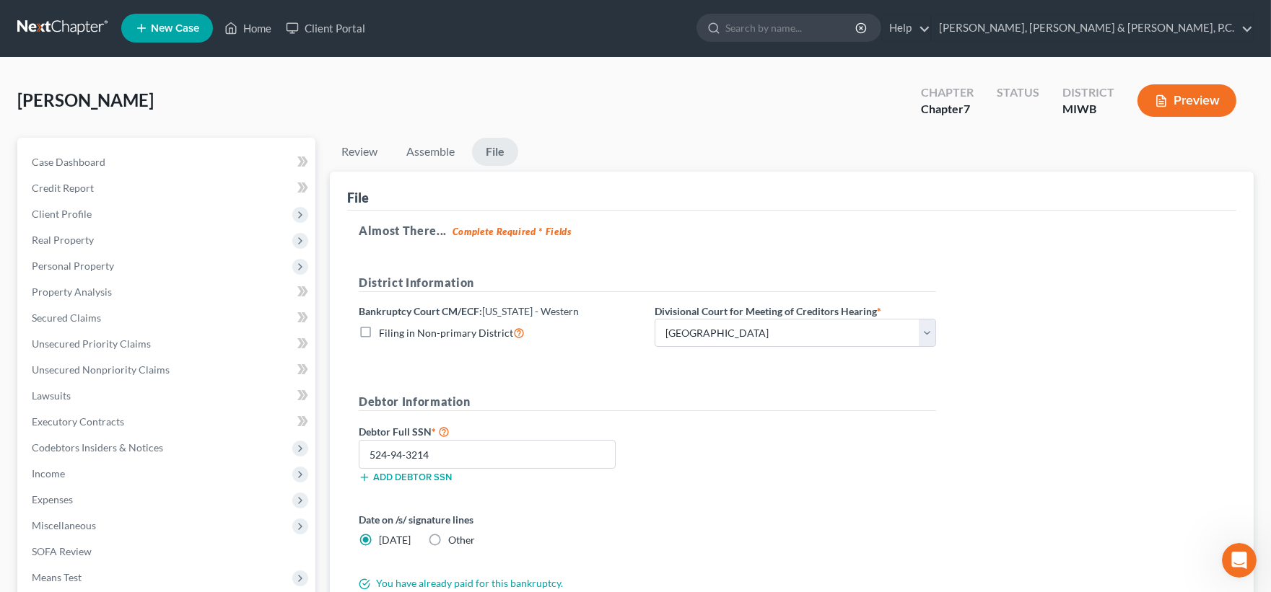
scroll to position [0, 0]
click at [1245, 33] on link "Dunn, Schouten & Snoap, P.C." at bounding box center [1092, 29] width 321 height 26
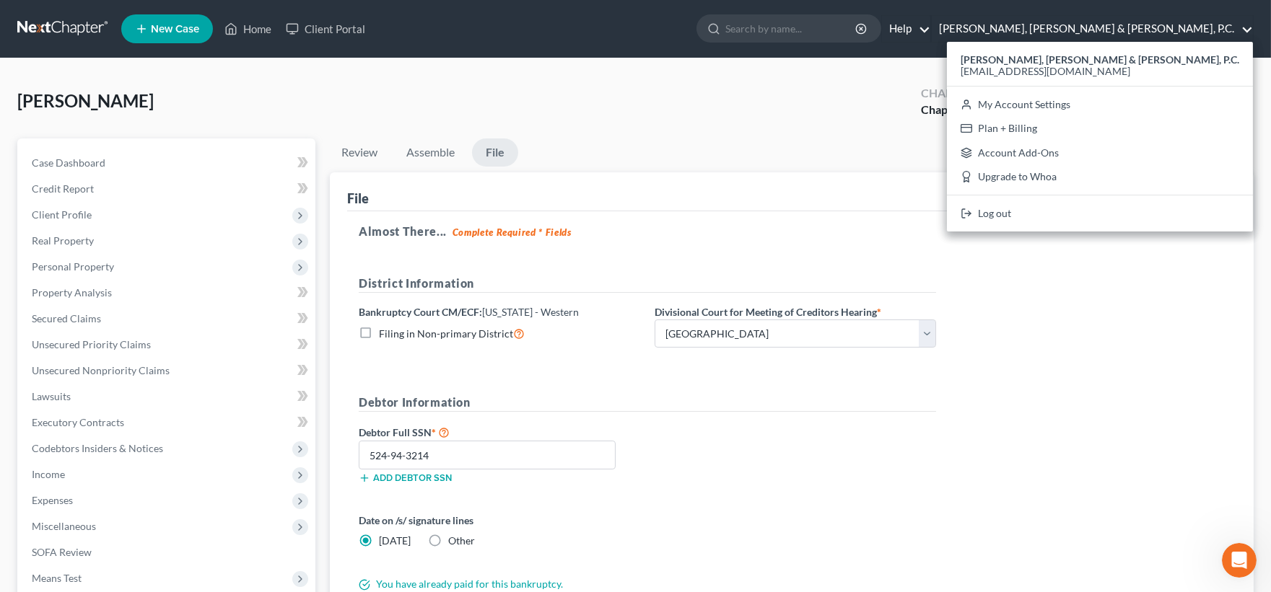
click at [930, 30] on link "Help" at bounding box center [906, 29] width 48 height 26
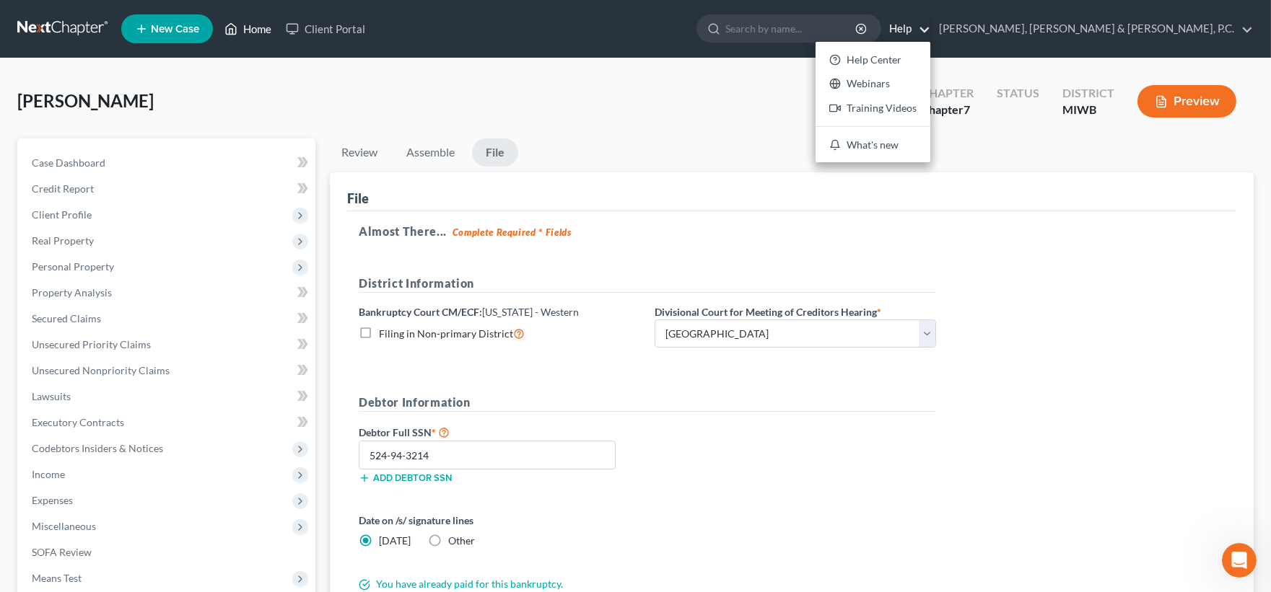
click at [261, 29] on link "Home" at bounding box center [247, 29] width 61 height 26
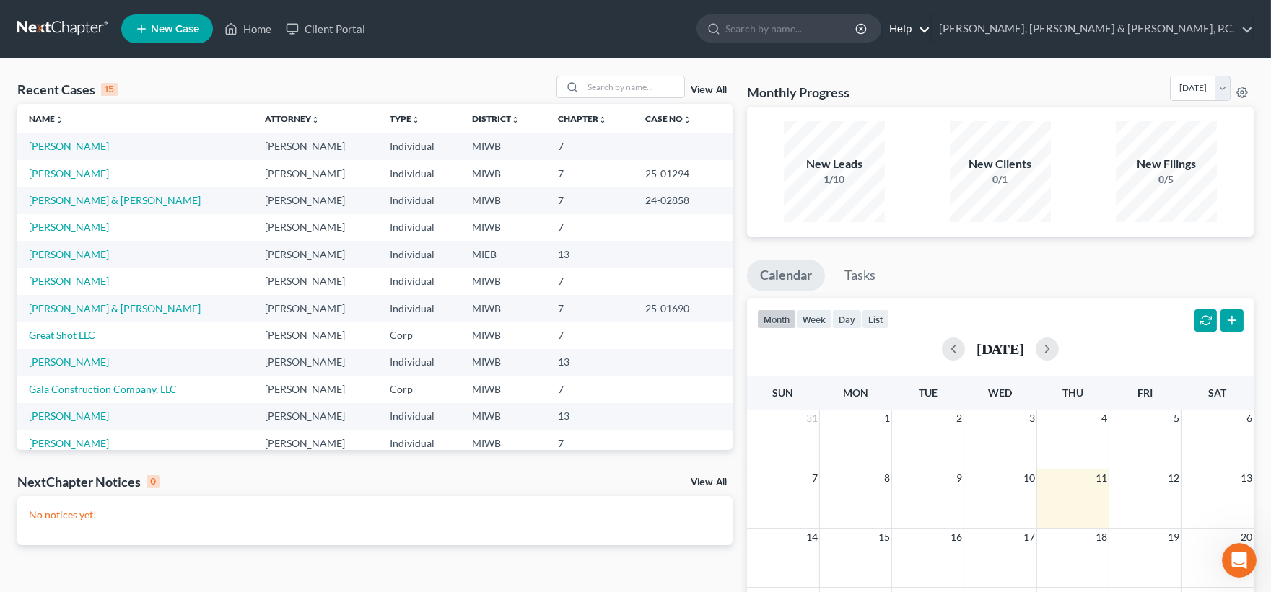
click at [930, 27] on link "Help" at bounding box center [906, 29] width 48 height 26
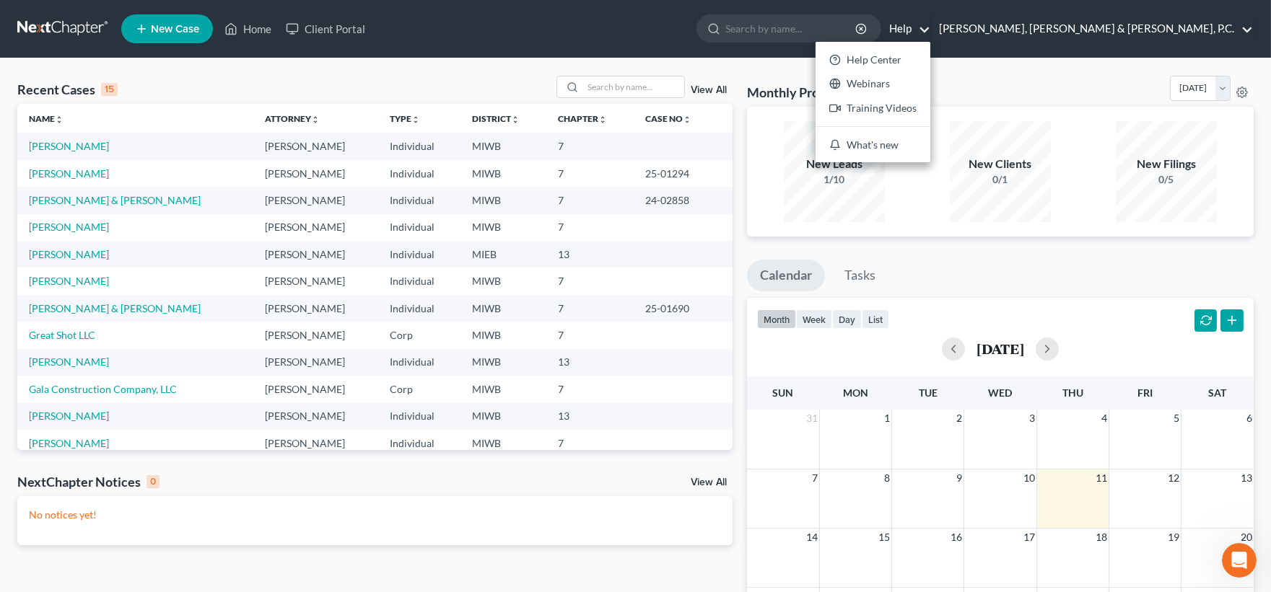
click at [1137, 27] on link "Dunn, Schouten & Snoap, P.C." at bounding box center [1092, 29] width 321 height 26
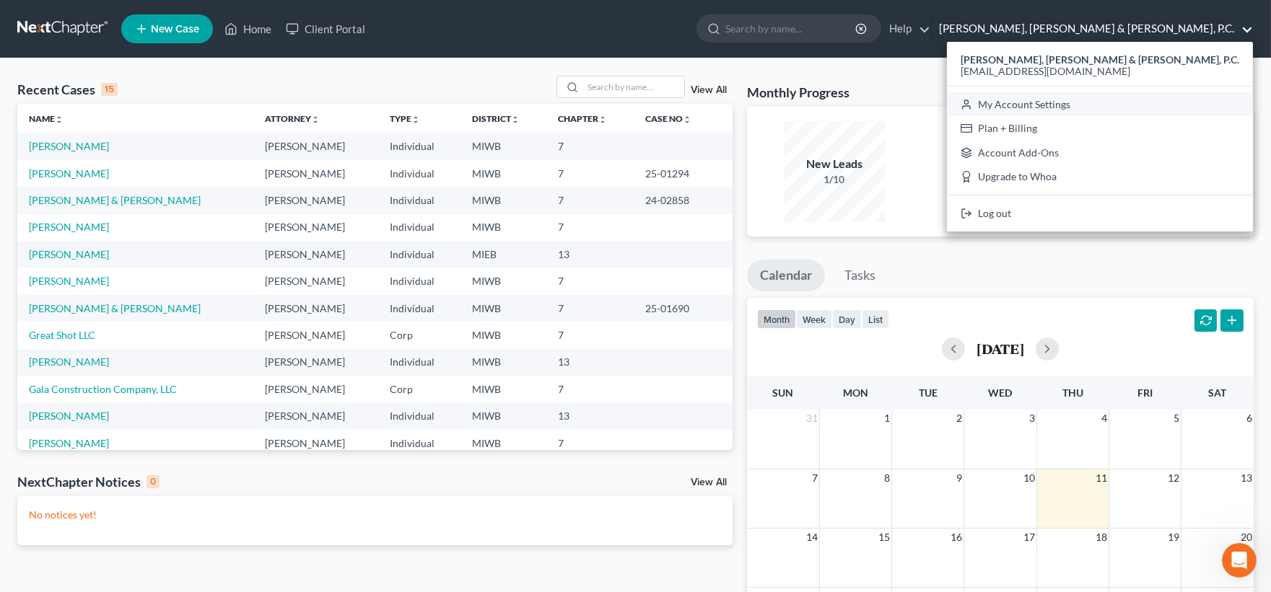
click at [1158, 102] on link "My Account Settings" at bounding box center [1100, 104] width 306 height 25
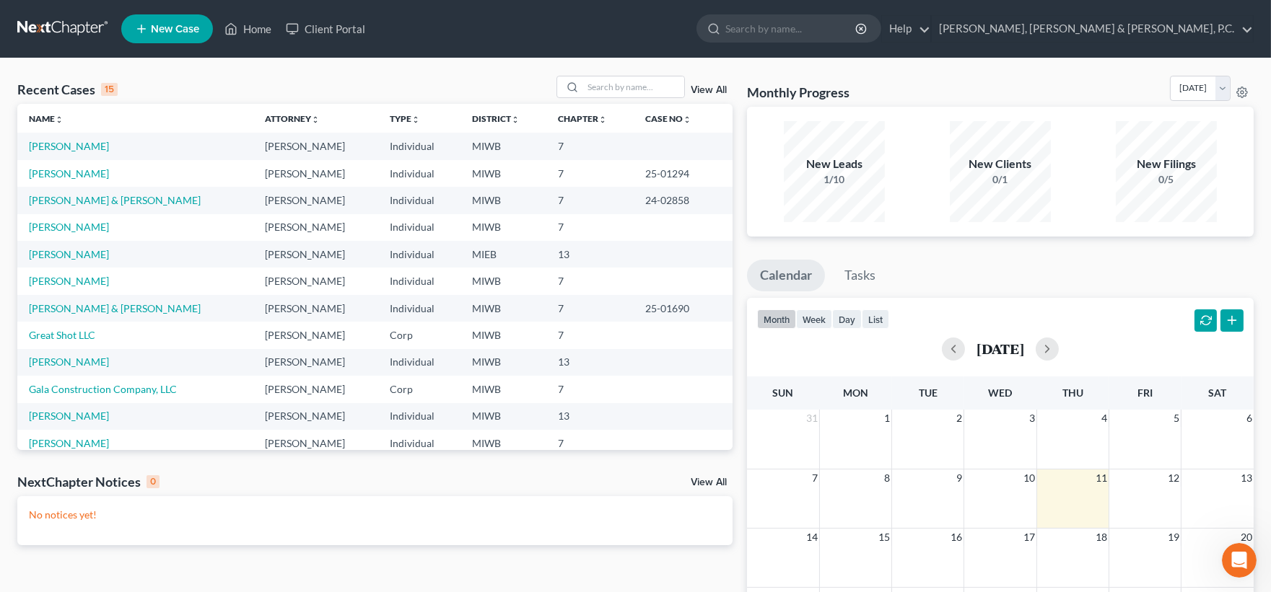
select select "24"
select select "23"
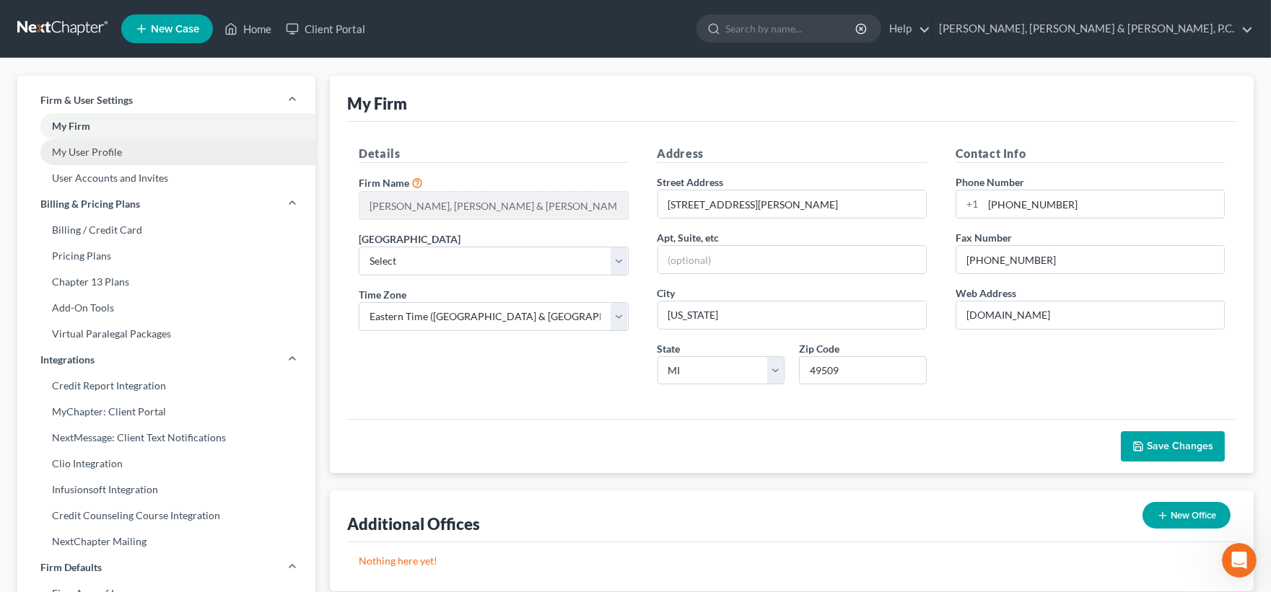
click at [110, 149] on link "My User Profile" at bounding box center [166, 152] width 298 height 26
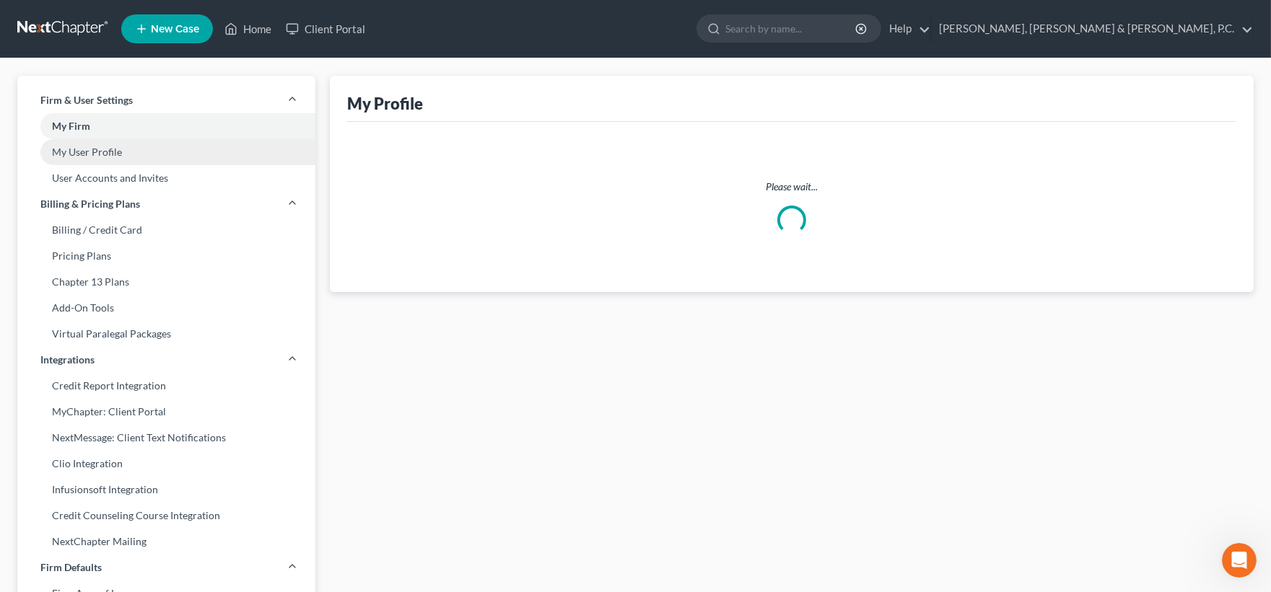
select select "23"
select select "41"
select select "assistant"
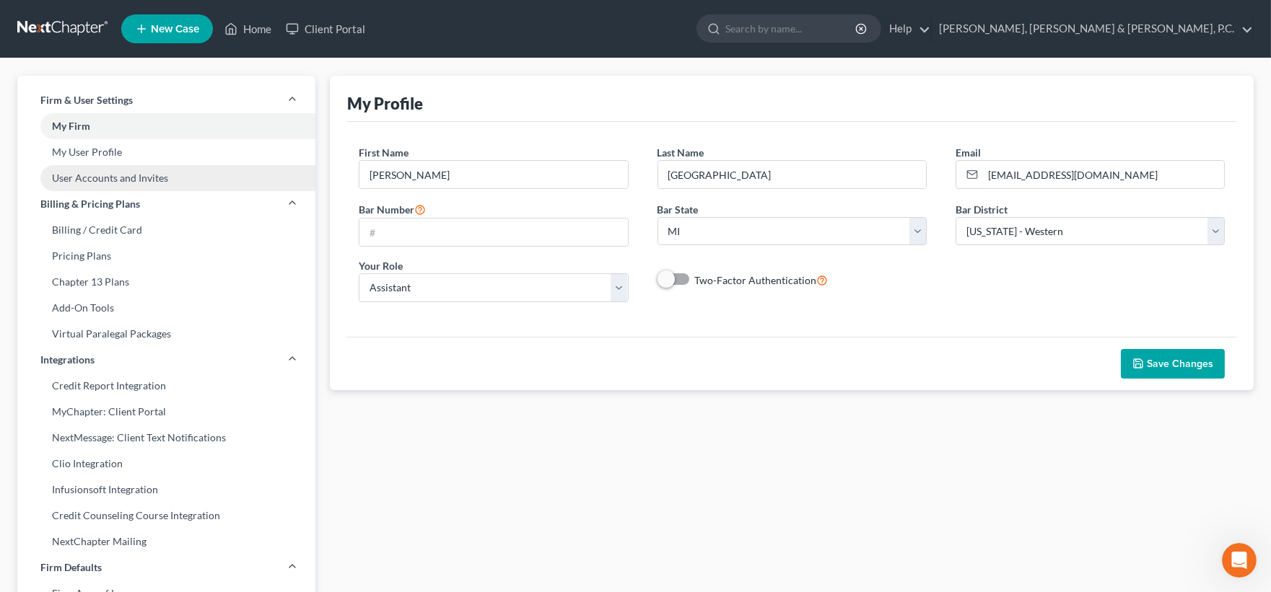
click at [110, 177] on link "User Accounts and Invites" at bounding box center [166, 178] width 298 height 26
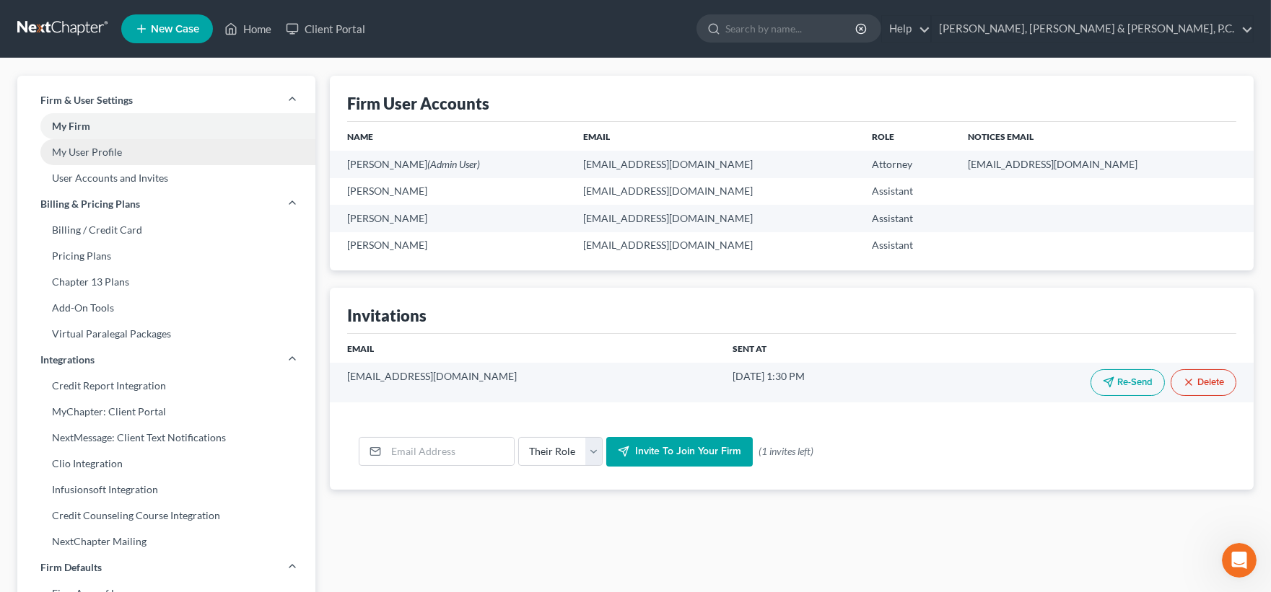
click at [110, 152] on link "My User Profile" at bounding box center [166, 152] width 298 height 26
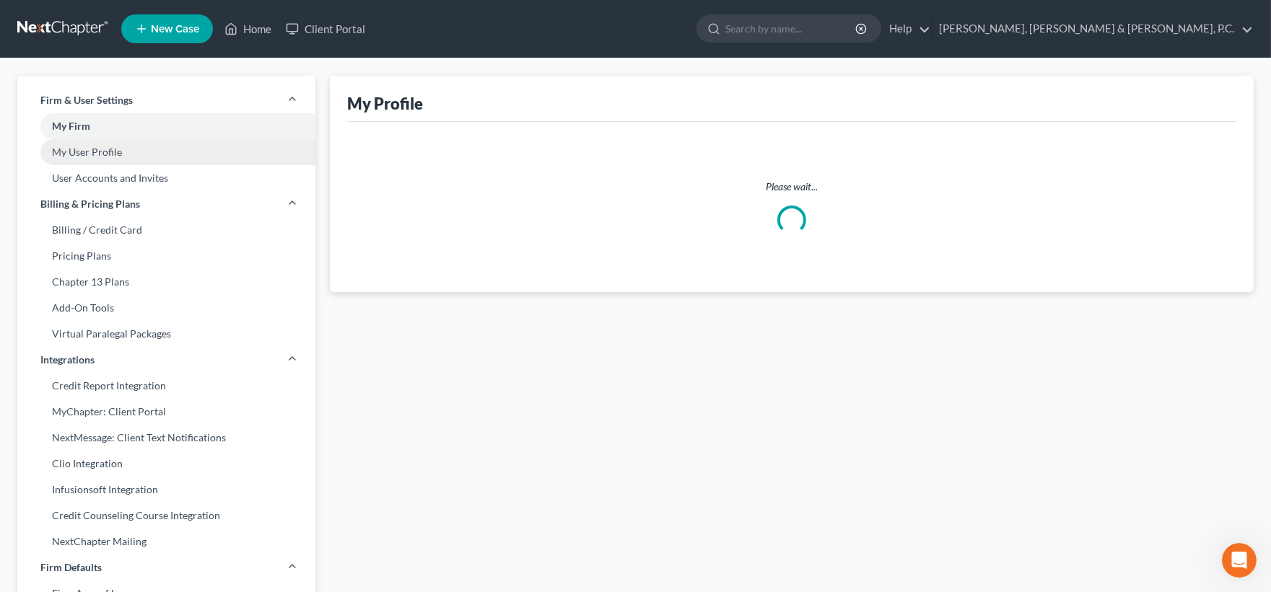
select select "23"
select select "41"
select select "assistant"
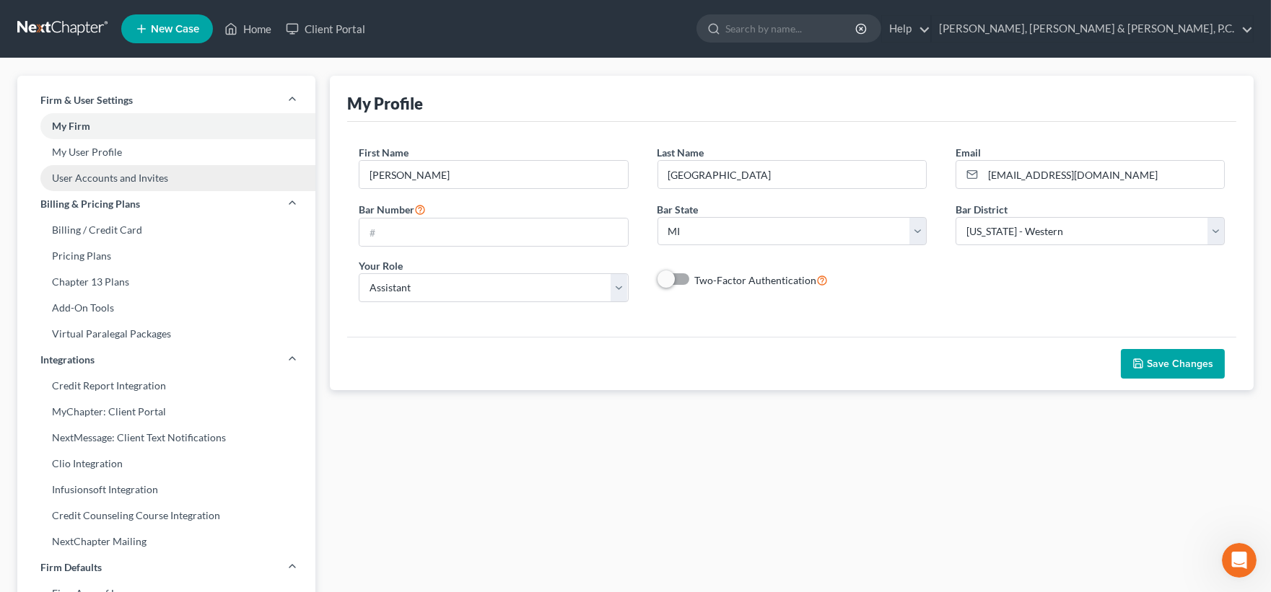
click at [125, 178] on link "User Accounts and Invites" at bounding box center [166, 178] width 298 height 26
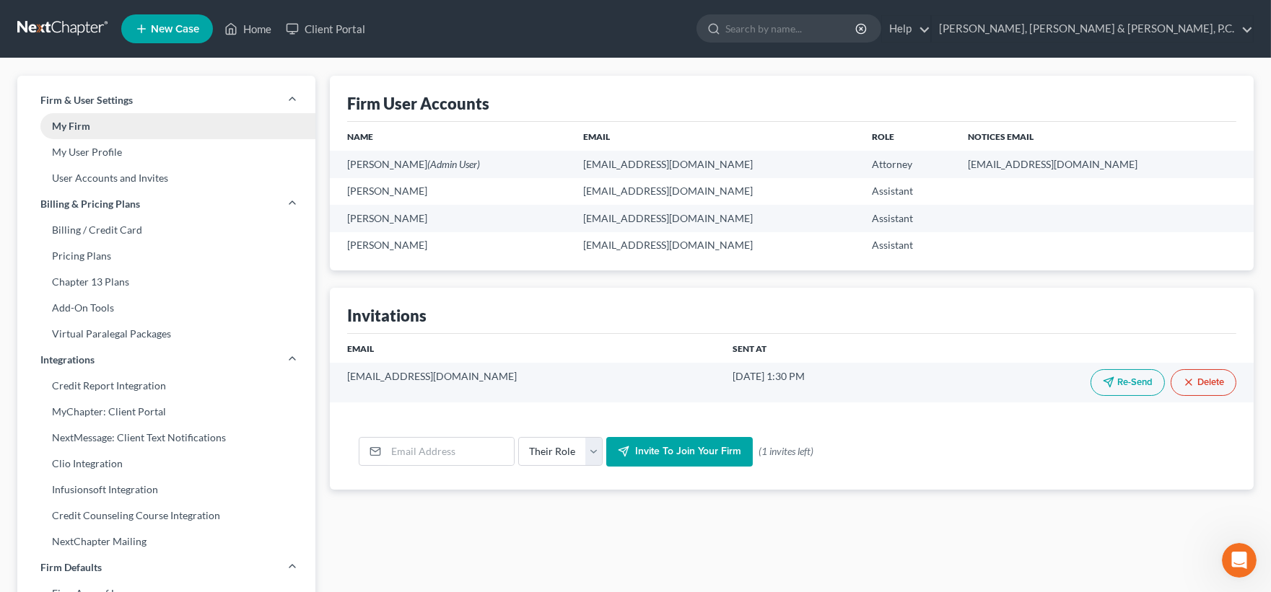
click at [84, 127] on link "My Firm" at bounding box center [166, 126] width 298 height 26
select select "41"
select select "24"
select select "23"
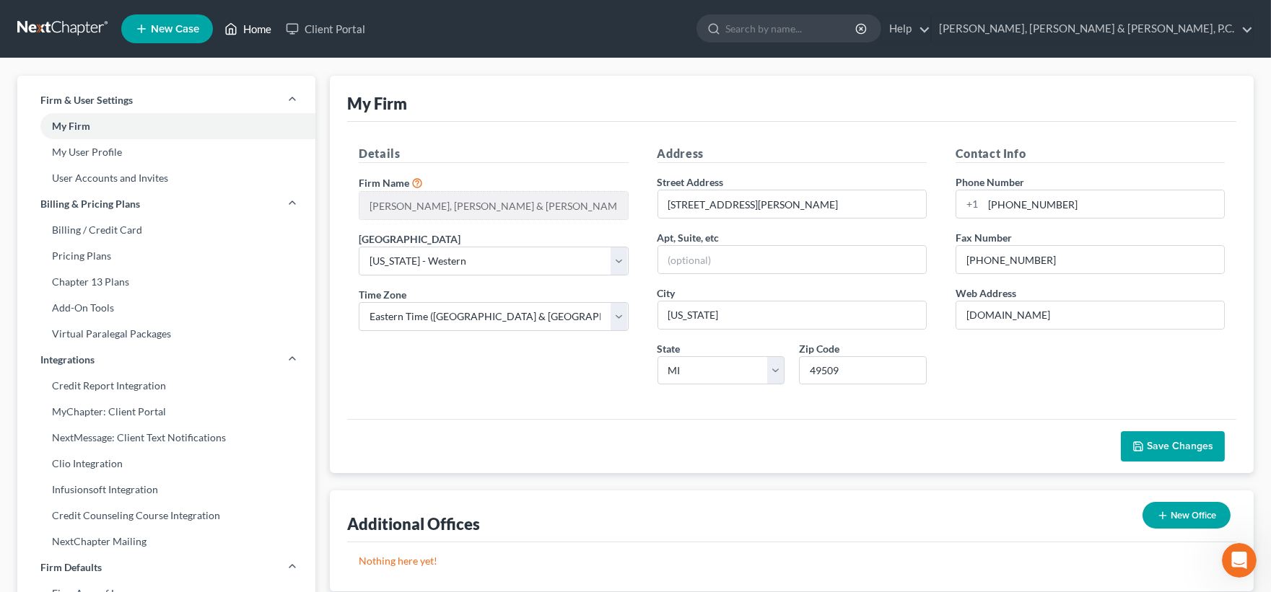
click at [255, 32] on link "Home" at bounding box center [247, 29] width 61 height 26
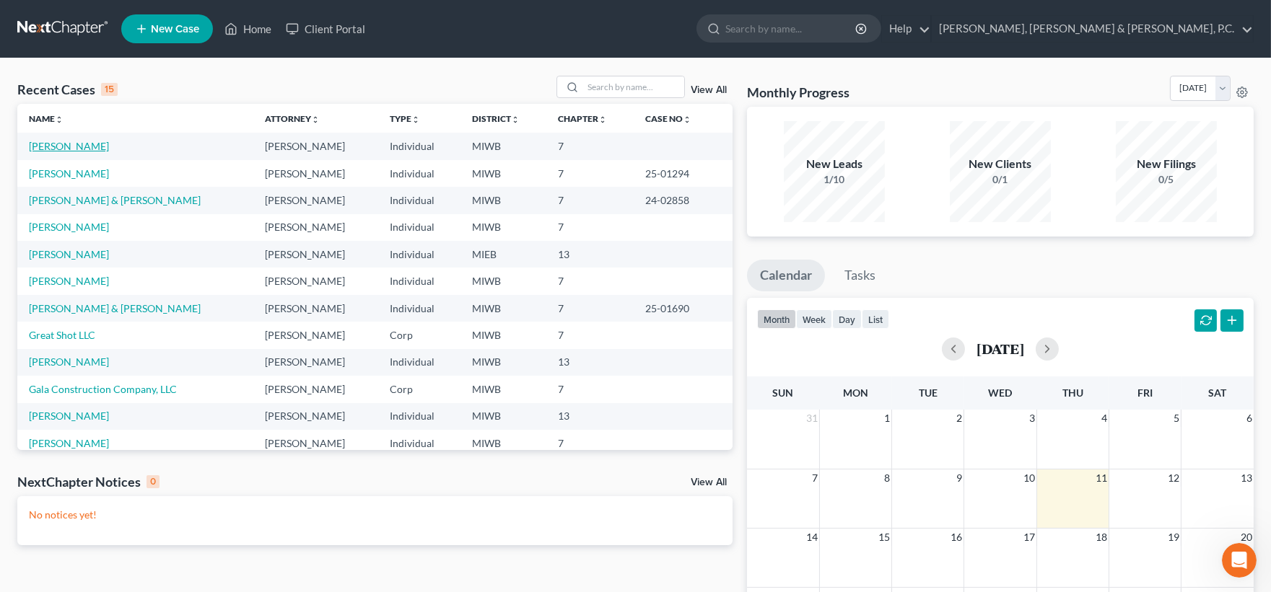
click at [76, 149] on link "Ohlrich, David" at bounding box center [69, 146] width 80 height 12
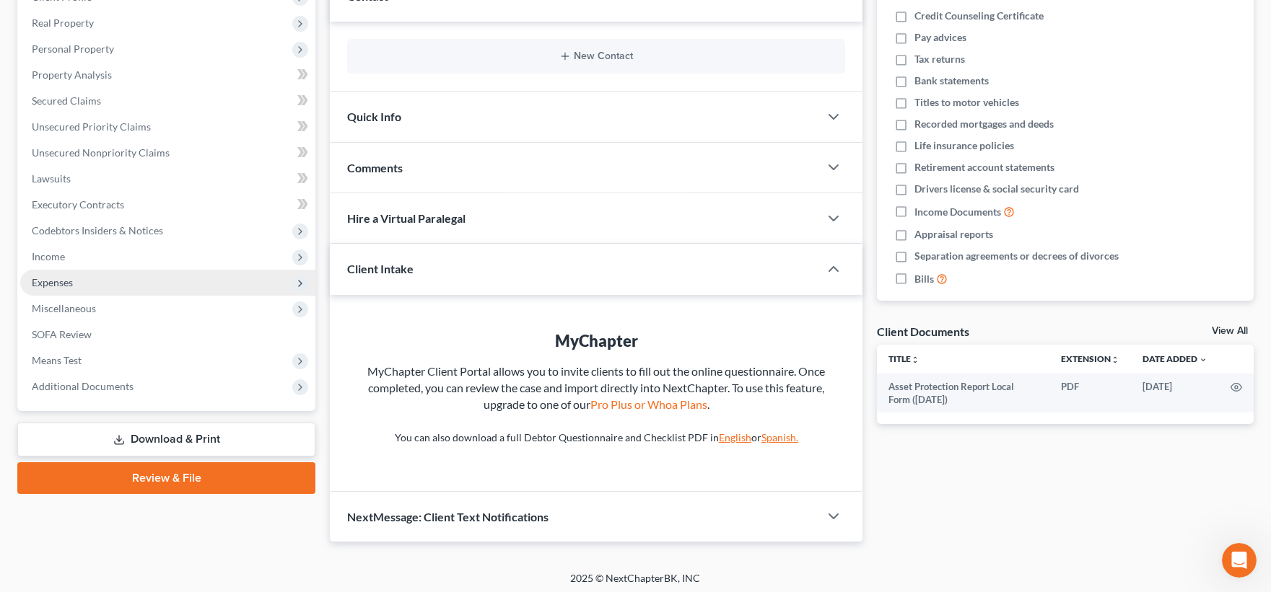
scroll to position [222, 0]
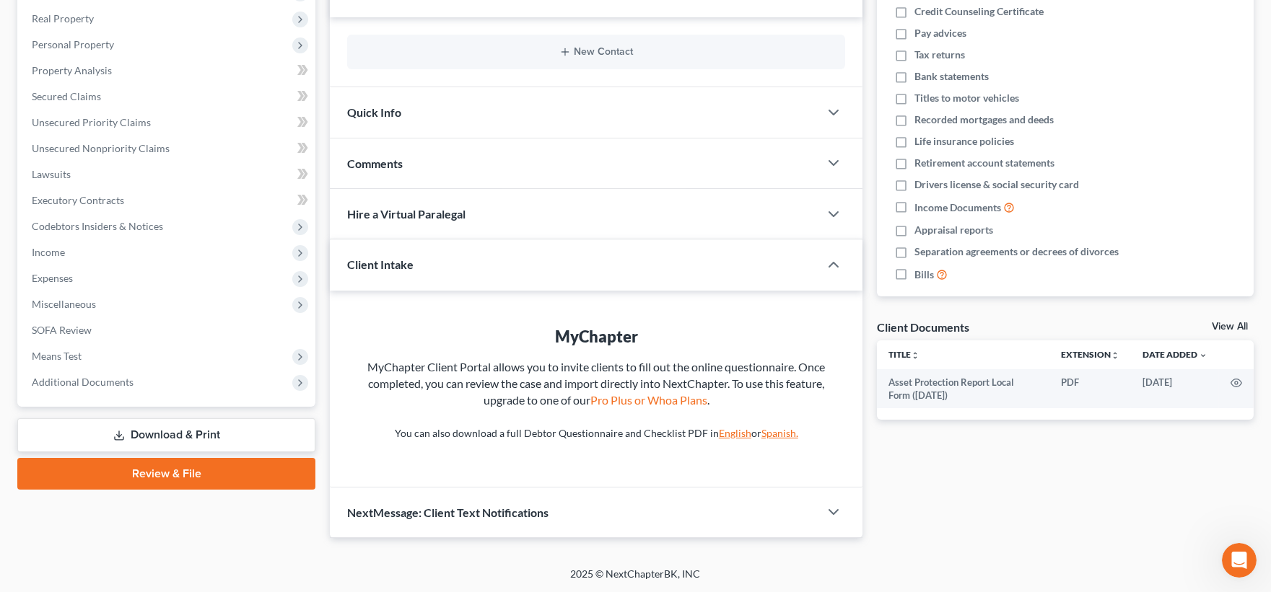
click at [171, 473] on link "Review & File" at bounding box center [166, 474] width 298 height 32
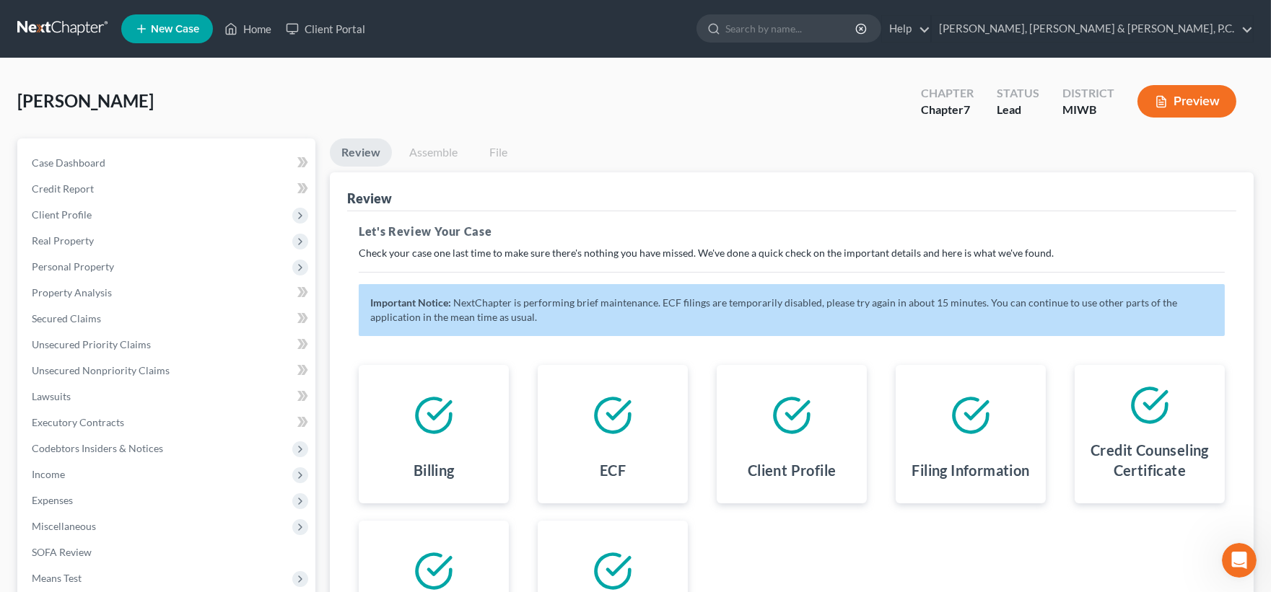
click at [423, 150] on link "Assemble" at bounding box center [433, 153] width 71 height 28
click at [432, 152] on link "Assemble" at bounding box center [433, 153] width 71 height 28
click at [431, 150] on link "Assemble" at bounding box center [433, 153] width 71 height 28
click at [505, 149] on link "File" at bounding box center [498, 153] width 46 height 28
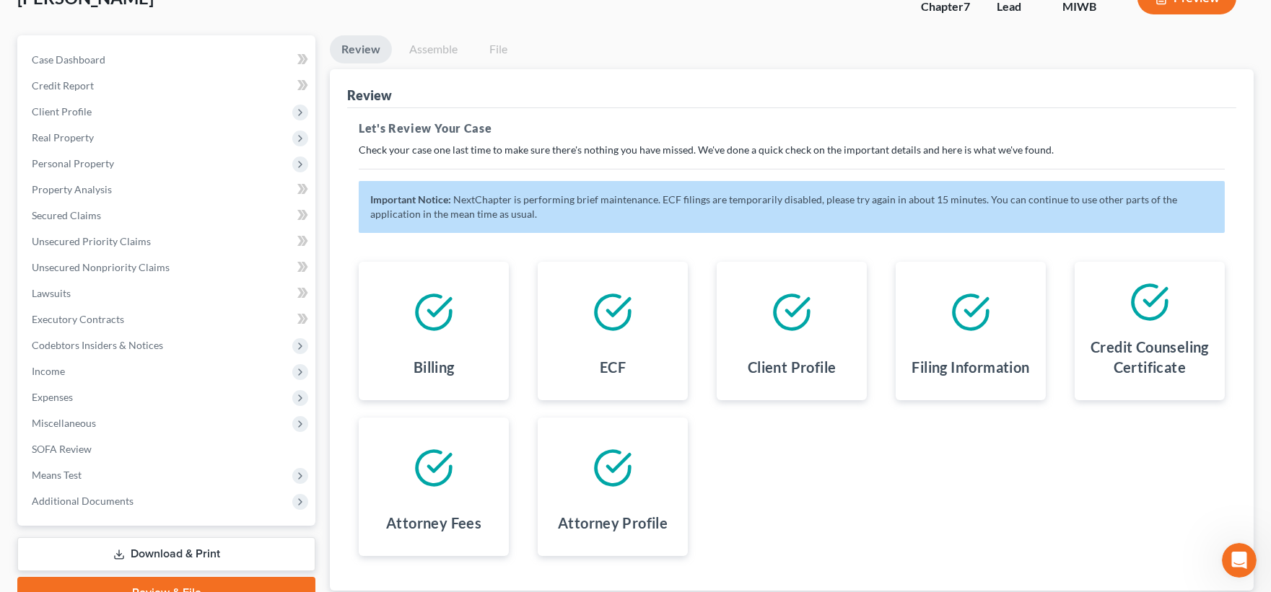
scroll to position [202, 0]
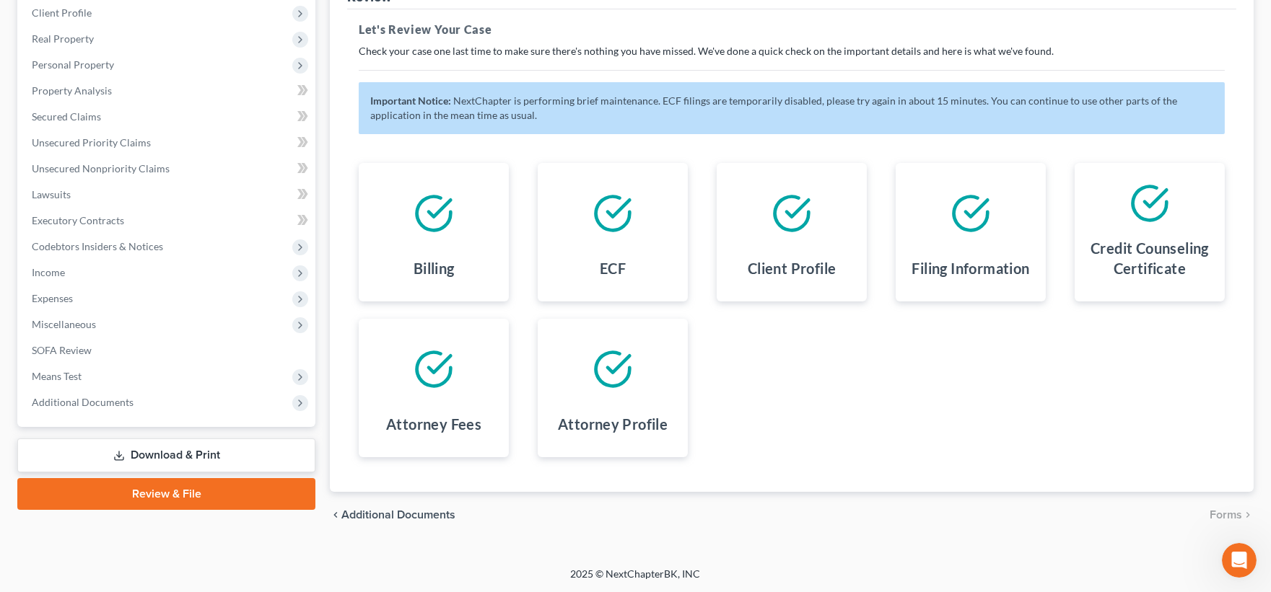
click at [125, 489] on link "Review & File" at bounding box center [166, 494] width 298 height 32
click at [138, 489] on link "Review & File" at bounding box center [166, 494] width 298 height 32
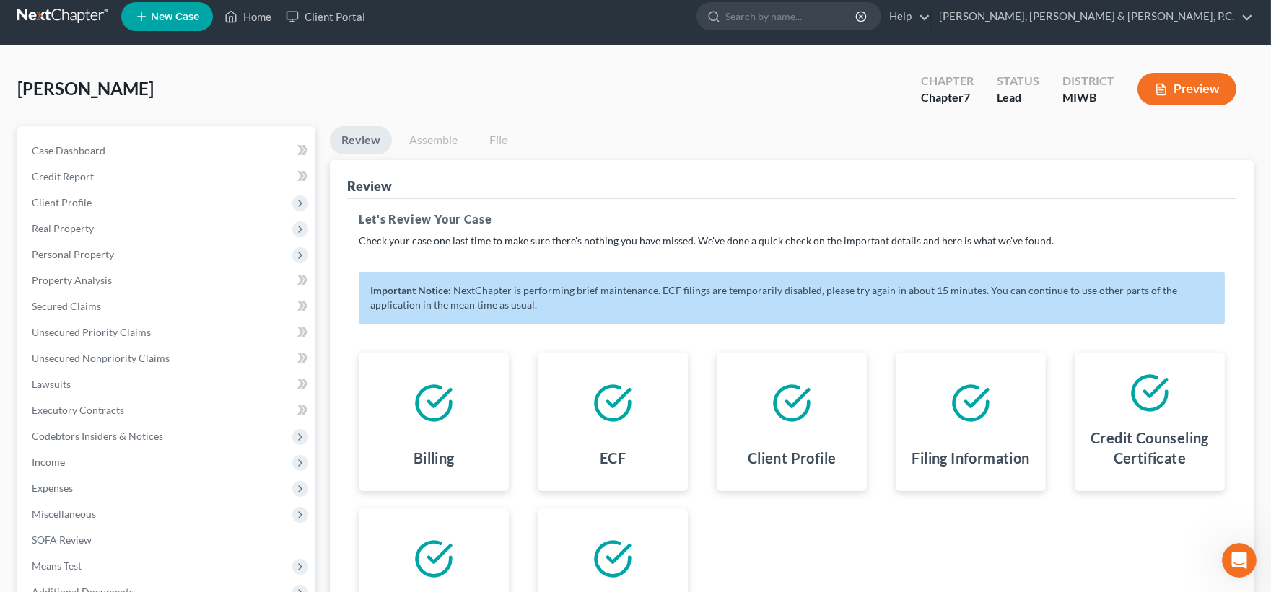
scroll to position [0, 0]
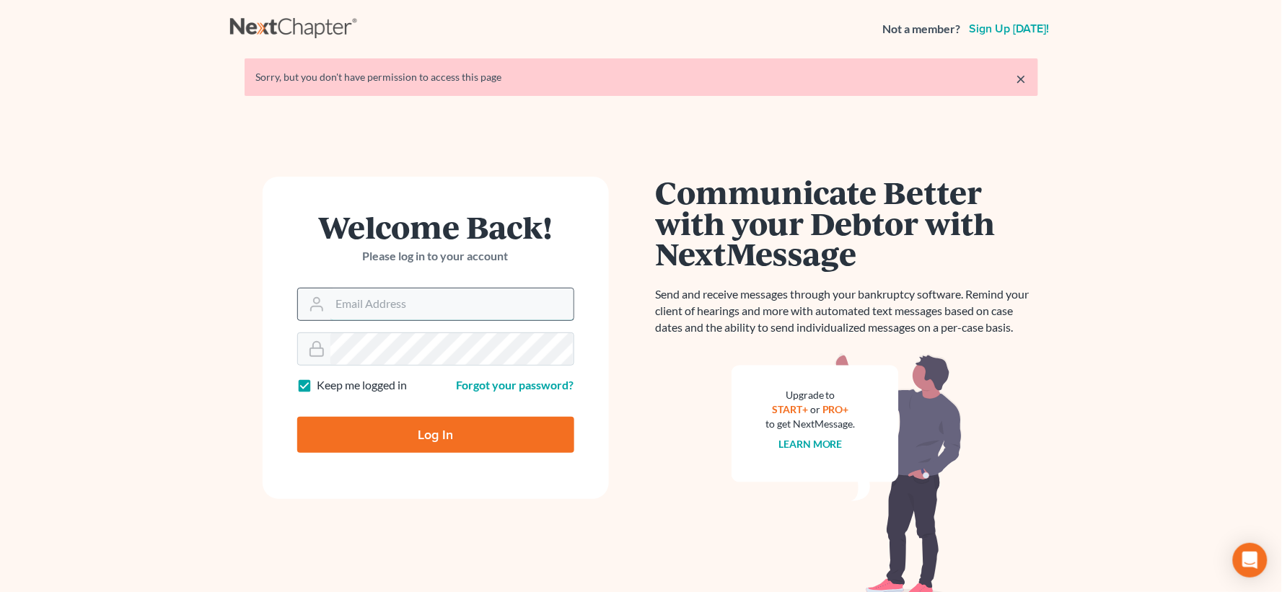
click at [384, 305] on input "Email Address" at bounding box center [452, 305] width 243 height 32
type input "[EMAIL_ADDRESS][DOMAIN_NAME]"
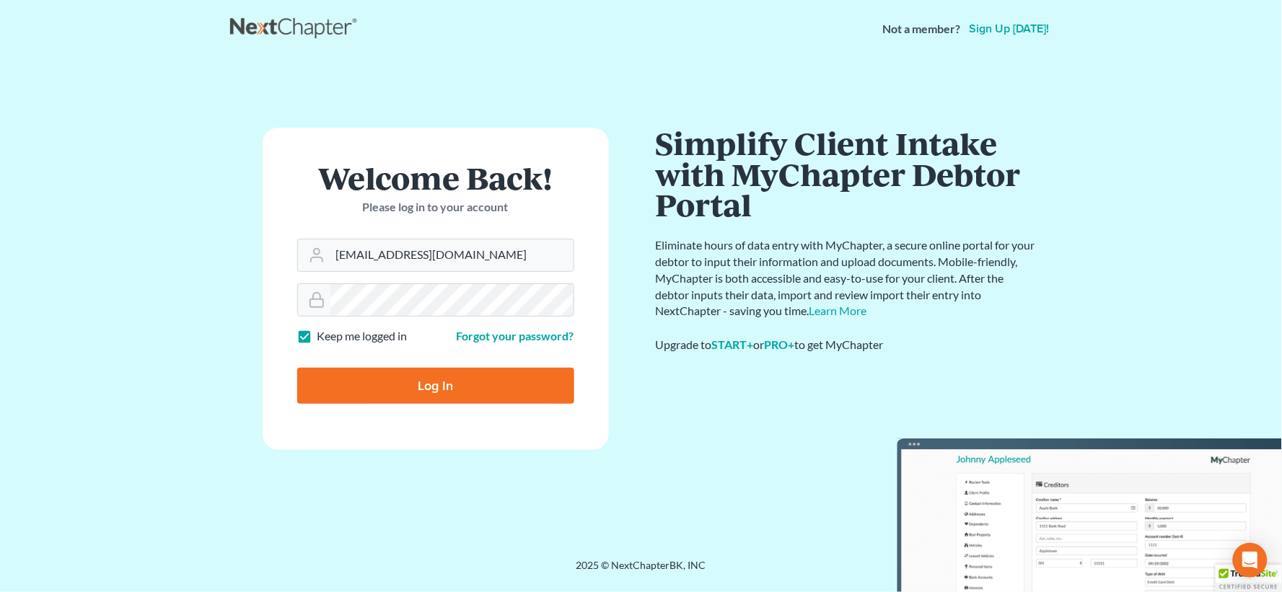
click at [416, 384] on input "Log In" at bounding box center [435, 386] width 277 height 36
type input "Thinking..."
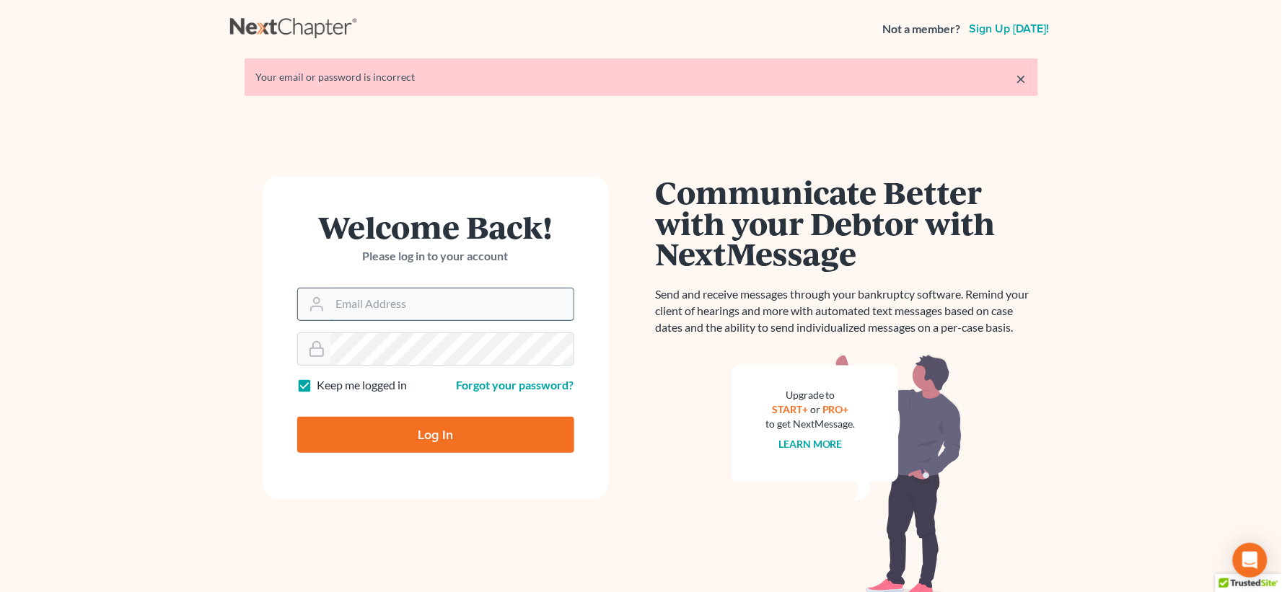
click at [414, 314] on input "Email Address" at bounding box center [452, 305] width 243 height 32
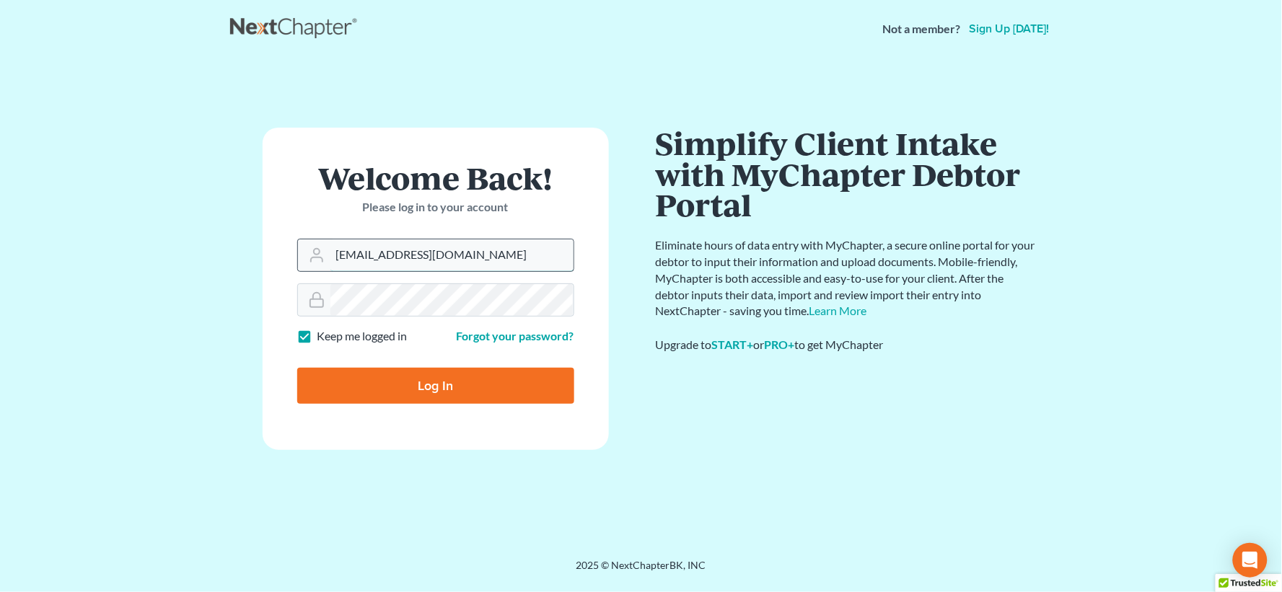
type input "[EMAIL_ADDRESS][DOMAIN_NAME]"
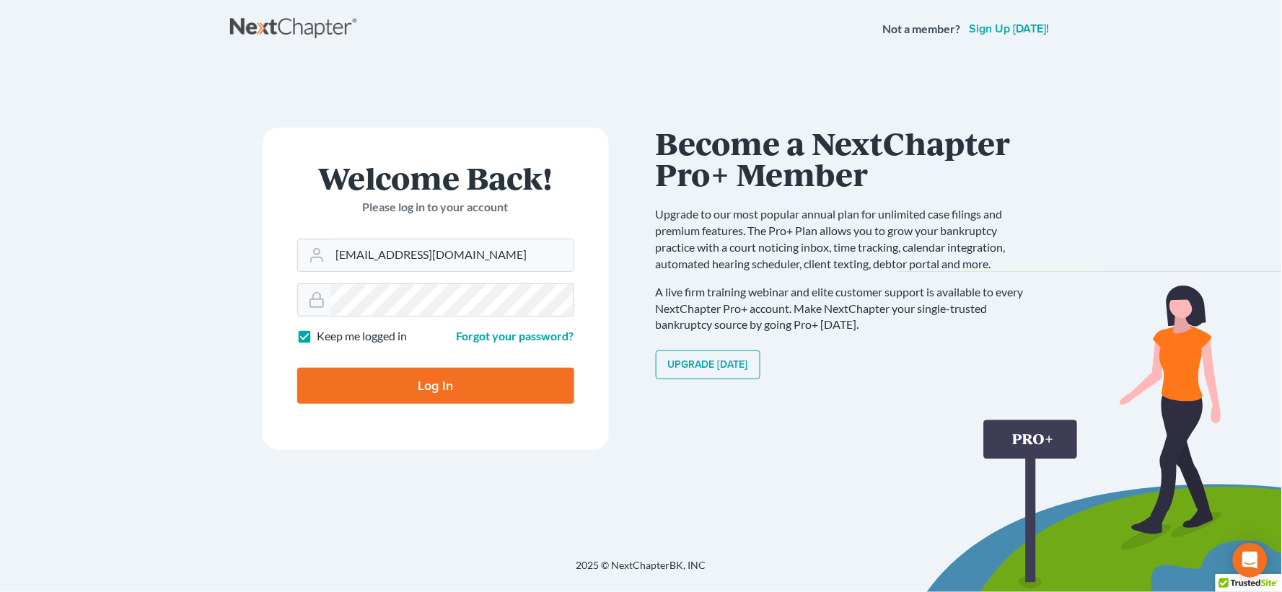
click at [406, 385] on input "Log In" at bounding box center [435, 386] width 277 height 36
type input "Thinking..."
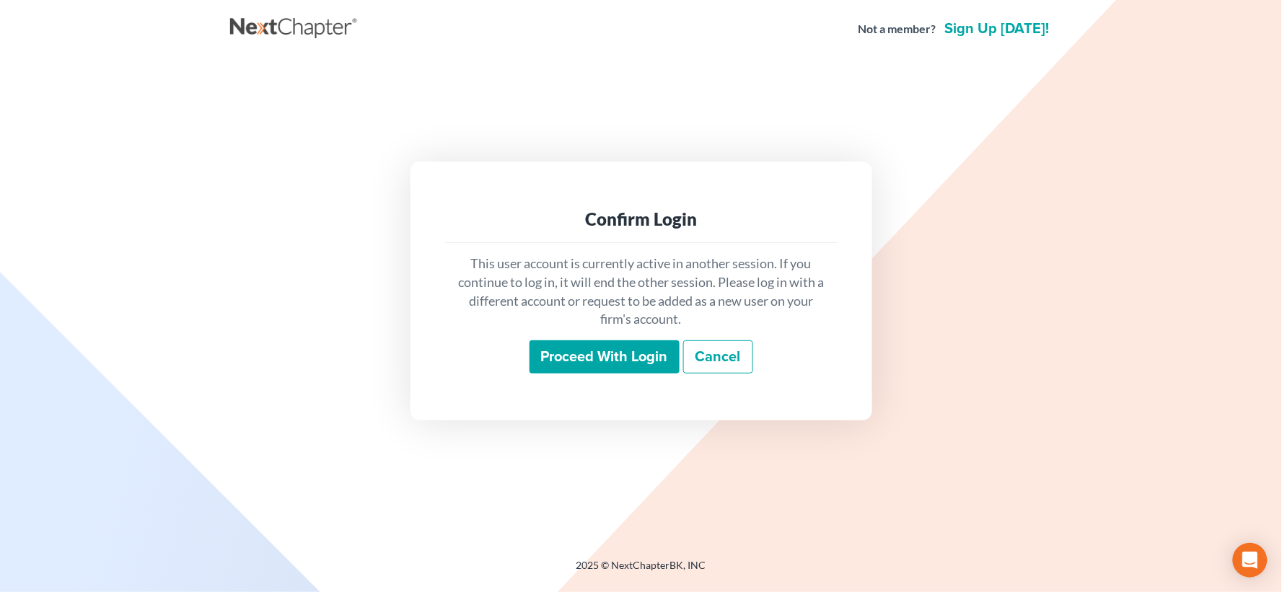
click at [578, 362] on input "Proceed with login" at bounding box center [605, 357] width 150 height 33
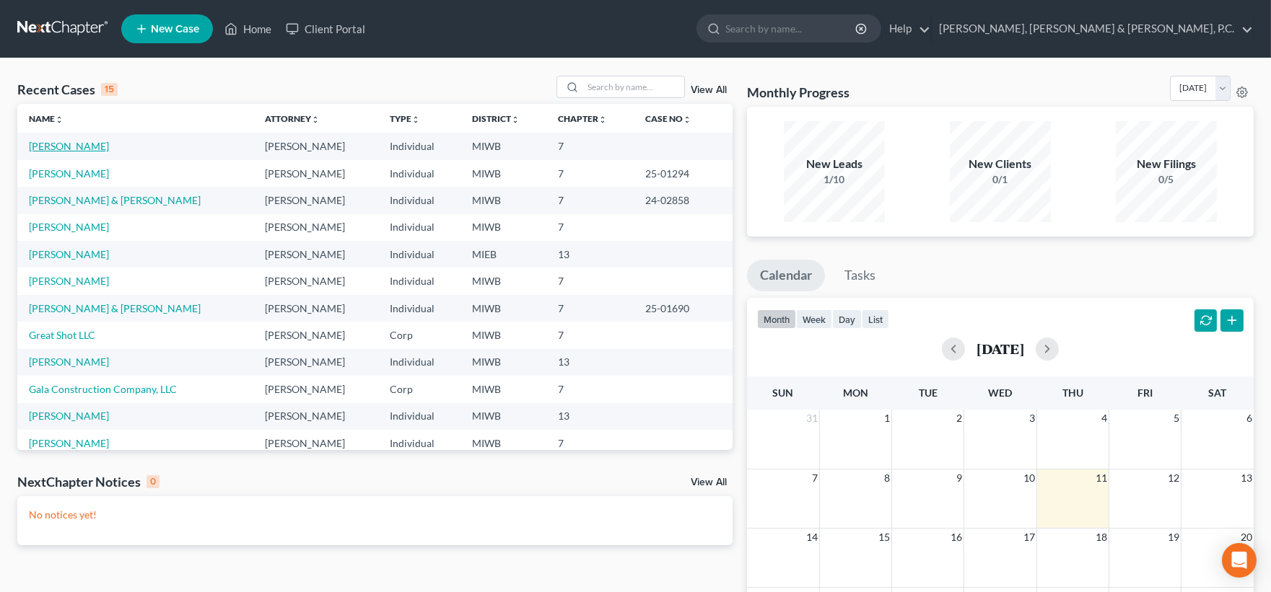
click at [64, 146] on link "[PERSON_NAME]" at bounding box center [69, 146] width 80 height 12
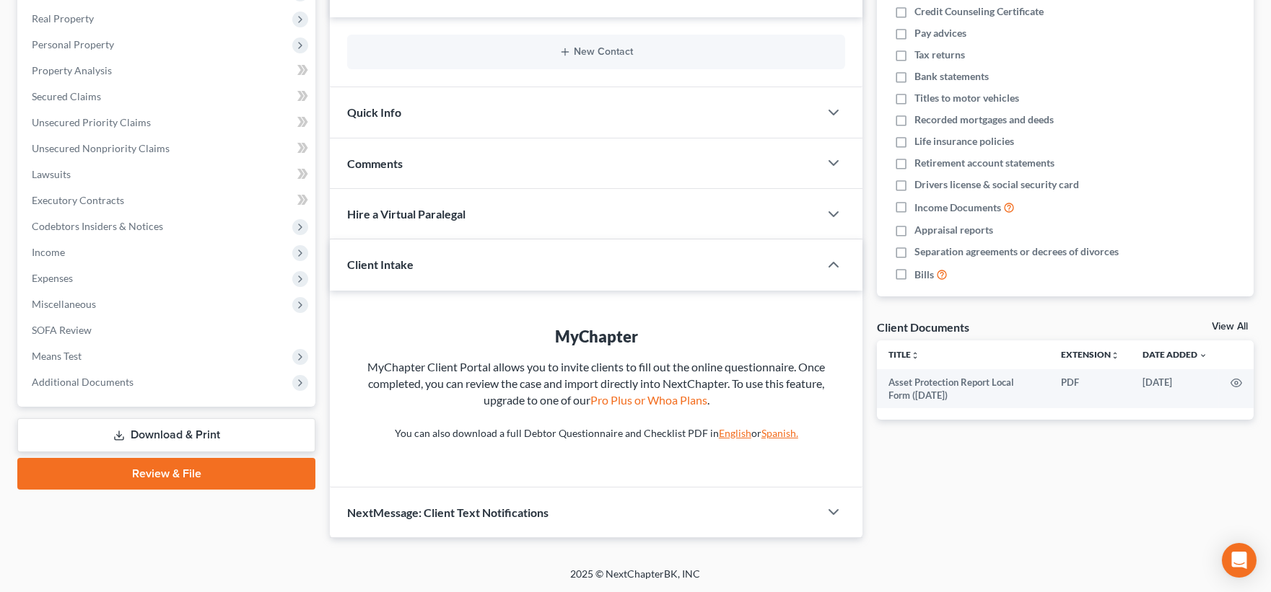
click at [193, 481] on link "Review & File" at bounding box center [166, 474] width 298 height 32
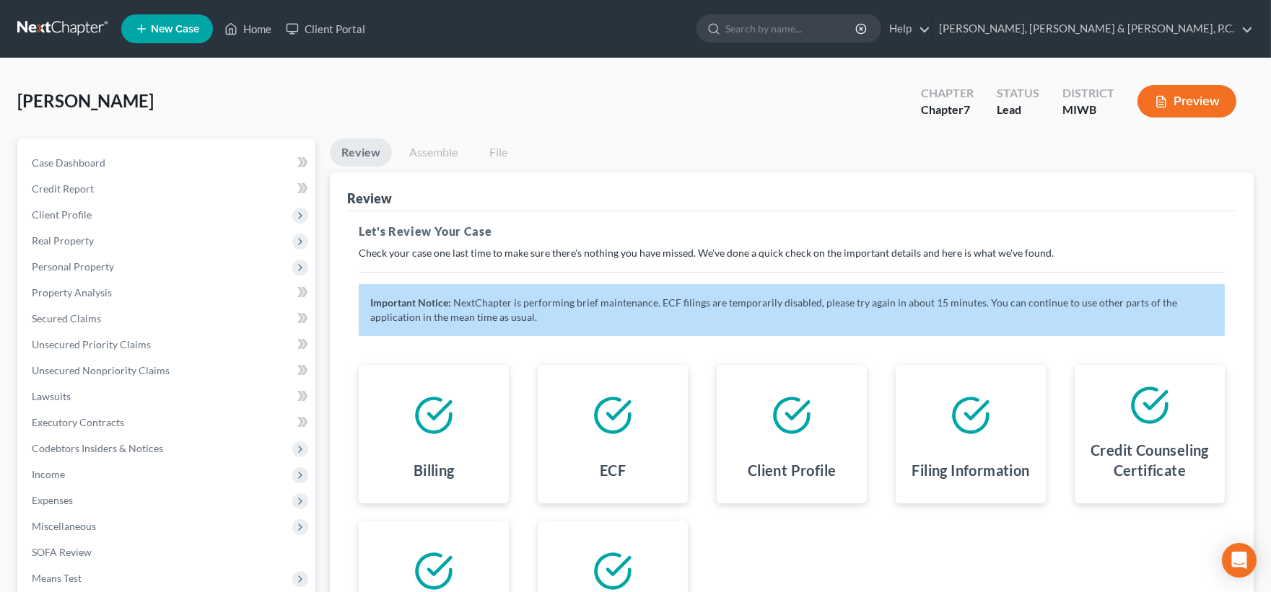
click at [430, 152] on link "Assemble" at bounding box center [433, 153] width 71 height 28
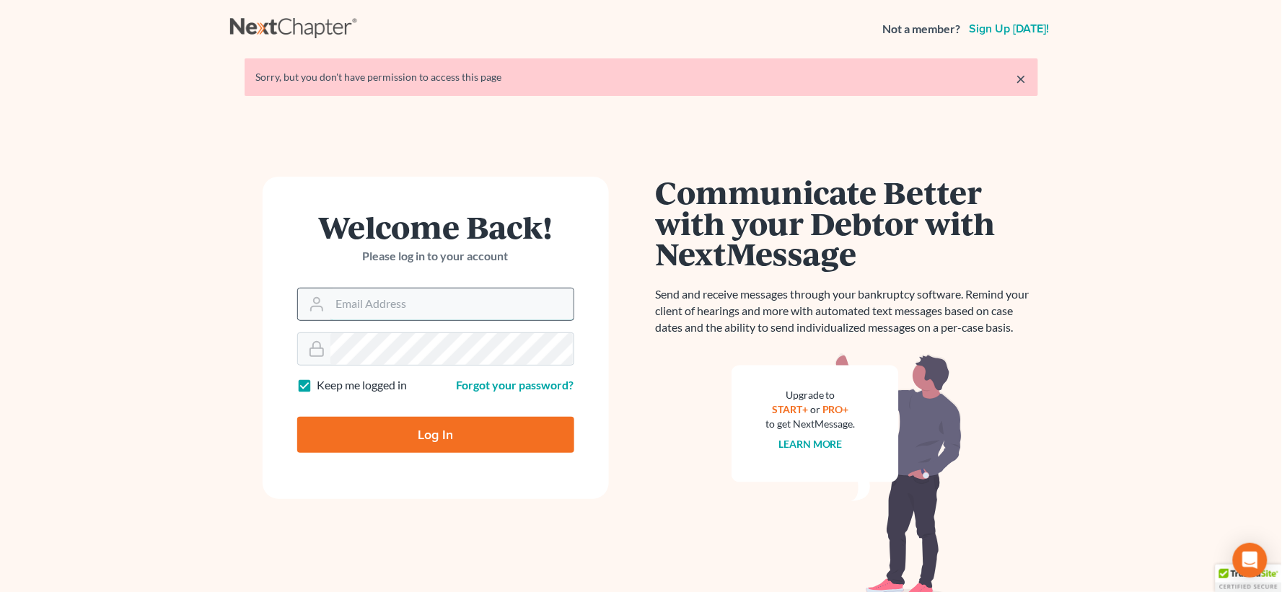
click at [430, 301] on input "Email Address" at bounding box center [452, 305] width 243 height 32
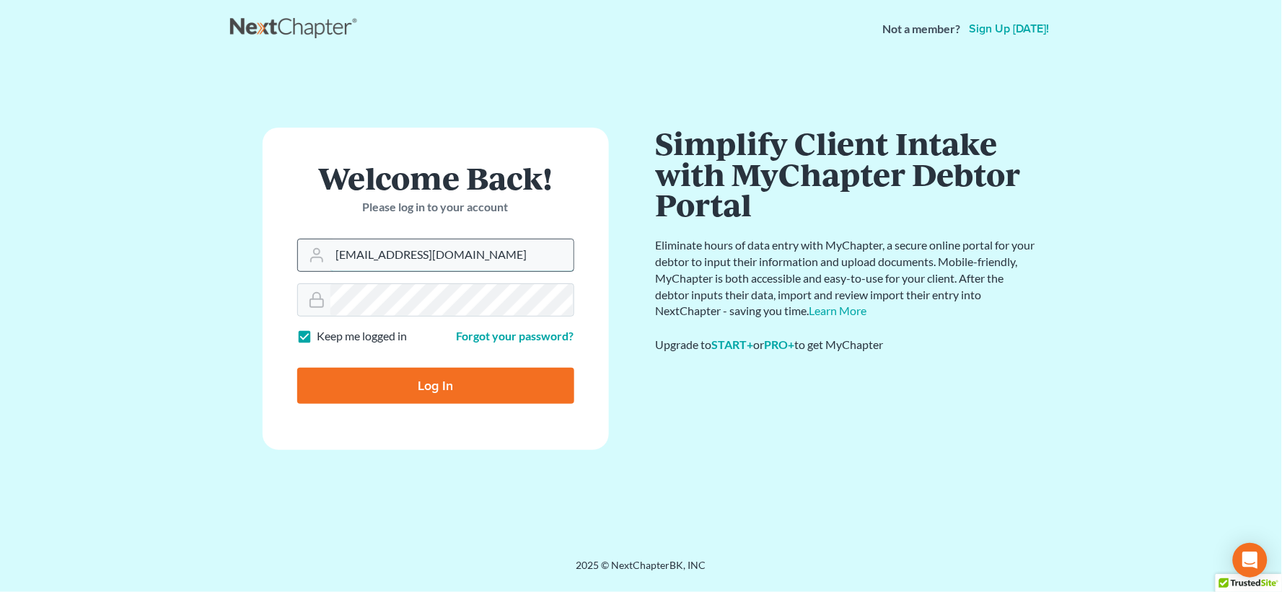
type input "[EMAIL_ADDRESS][DOMAIN_NAME]"
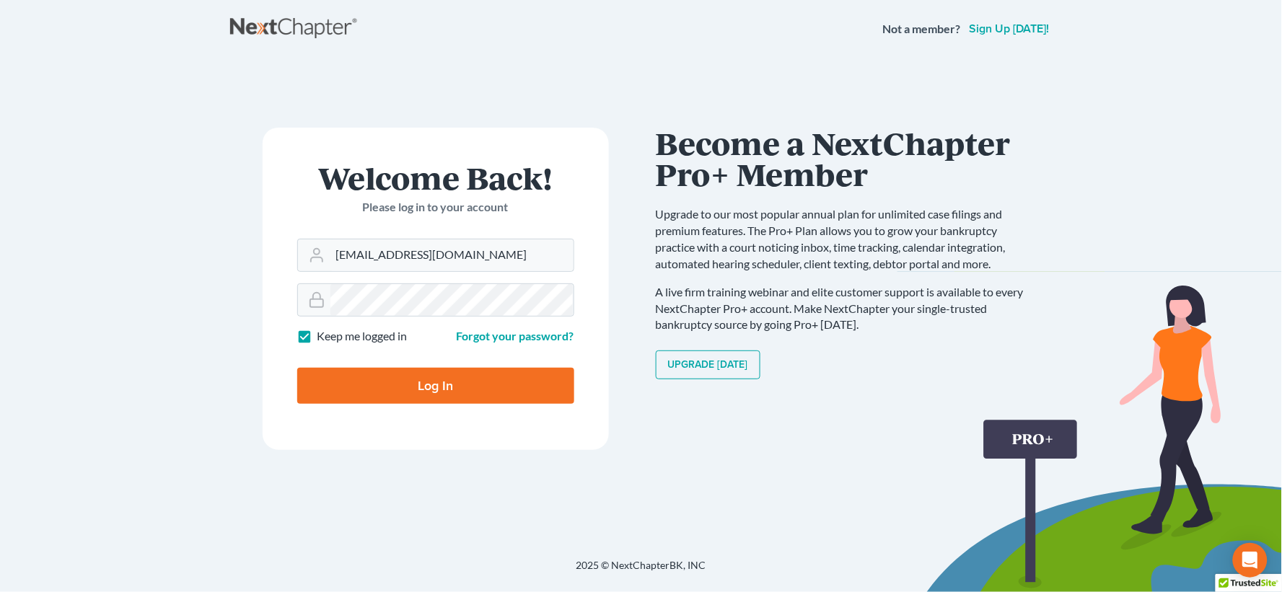
click at [440, 388] on input "Log In" at bounding box center [435, 386] width 277 height 36
type input "Thinking..."
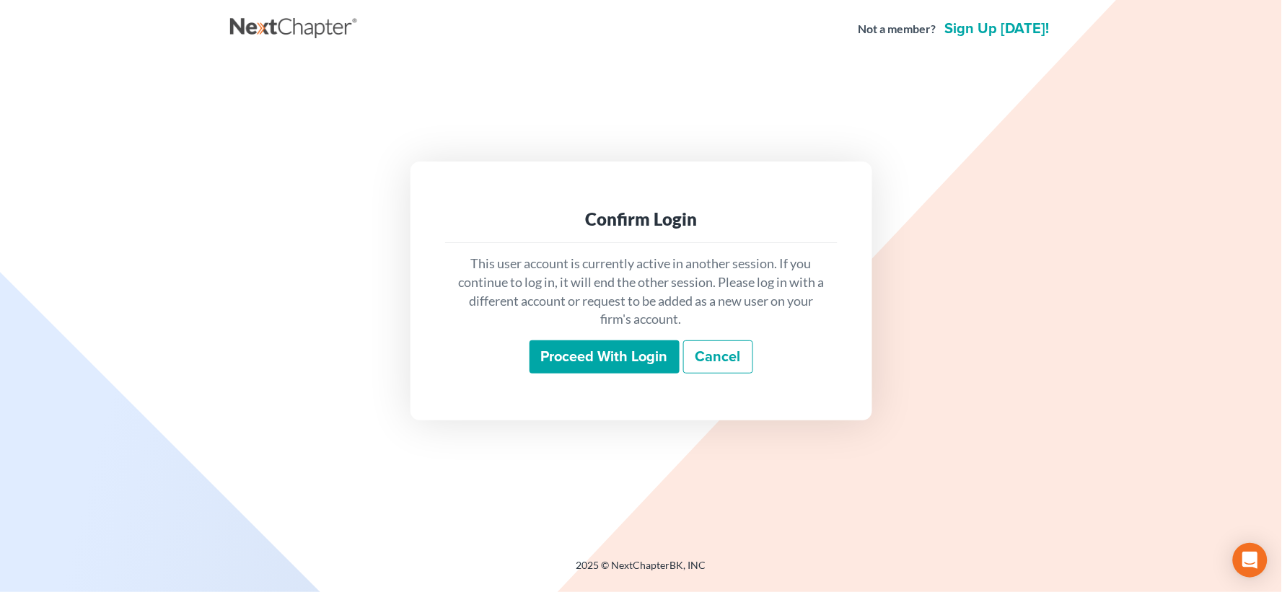
click at [544, 342] on input "Proceed with login" at bounding box center [605, 357] width 150 height 33
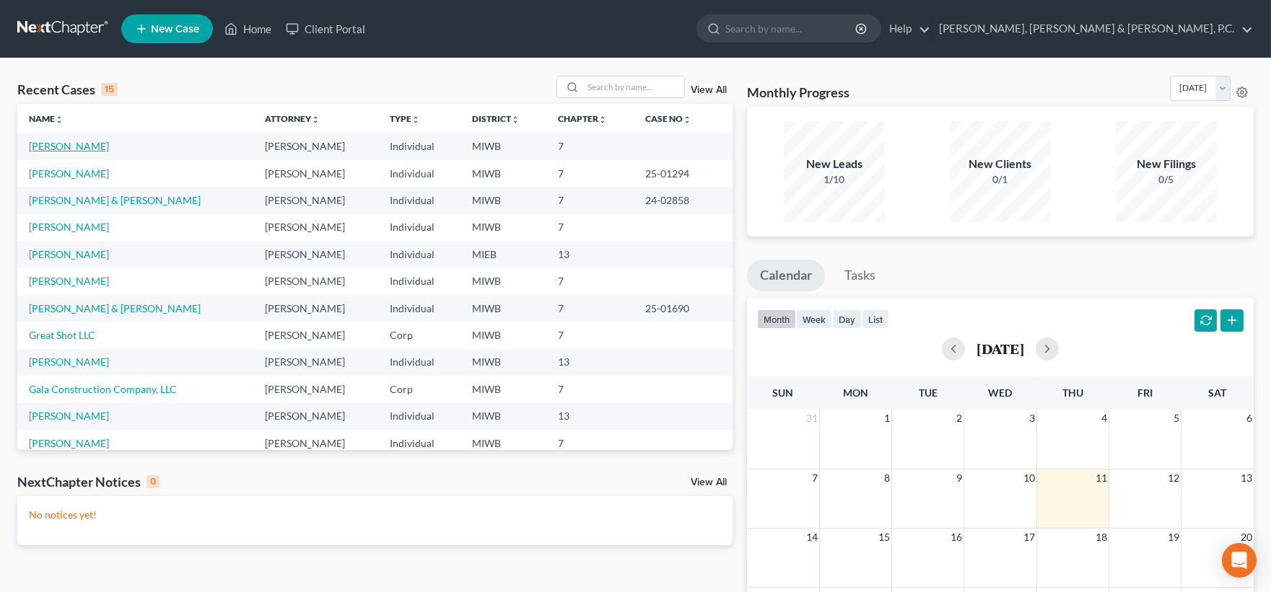
click at [56, 149] on link "[PERSON_NAME]" at bounding box center [69, 146] width 80 height 12
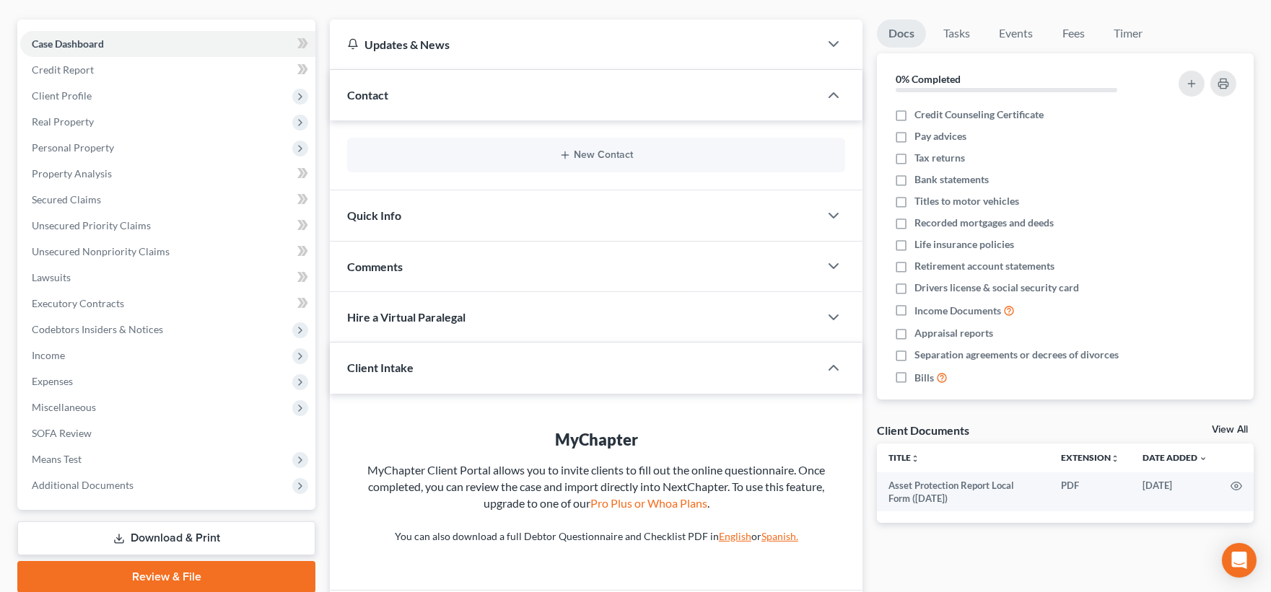
scroll to position [222, 0]
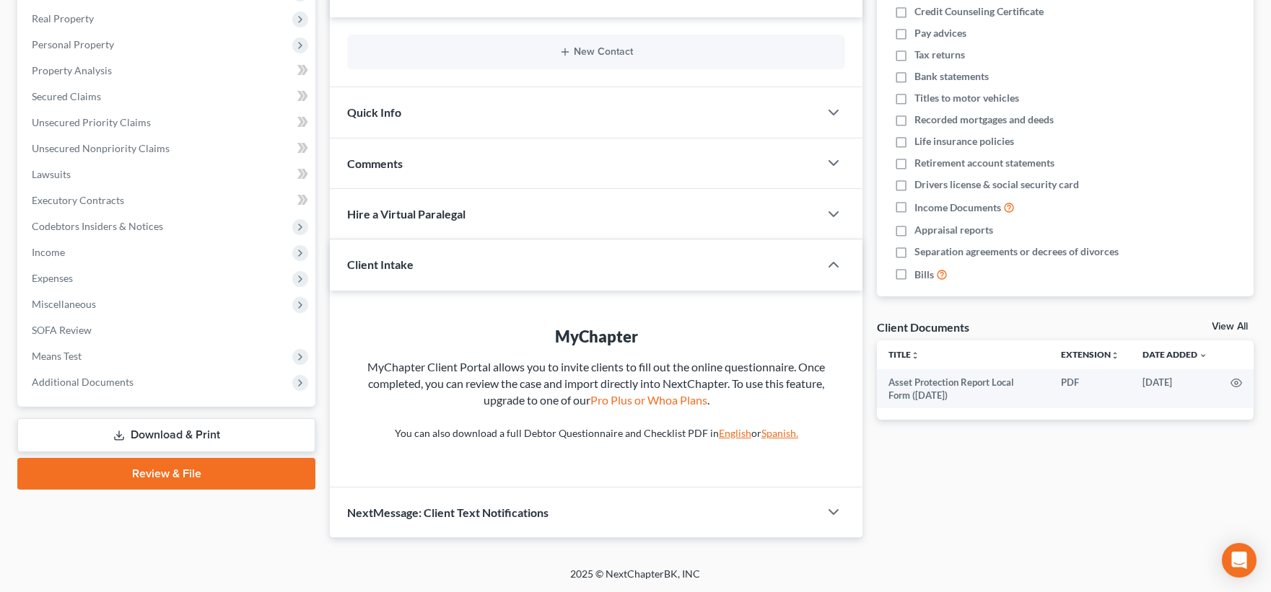
click at [164, 473] on link "Review & File" at bounding box center [166, 474] width 298 height 32
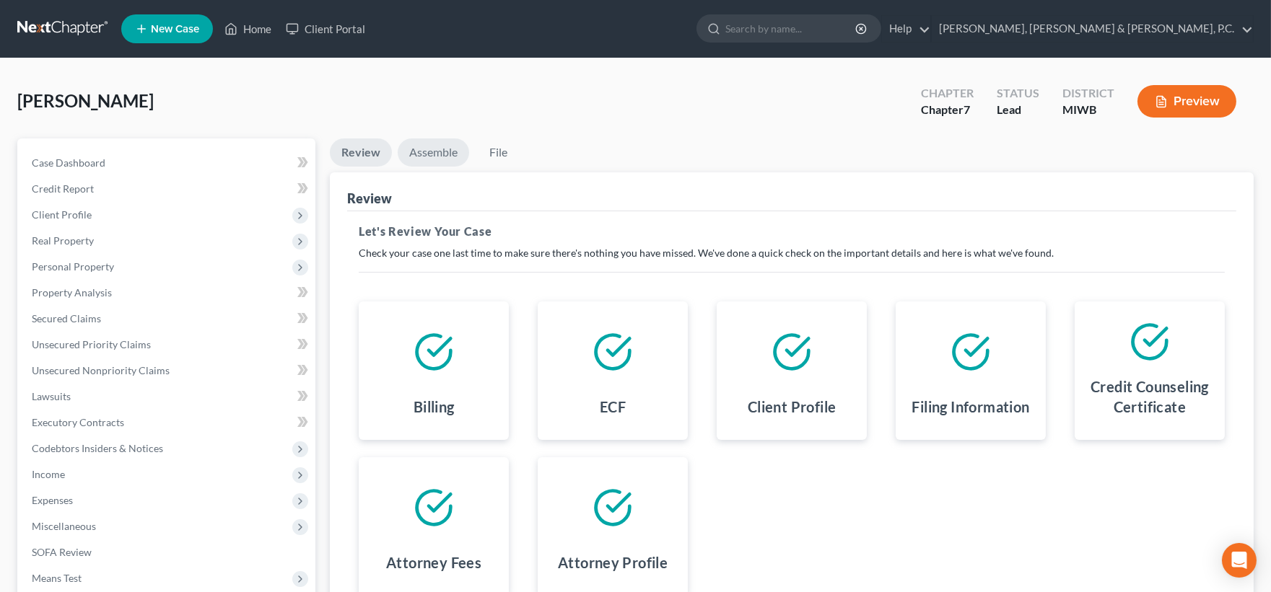
click at [436, 157] on link "Assemble" at bounding box center [433, 153] width 71 height 28
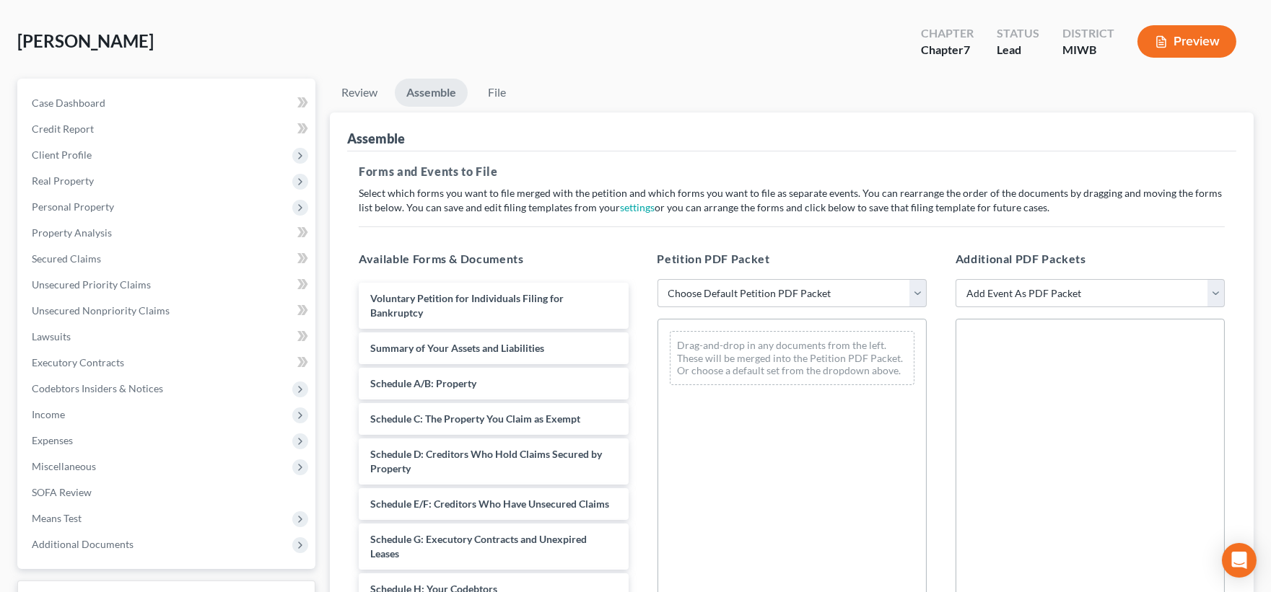
scroll to position [160, 0]
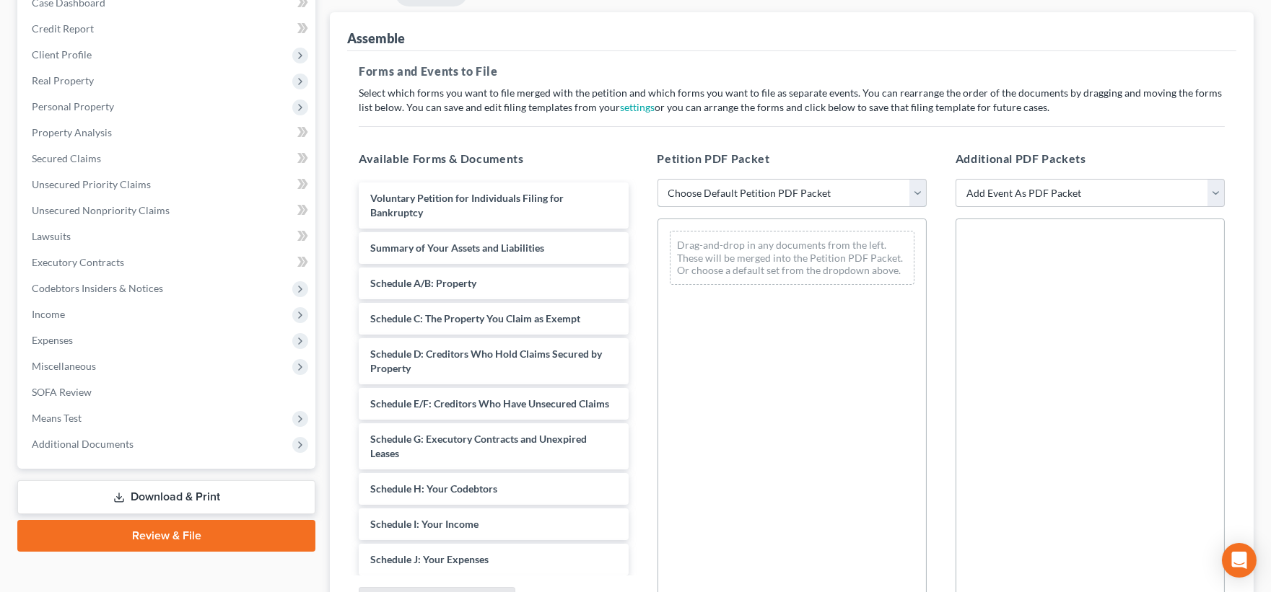
click at [762, 191] on select "Choose Default Petition PDF Packet Emergency Filing (Voluntary Petition and Cre…" at bounding box center [791, 193] width 269 height 29
select select "1"
click at [657, 179] on select "Choose Default Petition PDF Packet Emergency Filing (Voluntary Petition and Cre…" at bounding box center [791, 193] width 269 height 29
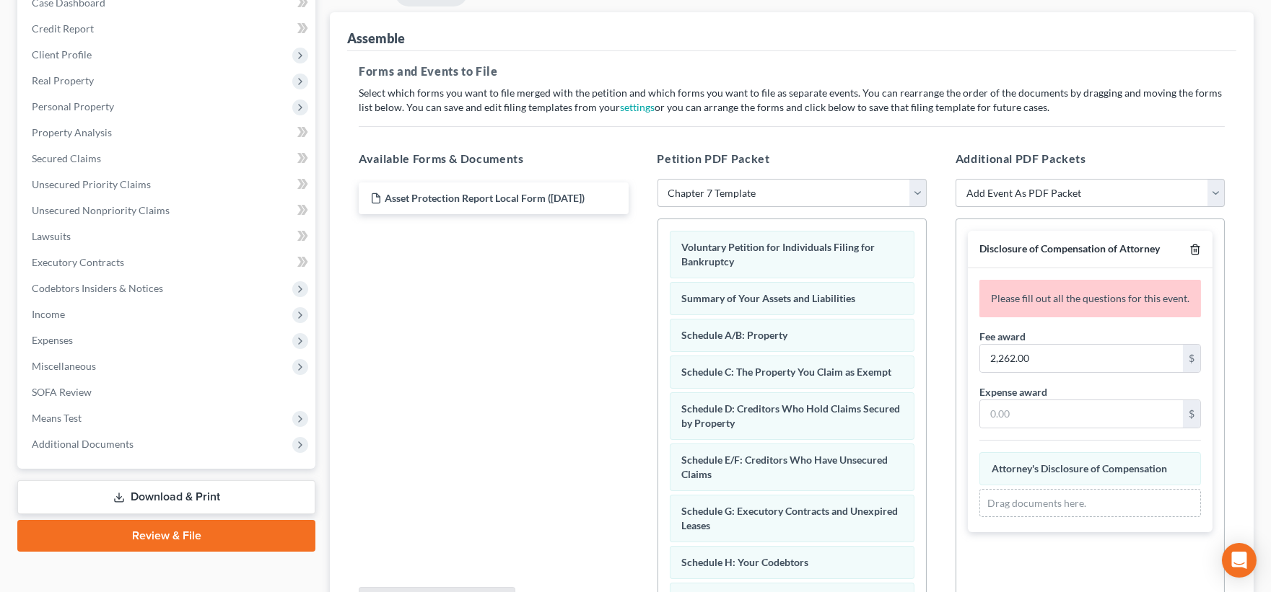
click at [1196, 250] on line "button" at bounding box center [1196, 251] width 0 height 3
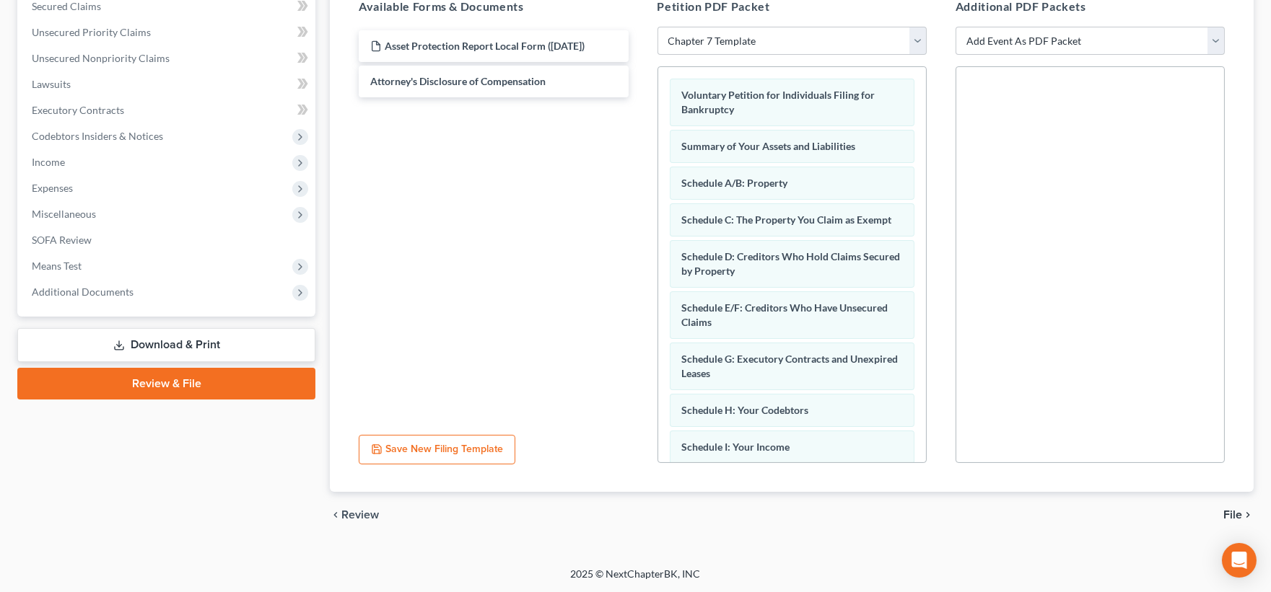
scroll to position [313, 0]
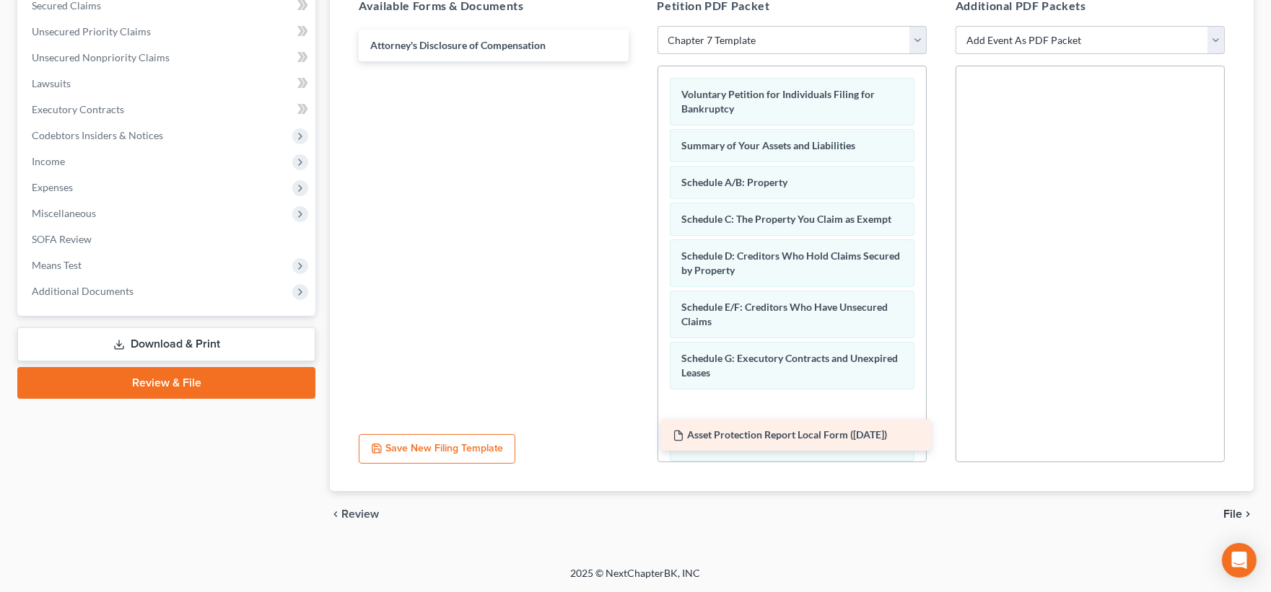
drag, startPoint x: 416, startPoint y: 46, endPoint x: 720, endPoint y: 435, distance: 493.6
click at [639, 61] on div "Asset Protection Report Local Form (07/15/2025) Asset Protection Report Local F…" at bounding box center [493, 46] width 292 height 32
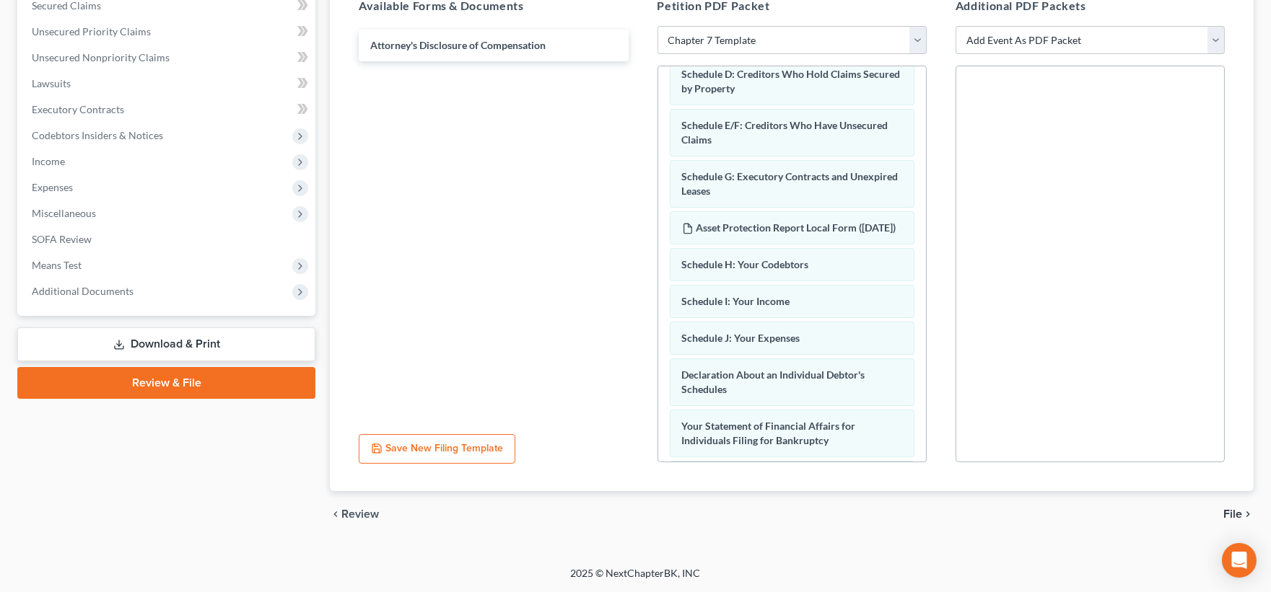
scroll to position [235, 0]
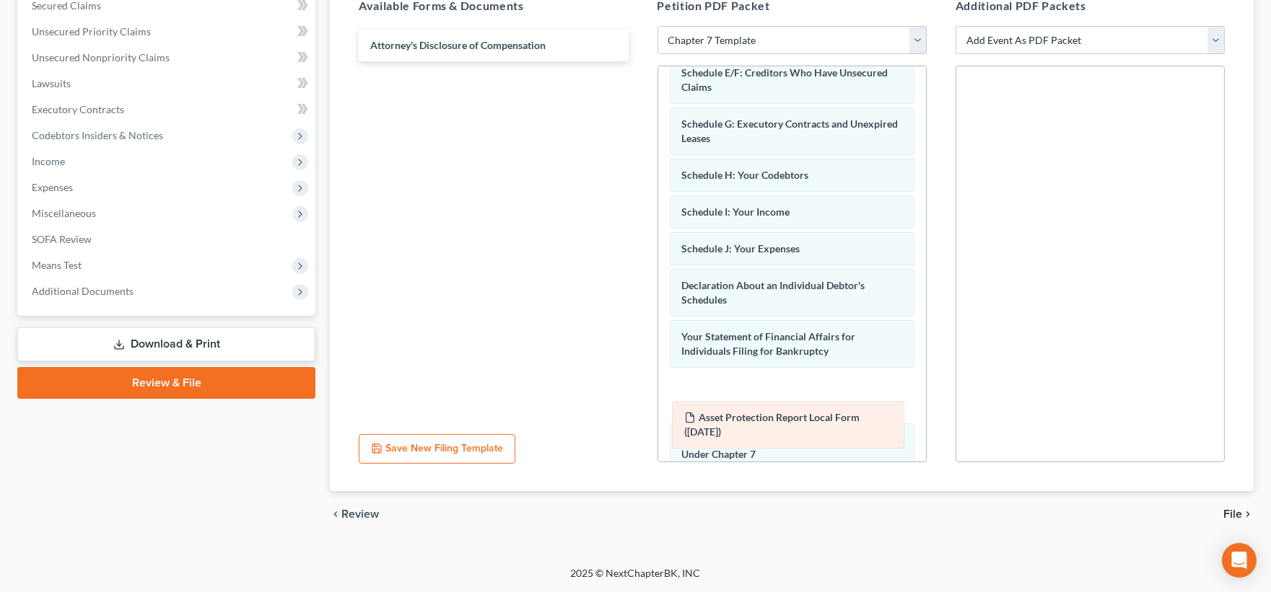
drag, startPoint x: 765, startPoint y: 190, endPoint x: 767, endPoint y: 416, distance: 226.6
click at [767, 416] on div "Asset Protection Report Local Form (07/15/2025) Voluntary Petition for Individu…" at bounding box center [792, 274] width 268 height 884
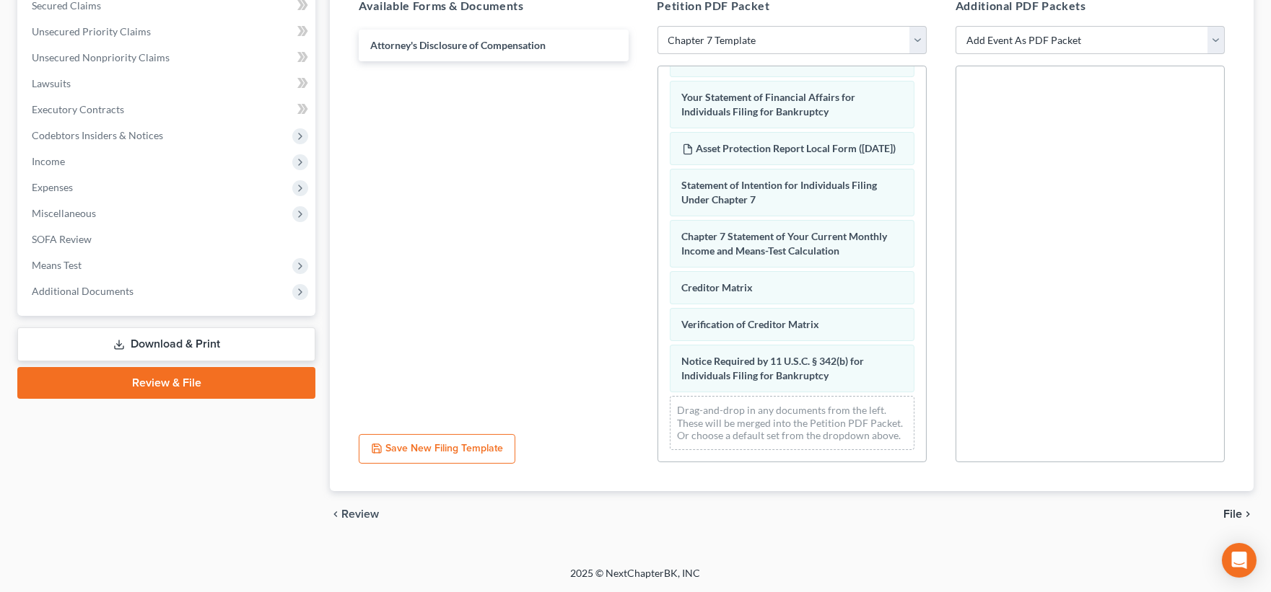
scroll to position [517, 0]
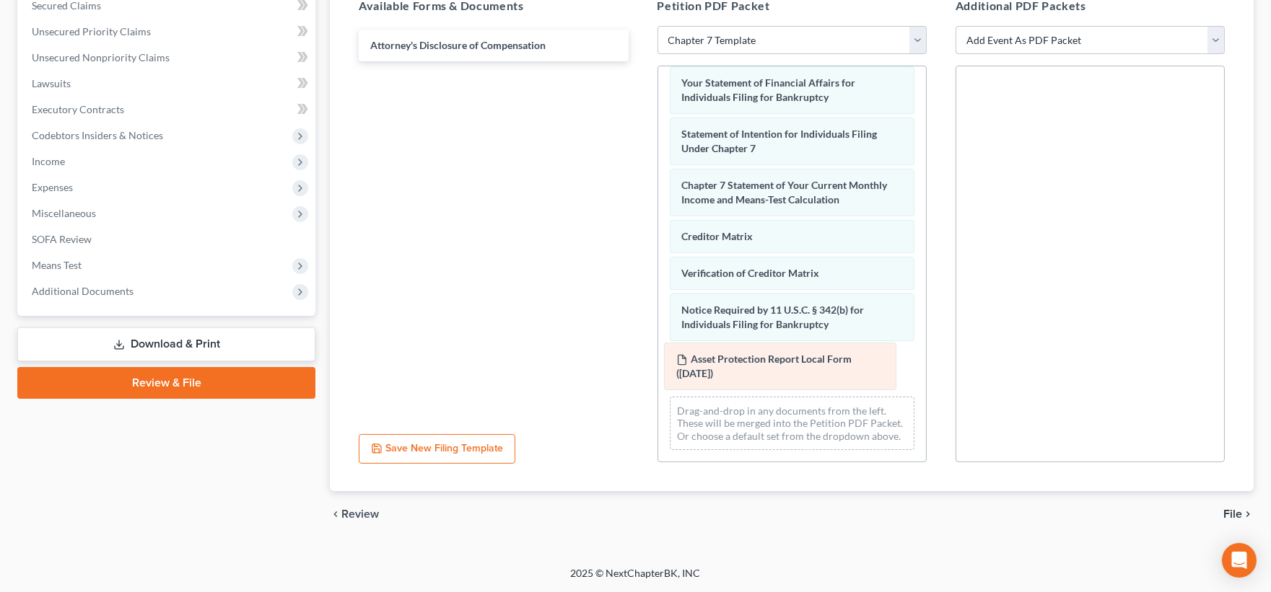
drag, startPoint x: 744, startPoint y: 113, endPoint x: 738, endPoint y: 348, distance: 235.3
click at [738, 348] on div "Asset Protection Report Local Form (07/15/2025) Voluntary Petition for Individu…" at bounding box center [792, 20] width 268 height 884
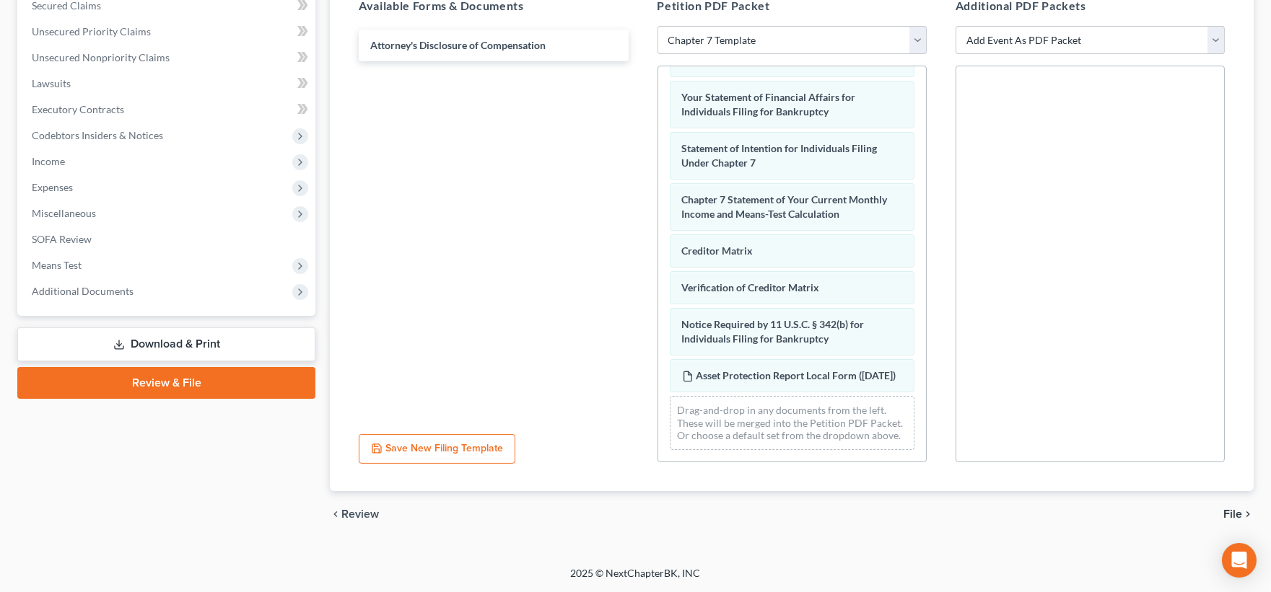
click at [1230, 511] on span "File" at bounding box center [1232, 515] width 19 height 12
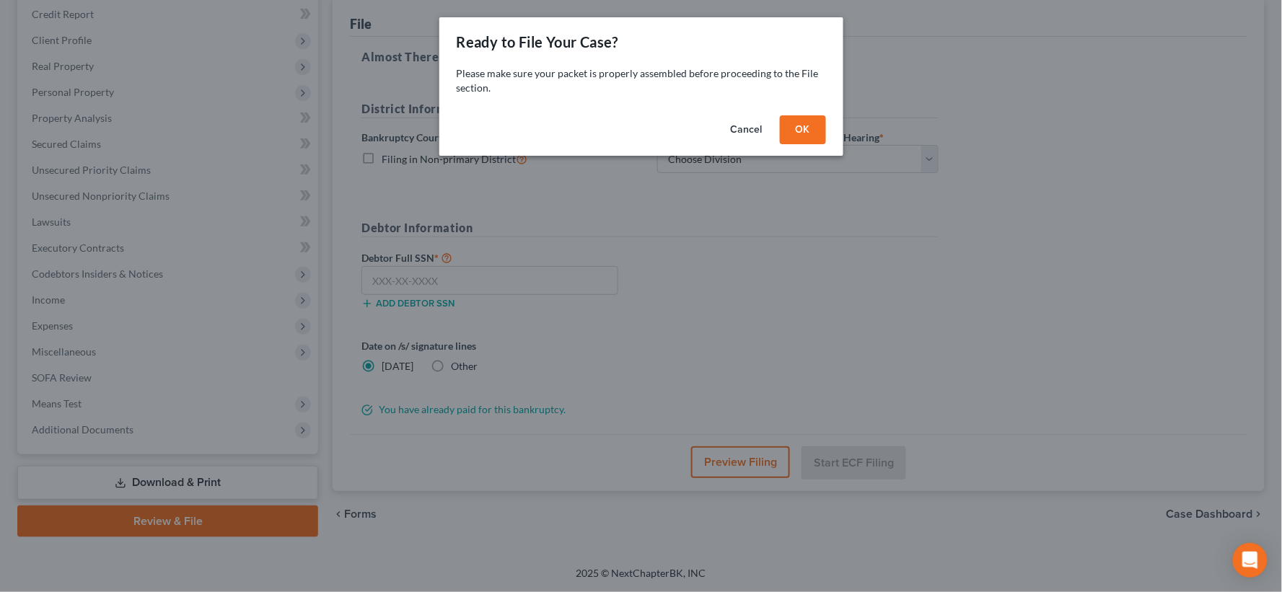
click at [805, 135] on button "OK" at bounding box center [803, 129] width 46 height 29
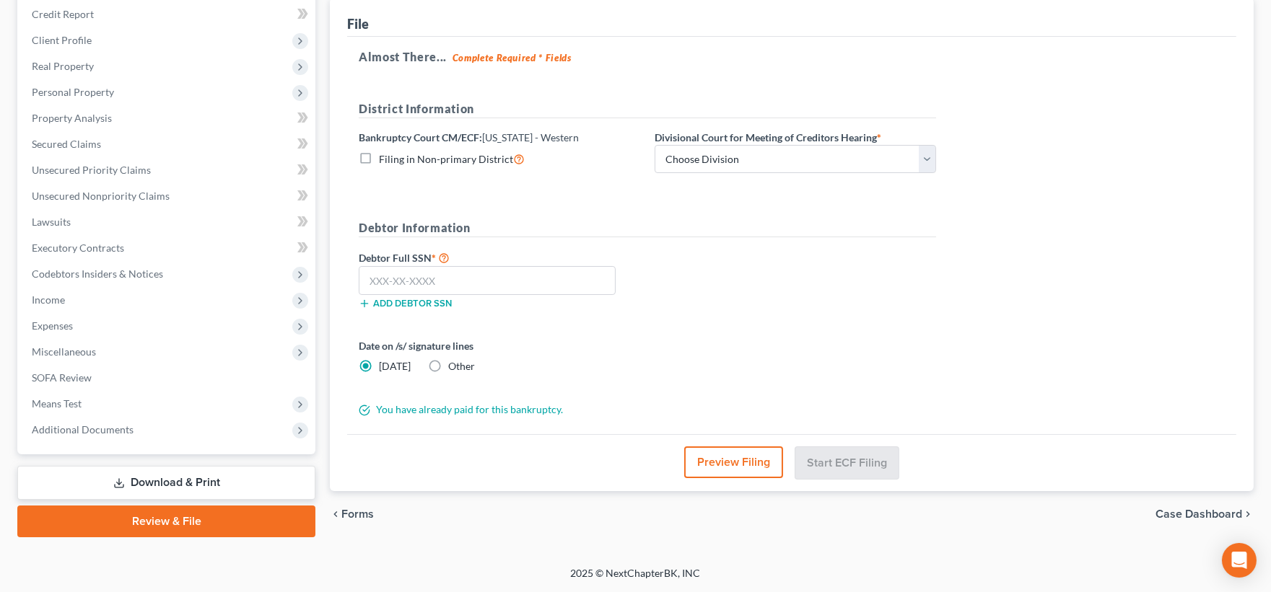
click at [181, 522] on link "Review & File" at bounding box center [166, 522] width 298 height 32
click at [447, 278] on input "text" at bounding box center [487, 280] width 257 height 29
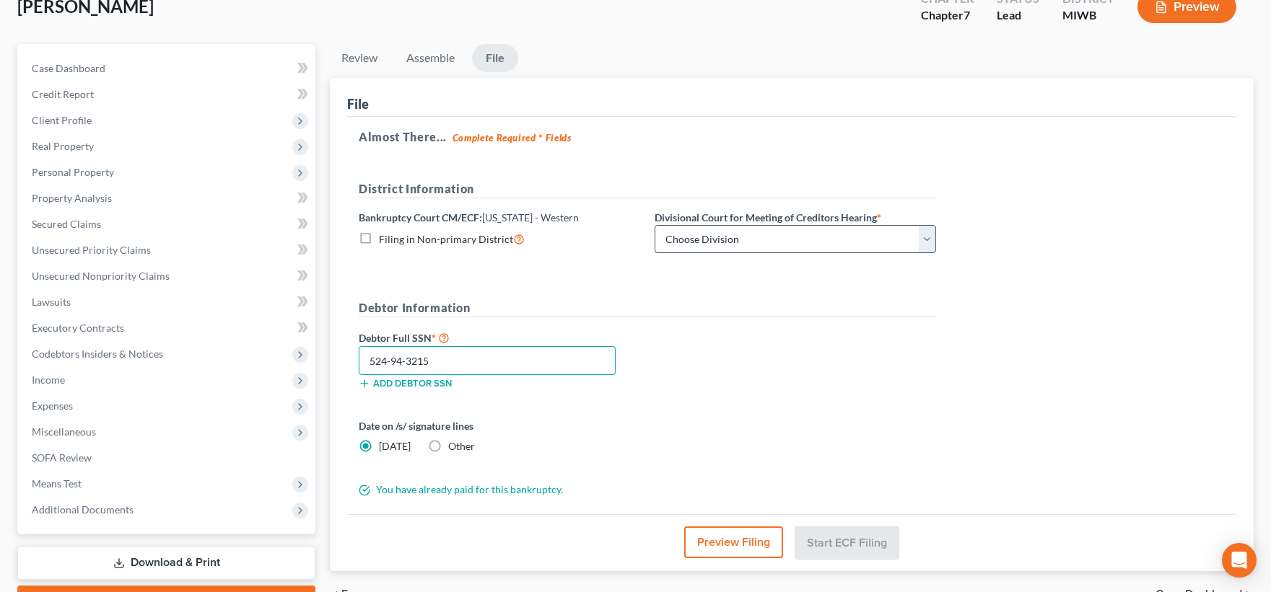
type input "524-94-3215"
click at [694, 239] on select "Choose Division Grand Rapids Kalamazoo Lansing Marquette Traverse City" at bounding box center [795, 239] width 281 height 29
click at [655, 225] on select "Choose Division Grand Rapids Kalamazoo Lansing Marquette Traverse City" at bounding box center [795, 239] width 281 height 29
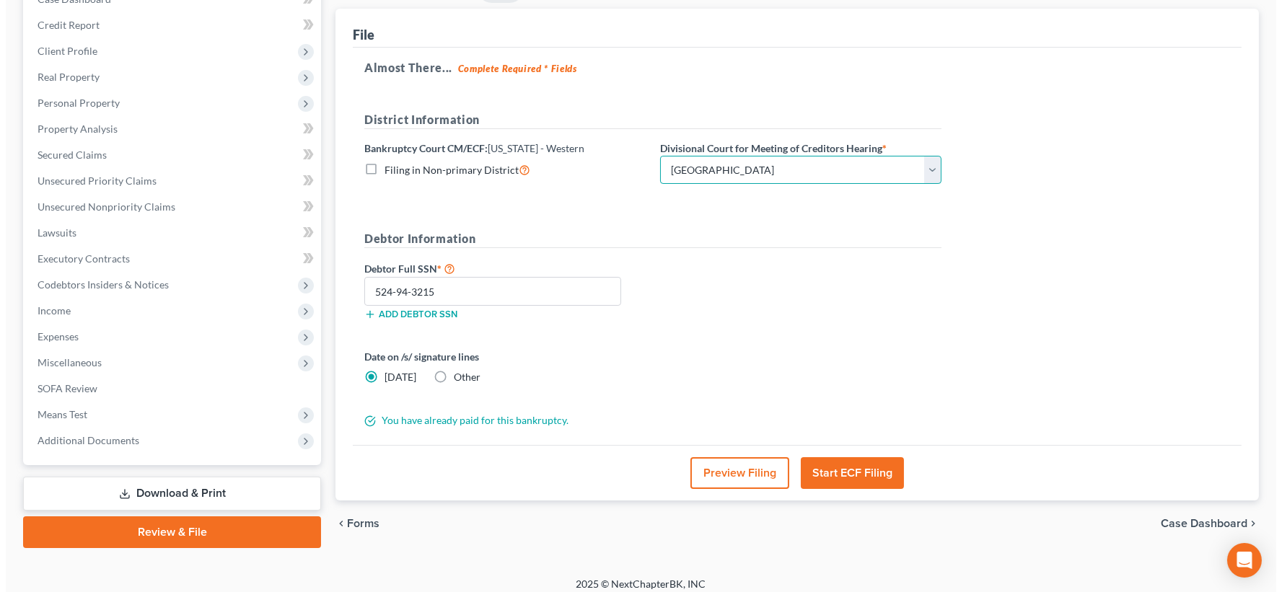
scroll to position [173, 0]
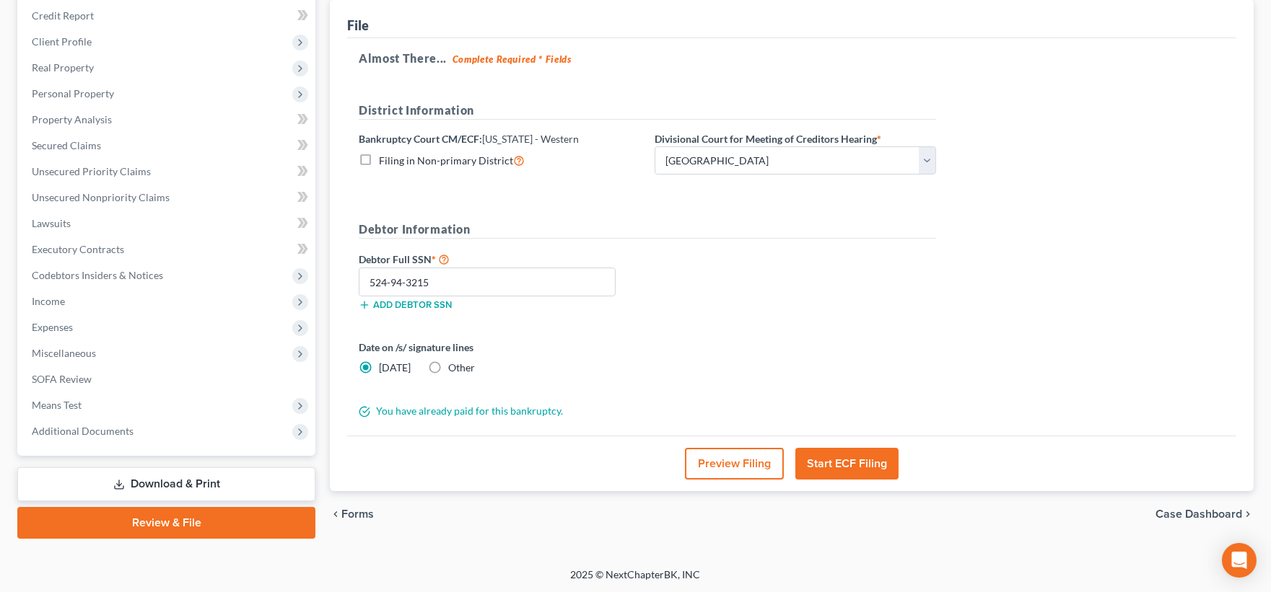
click at [729, 465] on button "Preview Filing" at bounding box center [734, 464] width 99 height 32
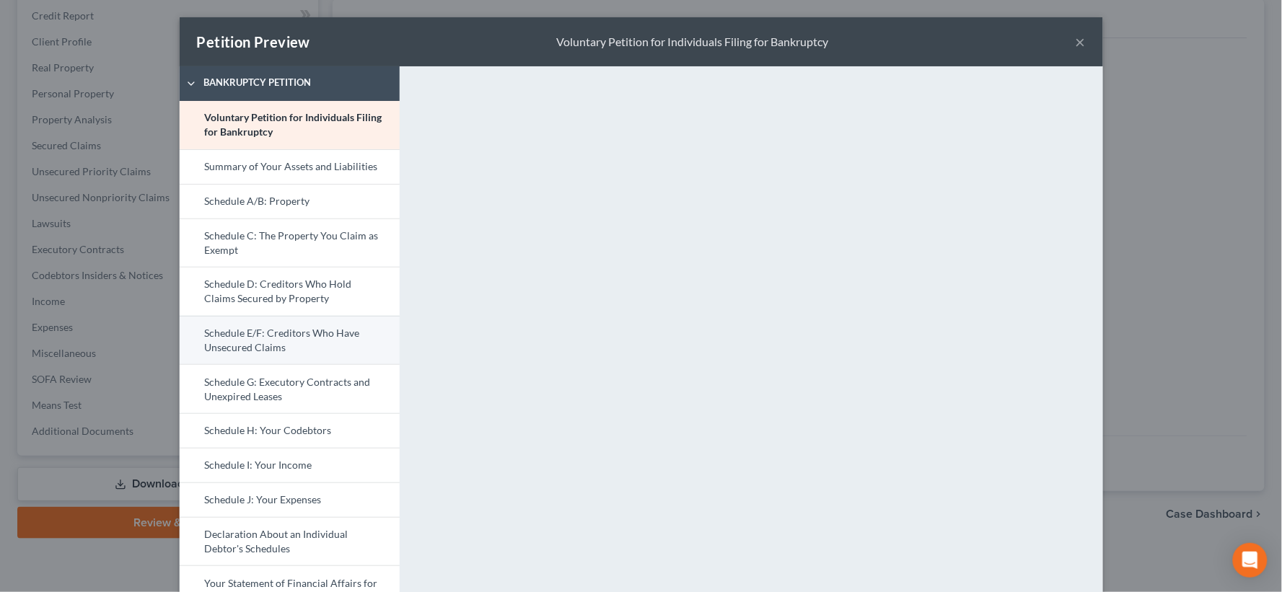
click at [272, 338] on link "Schedule E/F: Creditors Who Have Unsecured Claims" at bounding box center [290, 340] width 220 height 49
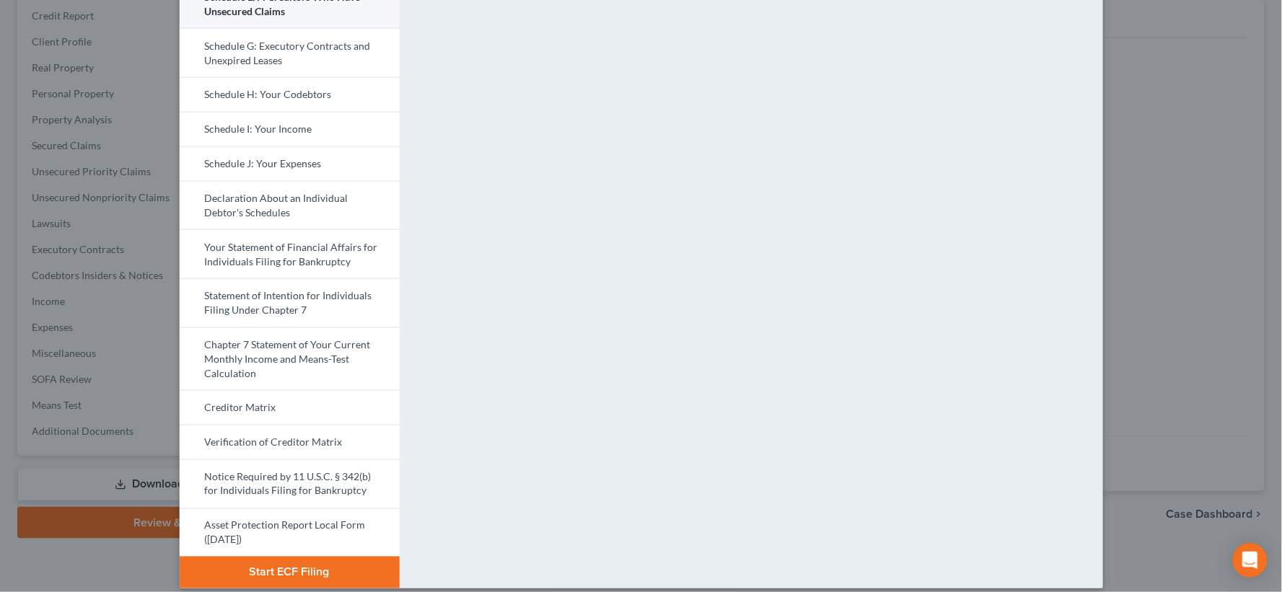
scroll to position [350, 0]
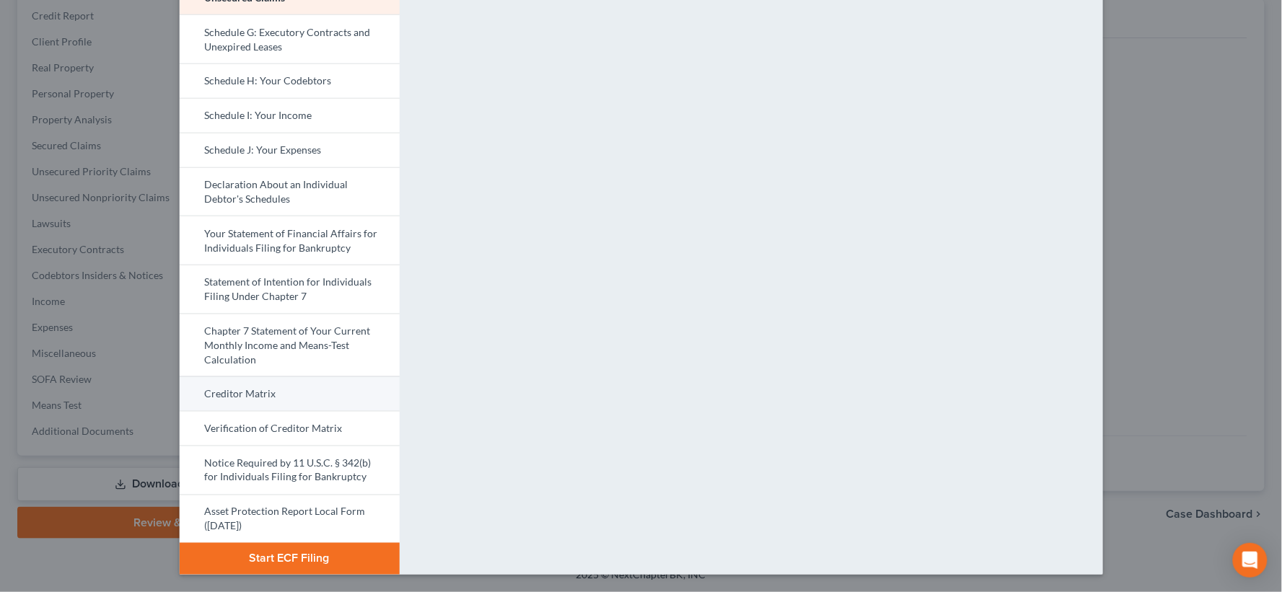
click at [255, 390] on link "Creditor Matrix" at bounding box center [290, 394] width 220 height 35
click at [291, 557] on button "Start ECF Filing" at bounding box center [290, 559] width 220 height 32
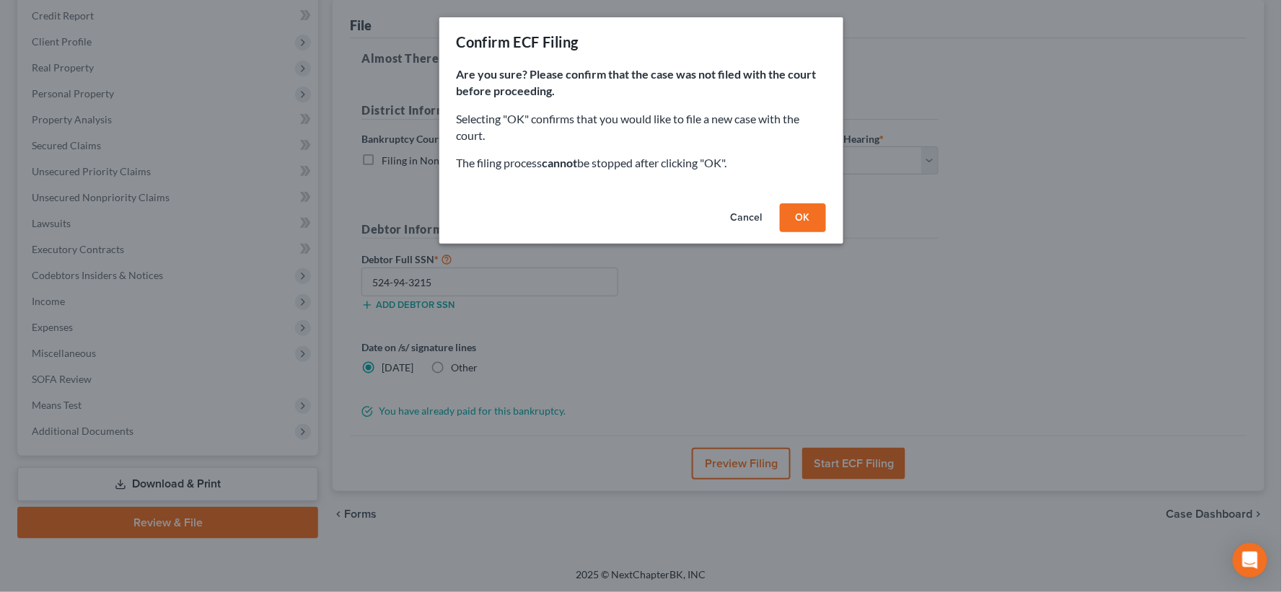
drag, startPoint x: 676, startPoint y: 40, endPoint x: 583, endPoint y: 58, distance: 94.7
click at [582, 58] on div "Confirm ECF Filing" at bounding box center [641, 41] width 404 height 49
click at [740, 217] on button "Cancel" at bounding box center [747, 218] width 55 height 29
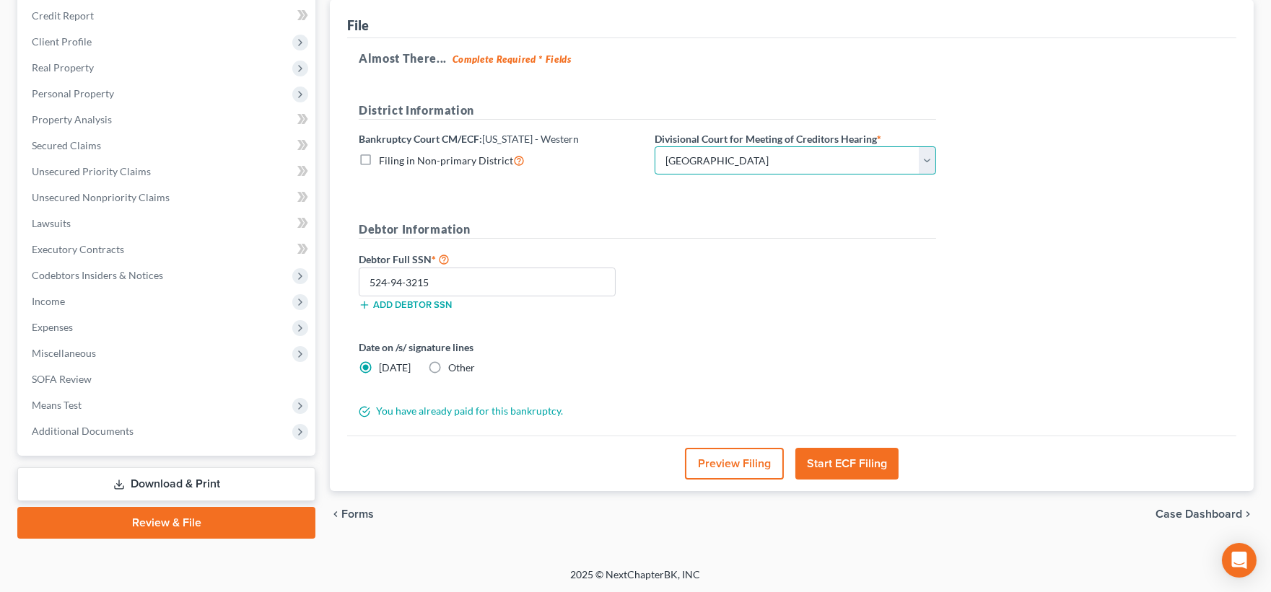
click at [928, 162] on select "Choose Division Grand Rapids Kalamazoo Lansing Marquette Traverse City" at bounding box center [795, 160] width 281 height 29
select select "1"
click at [655, 146] on select "Choose Division Grand Rapids Kalamazoo Lansing Marquette Traverse City" at bounding box center [795, 160] width 281 height 29
click at [854, 467] on button "Start ECF Filing" at bounding box center [846, 464] width 103 height 32
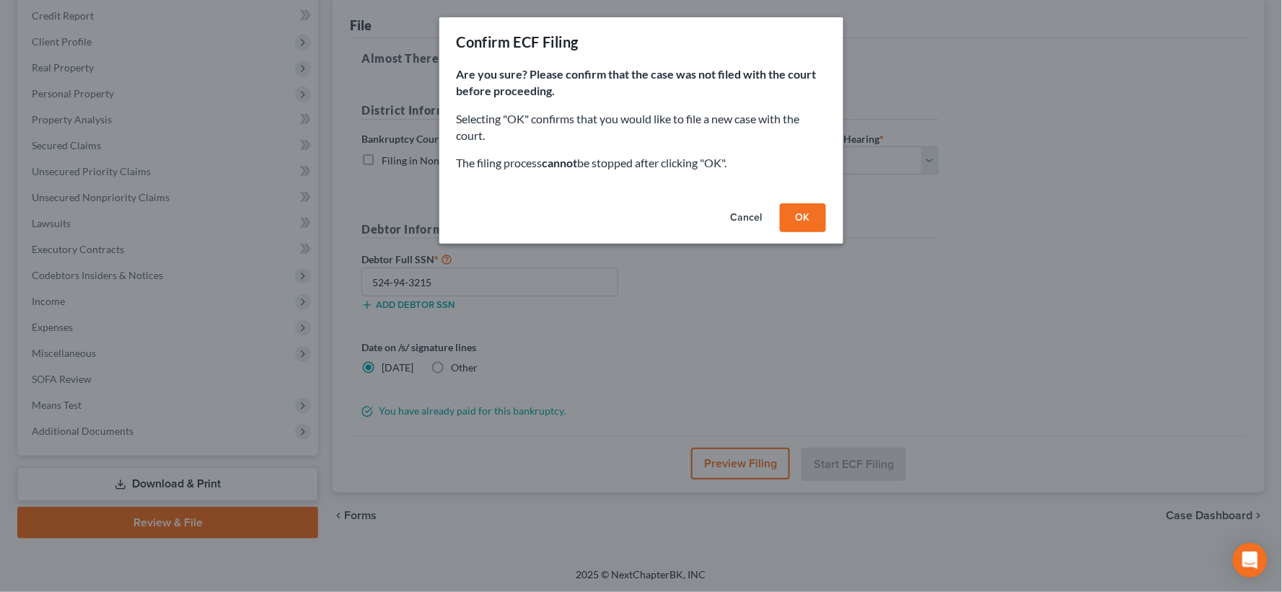
click at [803, 213] on button "OK" at bounding box center [803, 218] width 46 height 29
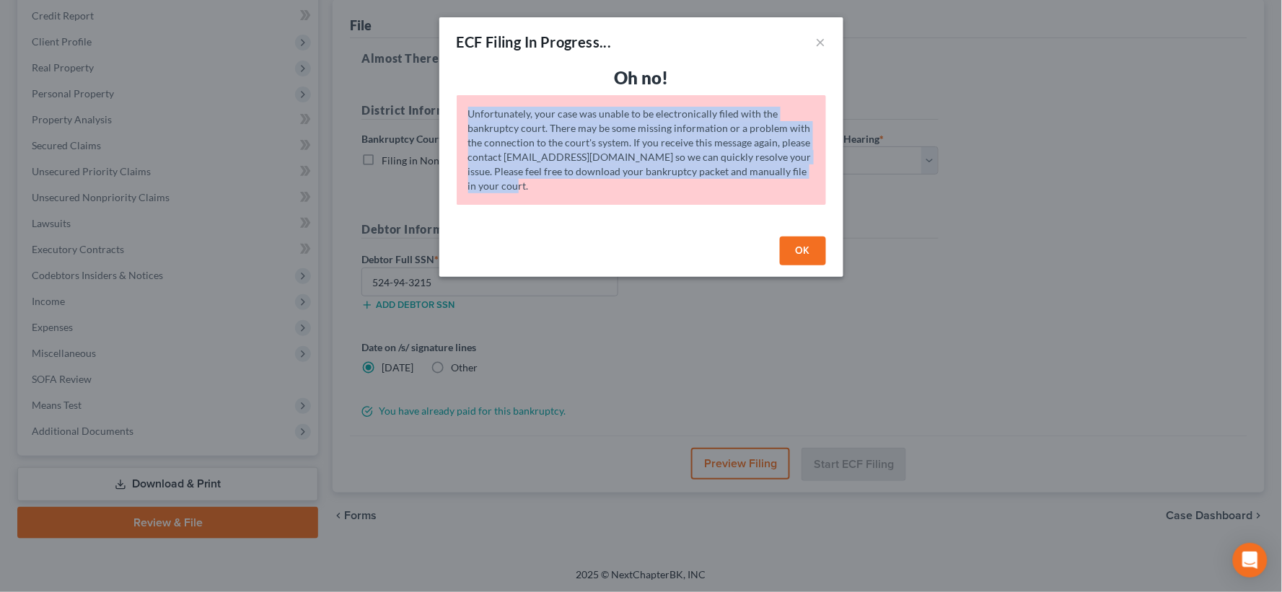
drag, startPoint x: 468, startPoint y: 113, endPoint x: 529, endPoint y: 207, distance: 112.7
click at [529, 207] on div "Oh no! Unfortunately, your case was unable to be electronically filed with the …" at bounding box center [641, 148] width 404 height 165
copy div "Unfortunately, your case was unable to be electronically filed with the bankrup…"
click at [805, 255] on button "OK" at bounding box center [803, 251] width 46 height 29
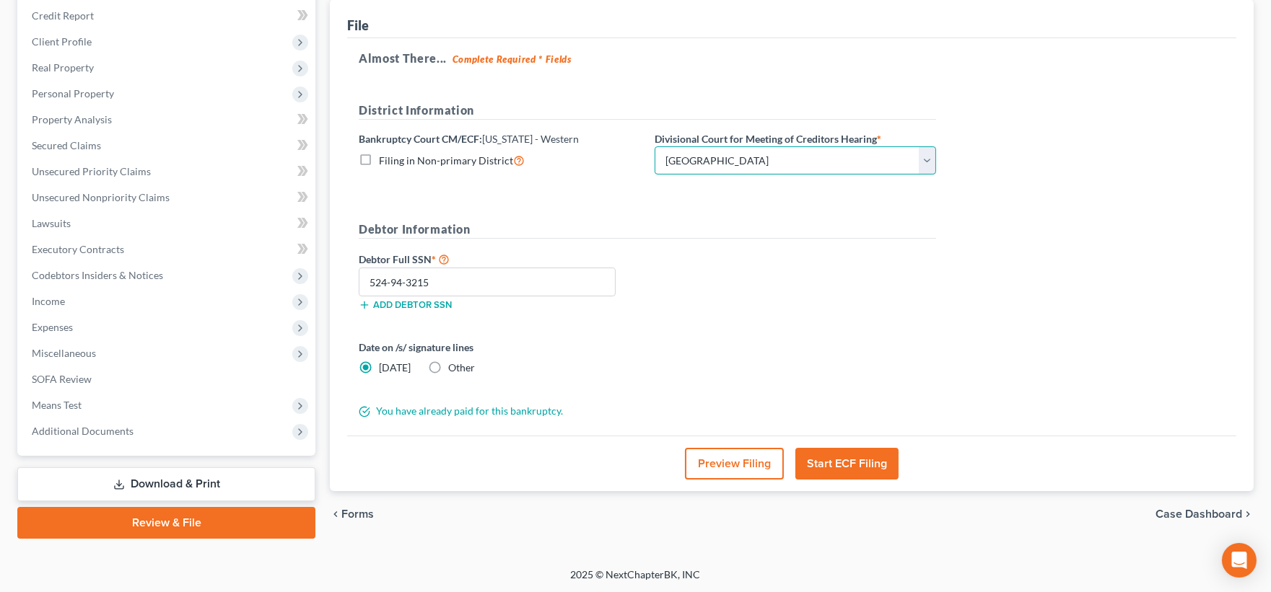
click at [760, 154] on select "Choose Division Grand Rapids Kalamazoo Lansing Marquette Traverse City" at bounding box center [795, 160] width 281 height 29
select select "1"
click at [655, 146] on select "Choose Division Grand Rapids Kalamazoo Lansing Marquette Traverse City" at bounding box center [795, 160] width 281 height 29
click at [836, 460] on button "Start ECF Filing" at bounding box center [846, 464] width 103 height 32
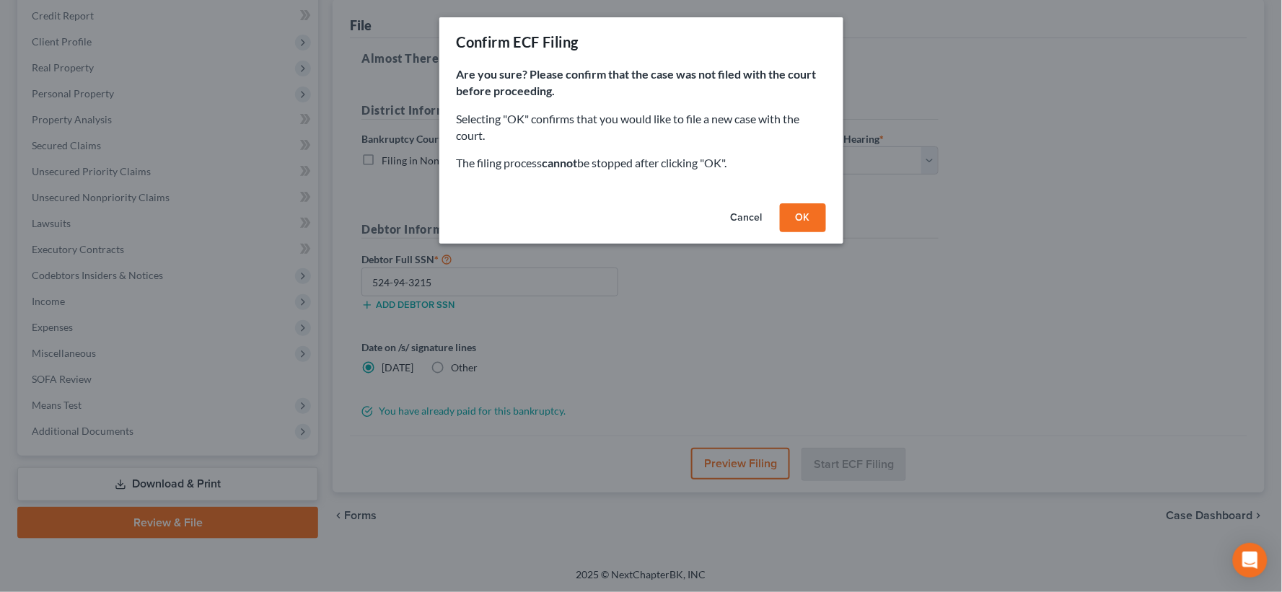
click at [805, 219] on button "OK" at bounding box center [803, 218] width 46 height 29
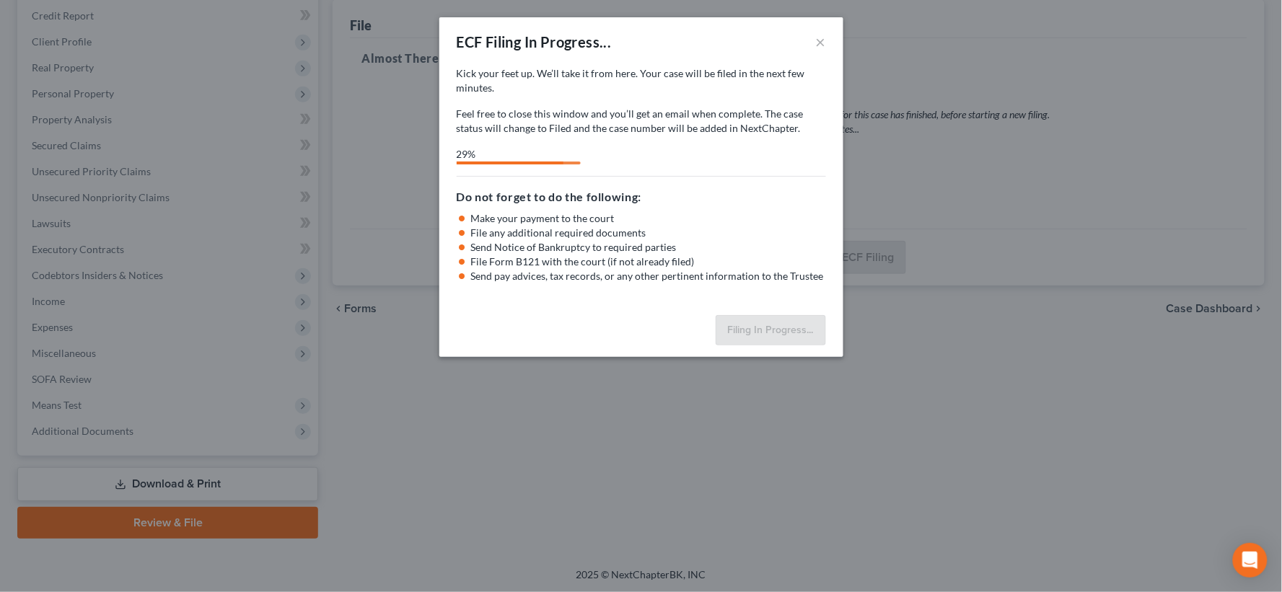
select select "4"
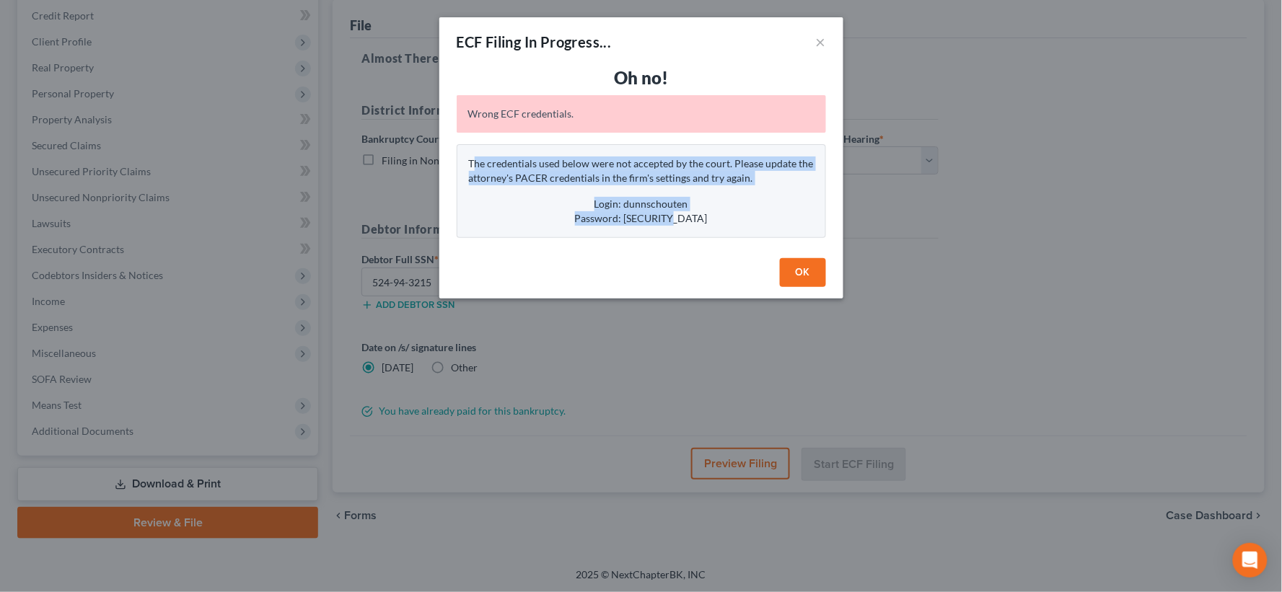
drag, startPoint x: 474, startPoint y: 162, endPoint x: 698, endPoint y: 220, distance: 231.2
click at [698, 220] on div "The credentials used below were not accepted by the court. Please update the at…" at bounding box center [641, 191] width 369 height 94
copy div "he credentials used below were not accepted by the court. Please update the att…"
click at [808, 273] on button "OK" at bounding box center [803, 272] width 46 height 29
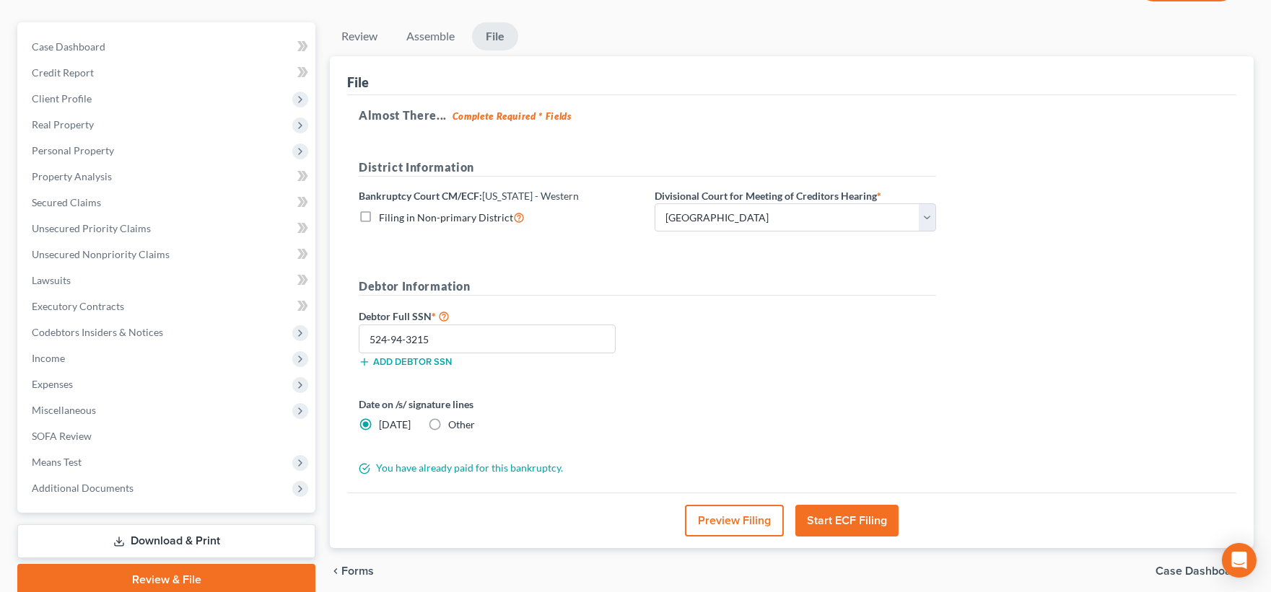
scroll to position [0, 0]
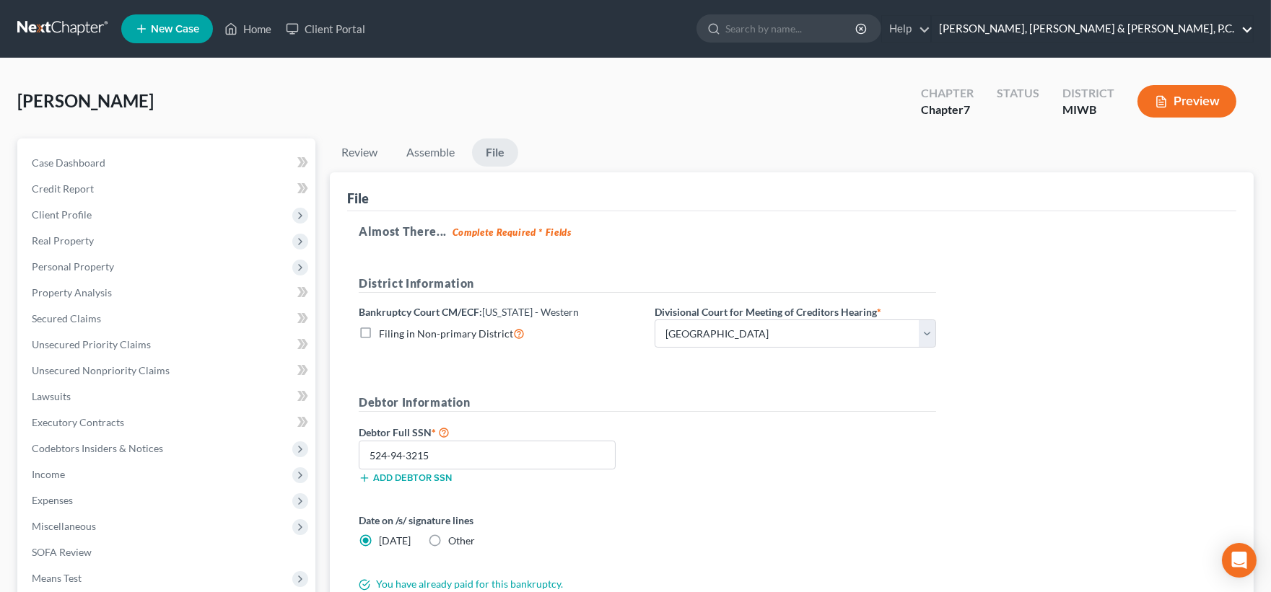
click at [1171, 19] on link "Dunn, Schouten & Snoap, P.C." at bounding box center [1092, 29] width 321 height 26
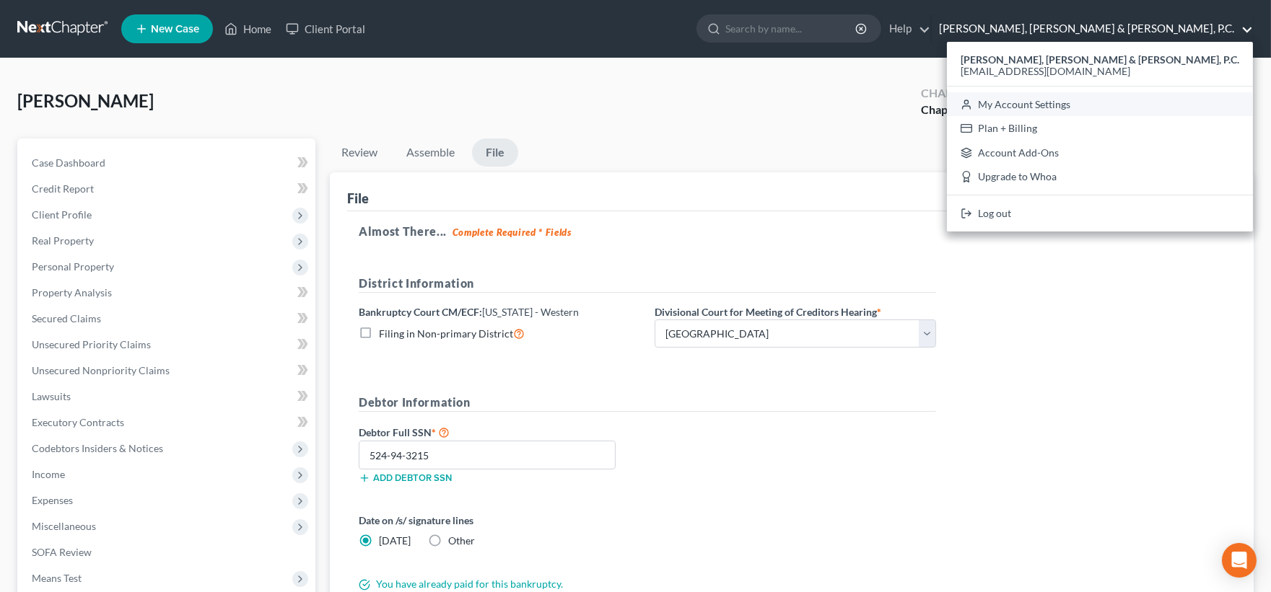
click at [1165, 105] on link "My Account Settings" at bounding box center [1100, 104] width 306 height 25
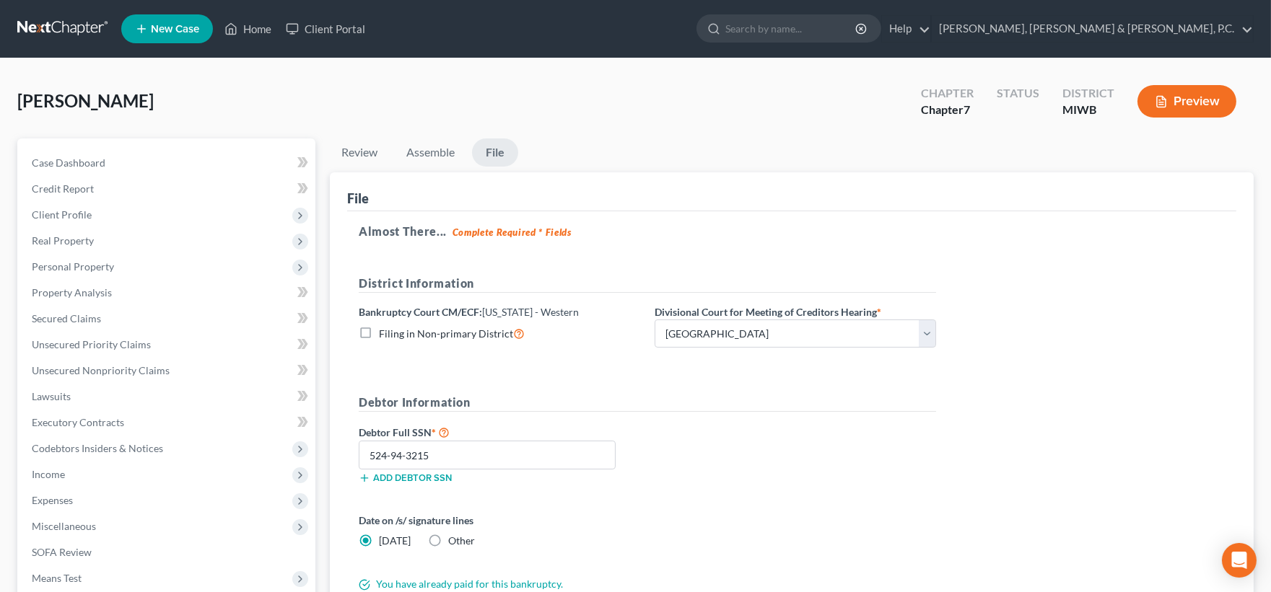
select select "24"
select select "23"
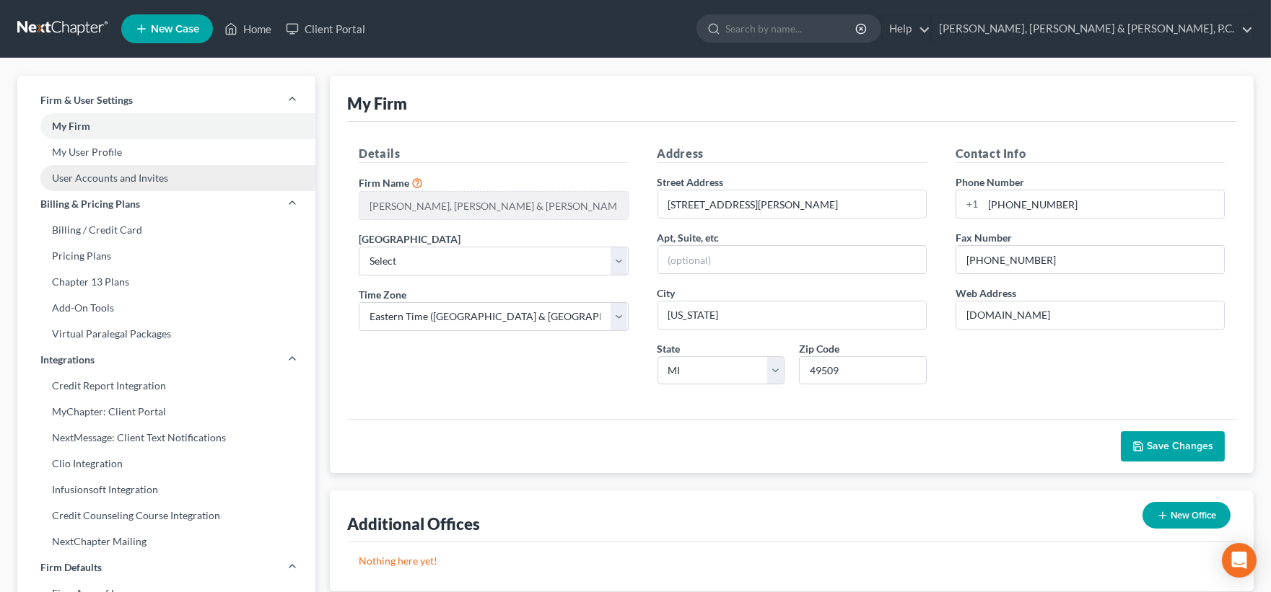
click at [102, 179] on link "User Accounts and Invites" at bounding box center [166, 178] width 298 height 26
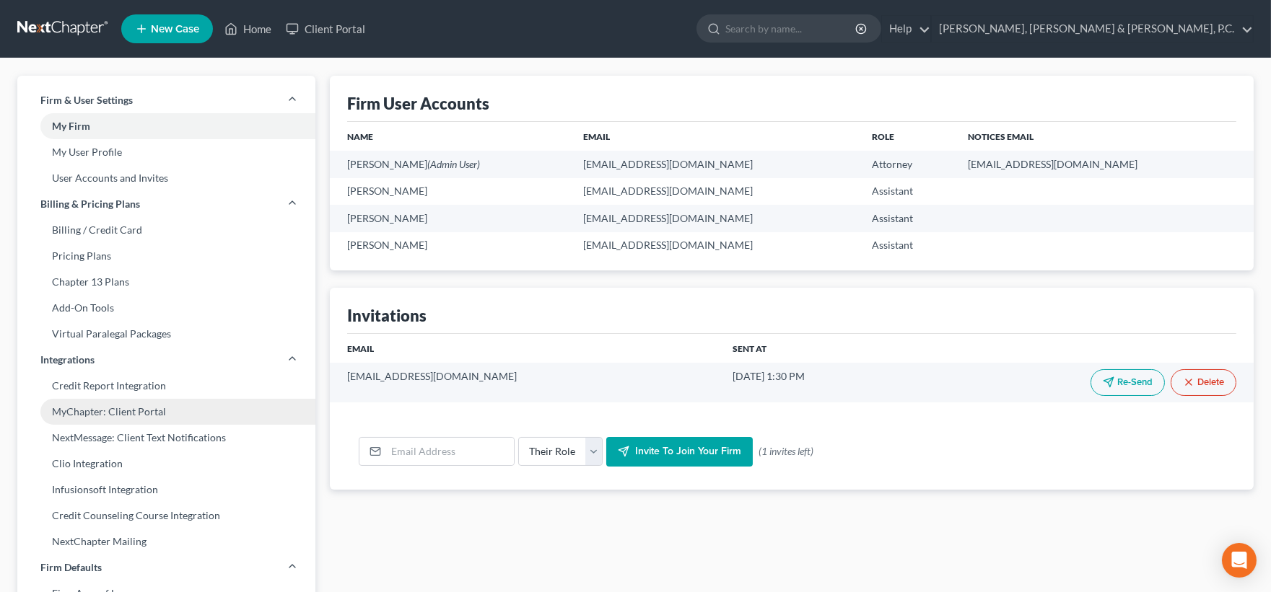
click at [67, 411] on link "MyChapter: Client Portal" at bounding box center [166, 412] width 298 height 26
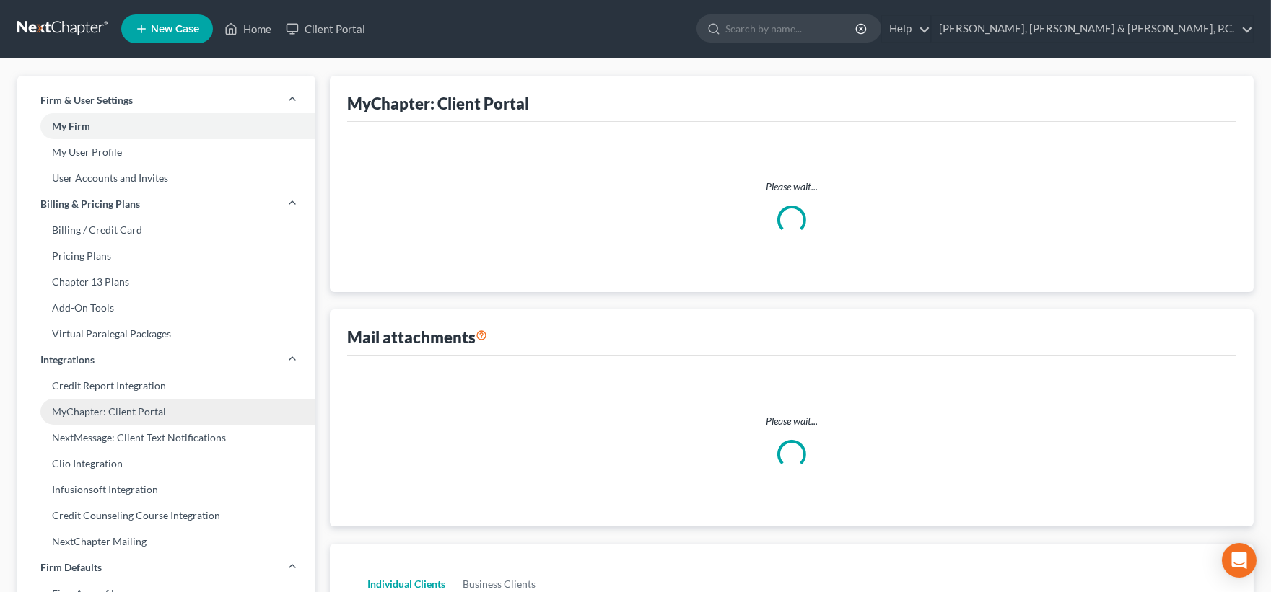
select select
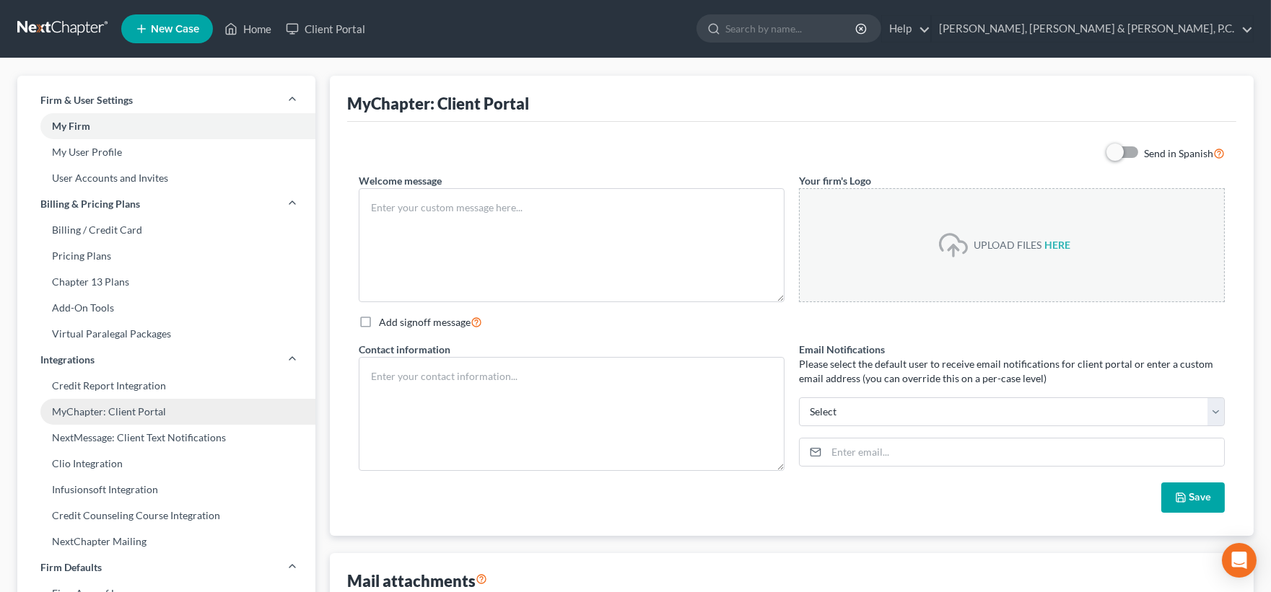
type textarea "Hello! Welcome to MyChapter. We are here to help make the bankruptcy filing pro…"
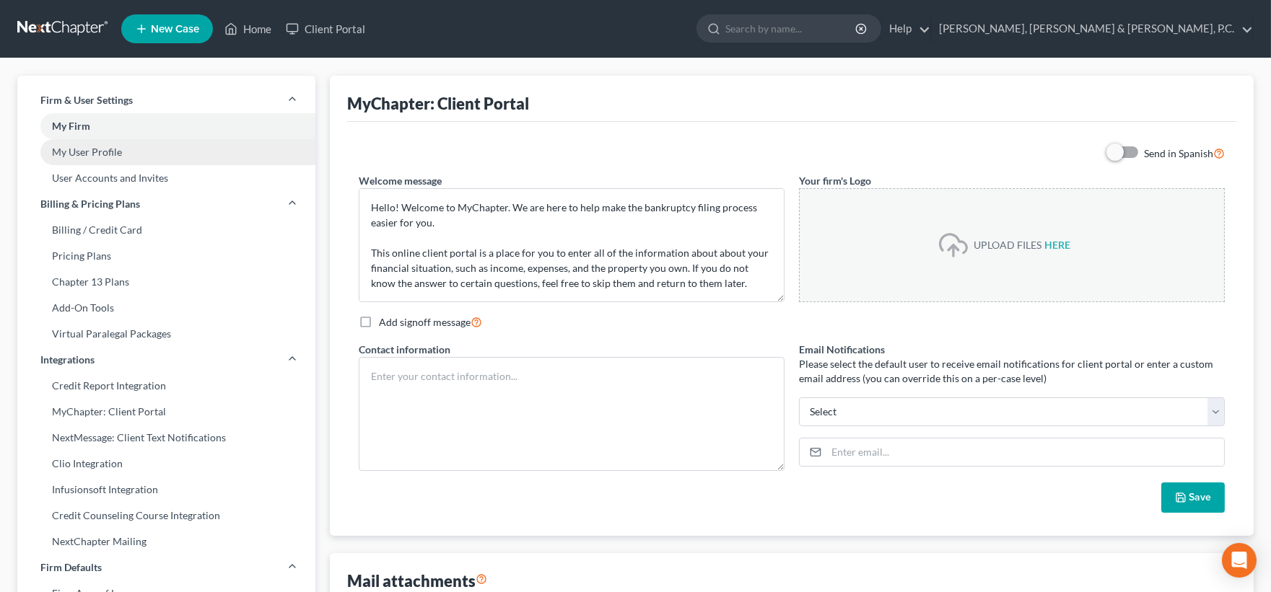
click at [92, 156] on link "My User Profile" at bounding box center [166, 152] width 298 height 26
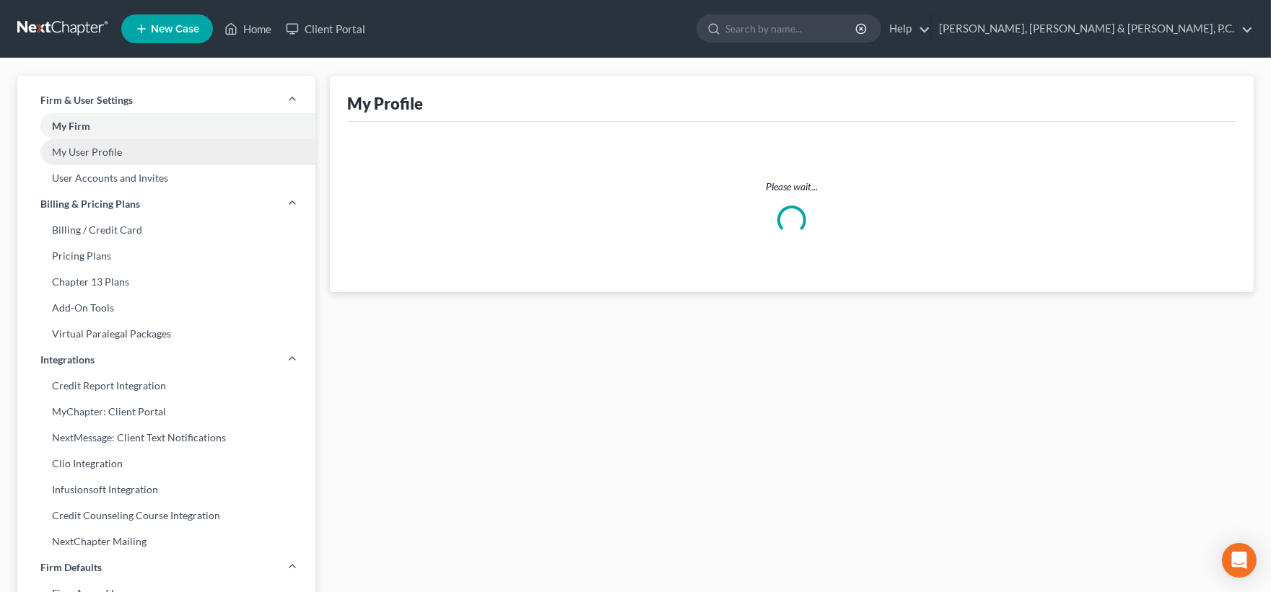
select select "23"
select select "41"
select select "assistant"
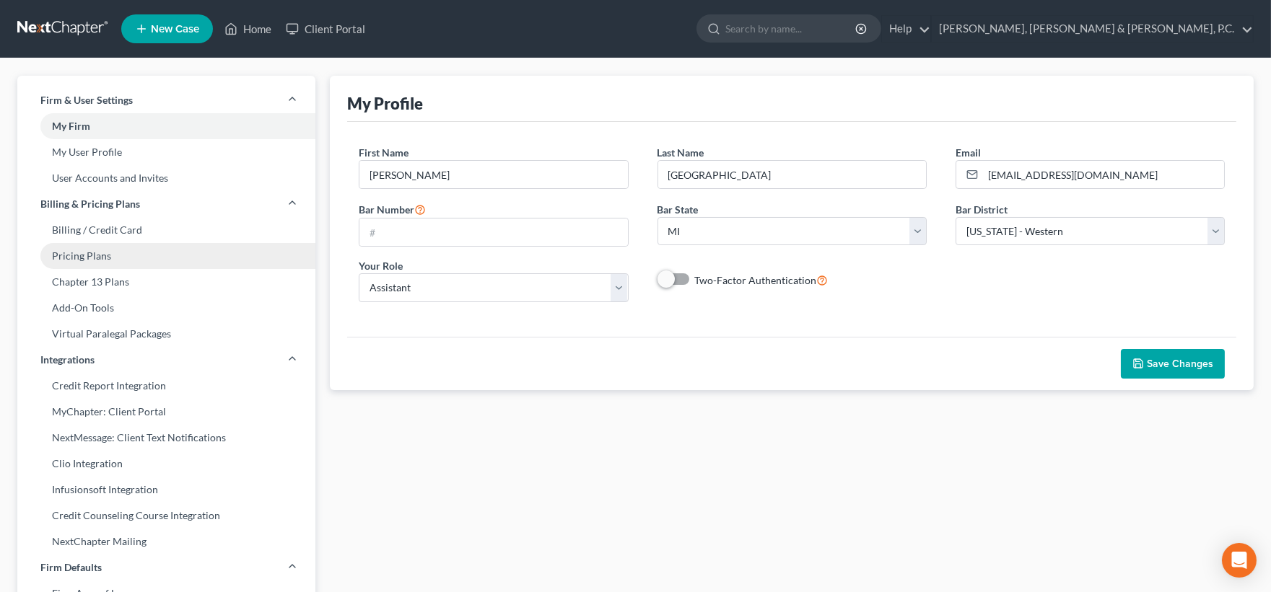
click at [87, 255] on link "Pricing Plans" at bounding box center [166, 256] width 298 height 26
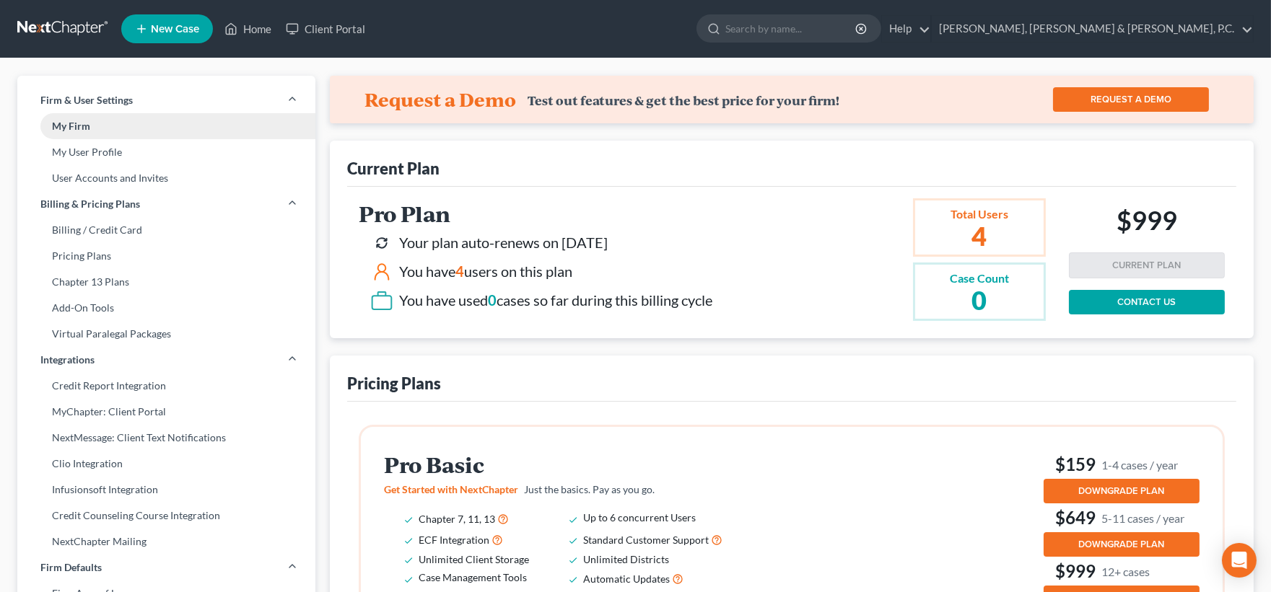
click at [65, 123] on link "My Firm" at bounding box center [166, 126] width 298 height 26
select select "41"
select select "24"
select select "23"
